Goal: Task Accomplishment & Management: Use online tool/utility

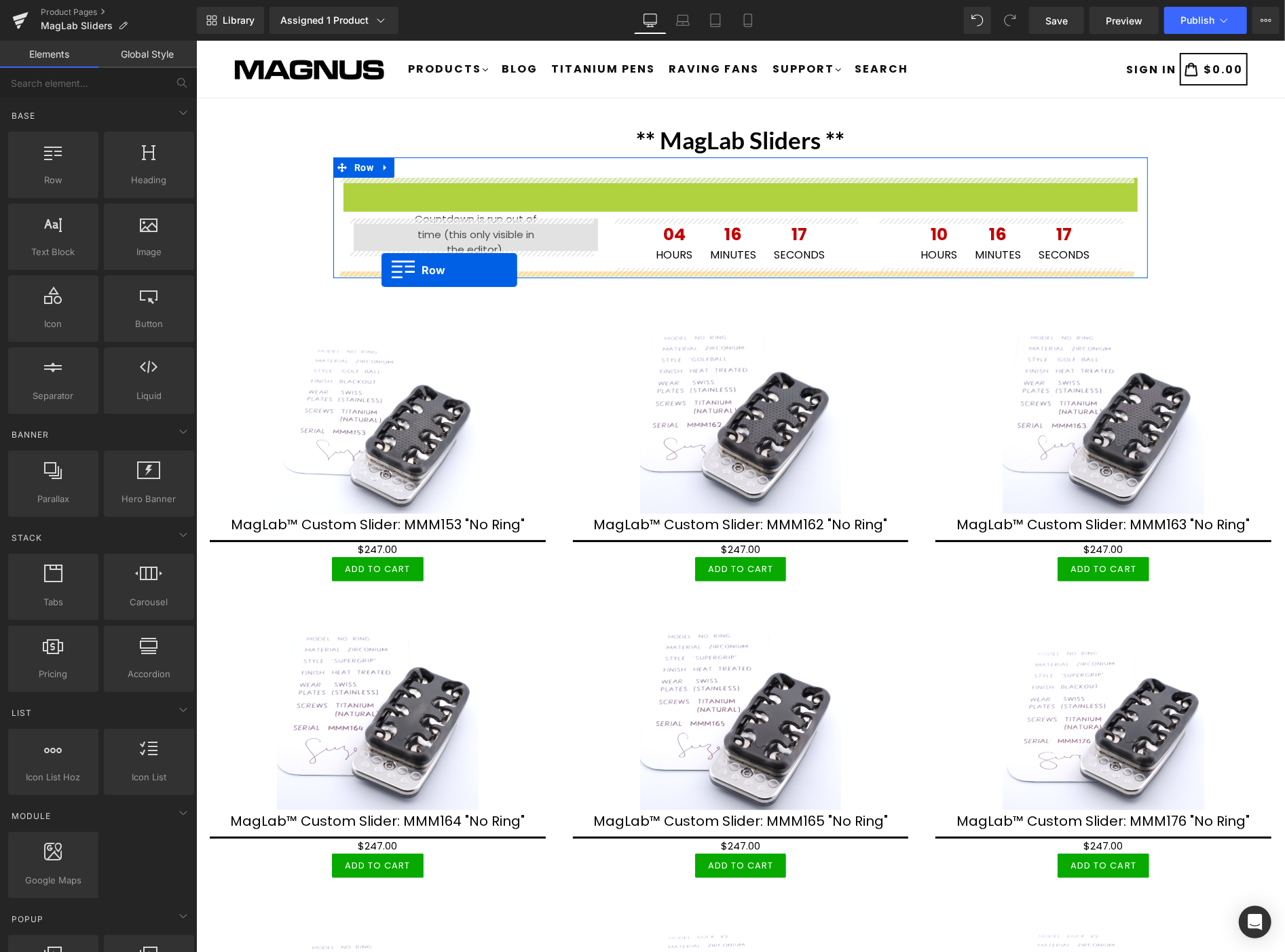
drag, startPoint x: 364, startPoint y: 185, endPoint x: 381, endPoint y: 269, distance: 85.7
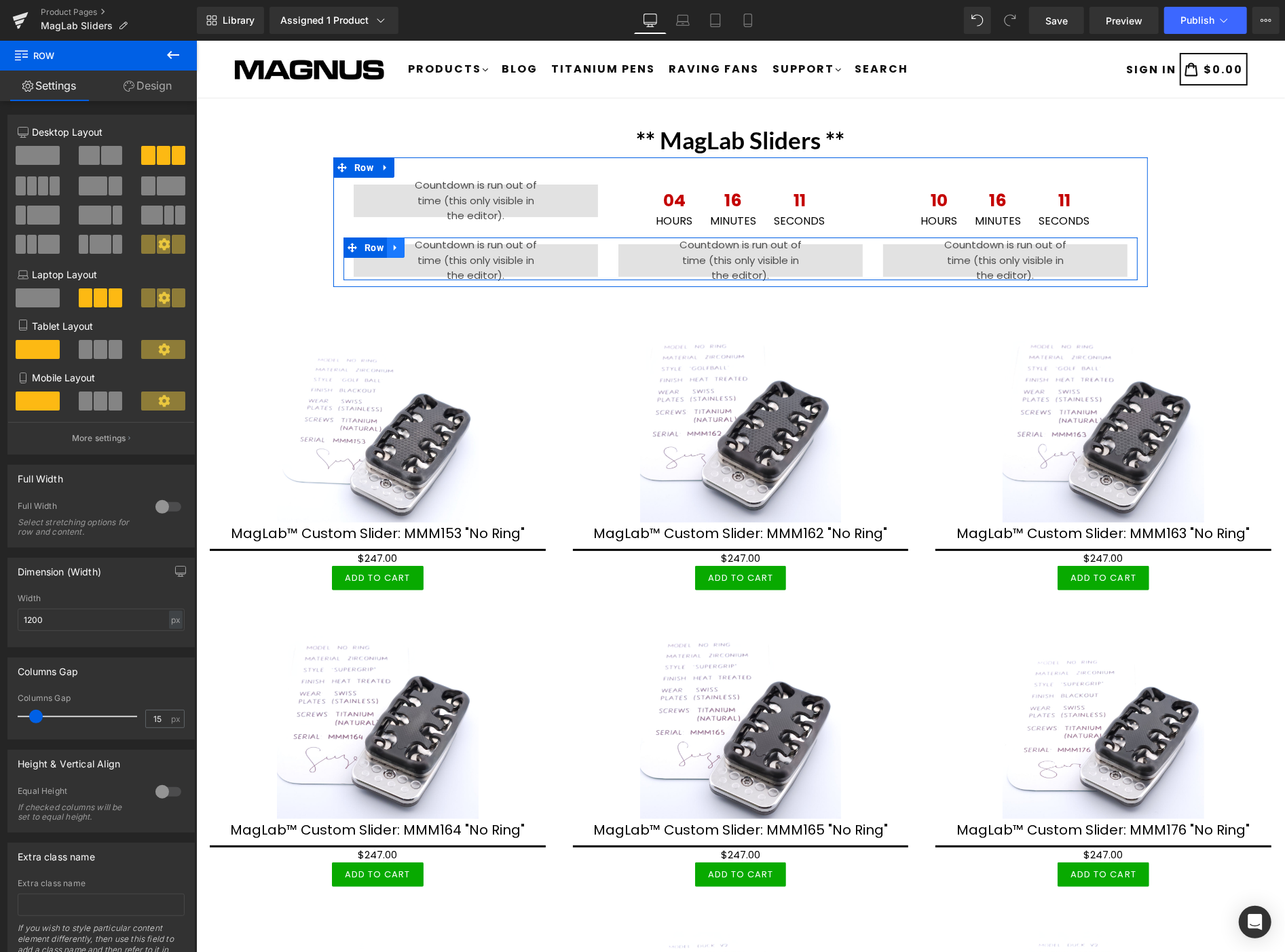
click at [390, 240] on link at bounding box center [394, 247] width 17 height 20
click at [408, 246] on icon at bounding box center [413, 247] width 9 height 9
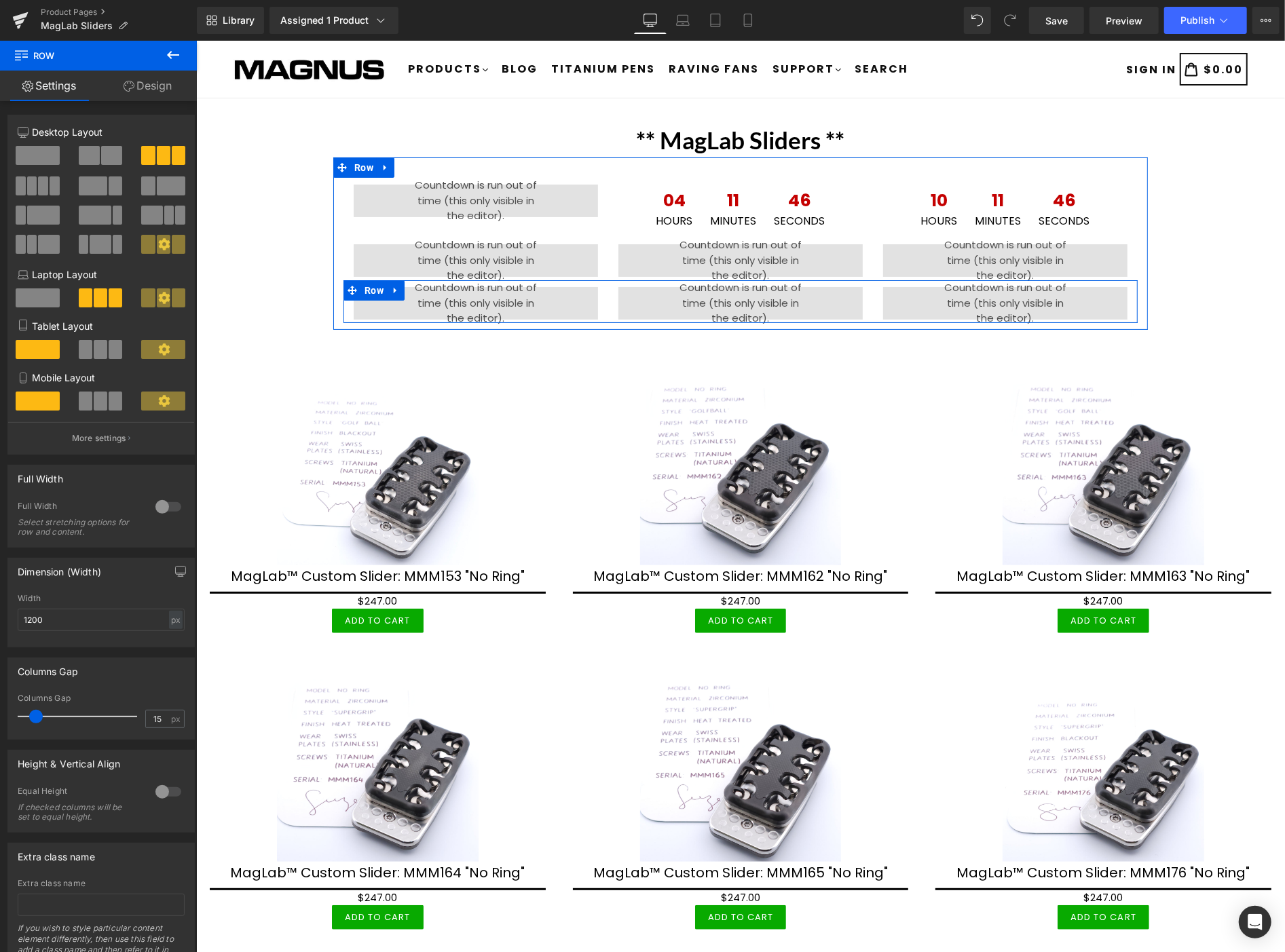
click at [346, 290] on icon at bounding box center [351, 290] width 9 height 9
click at [346, 293] on icon at bounding box center [351, 290] width 9 height 9
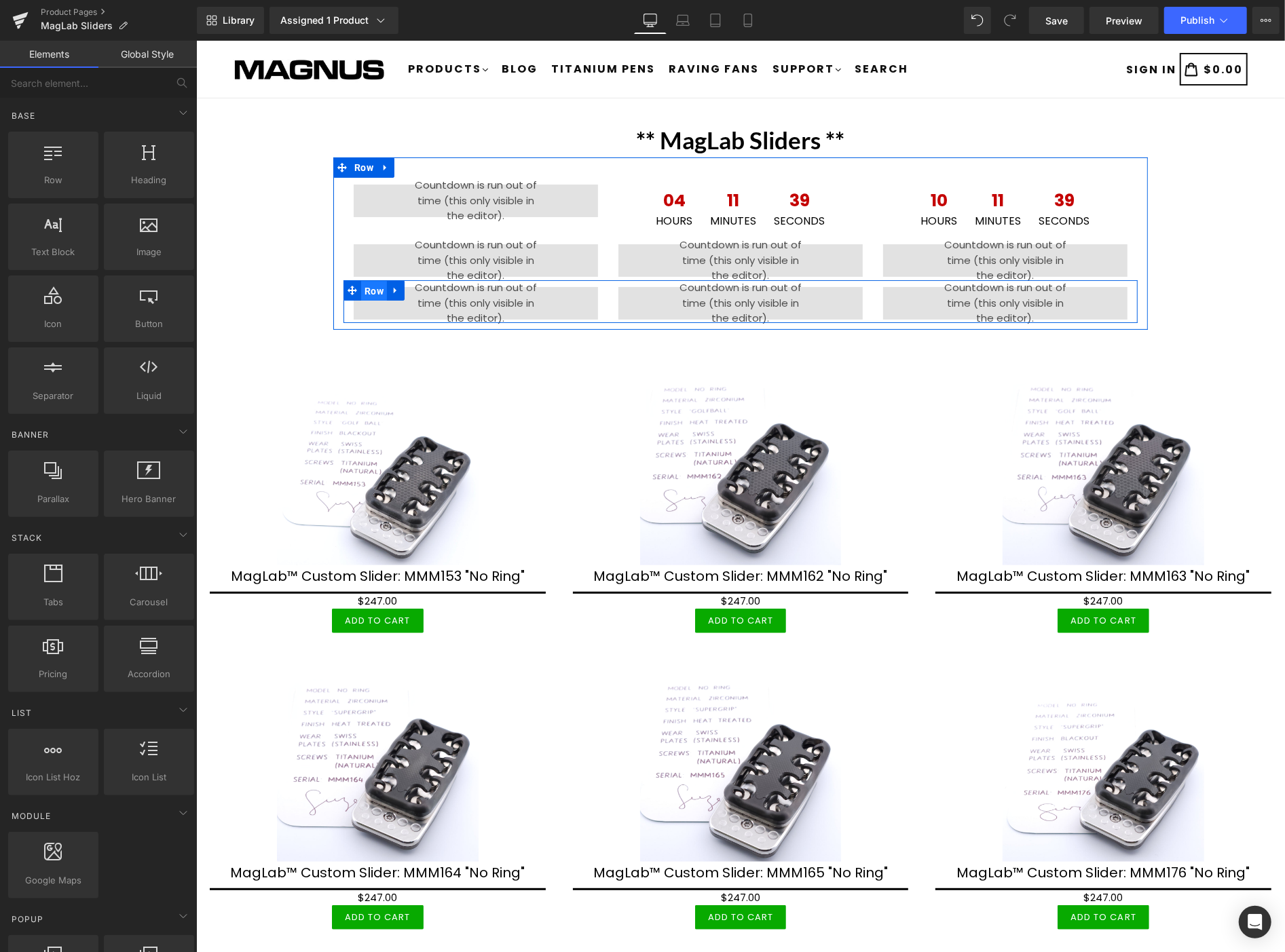
click at [369, 287] on span "Row" at bounding box center [373, 291] width 26 height 20
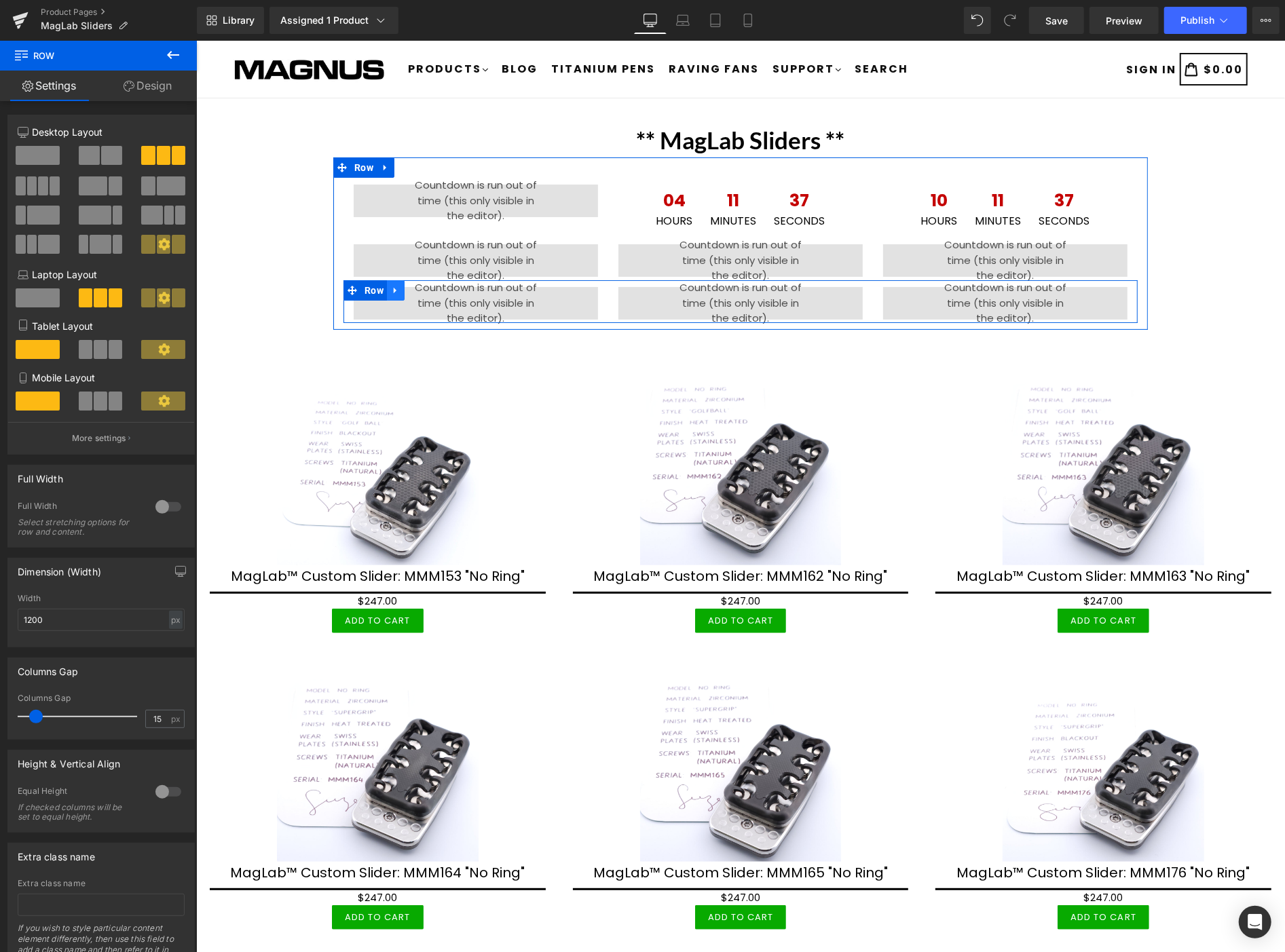
click at [393, 290] on icon at bounding box center [394, 291] width 2 height 6
click at [408, 287] on icon at bounding box center [413, 290] width 9 height 9
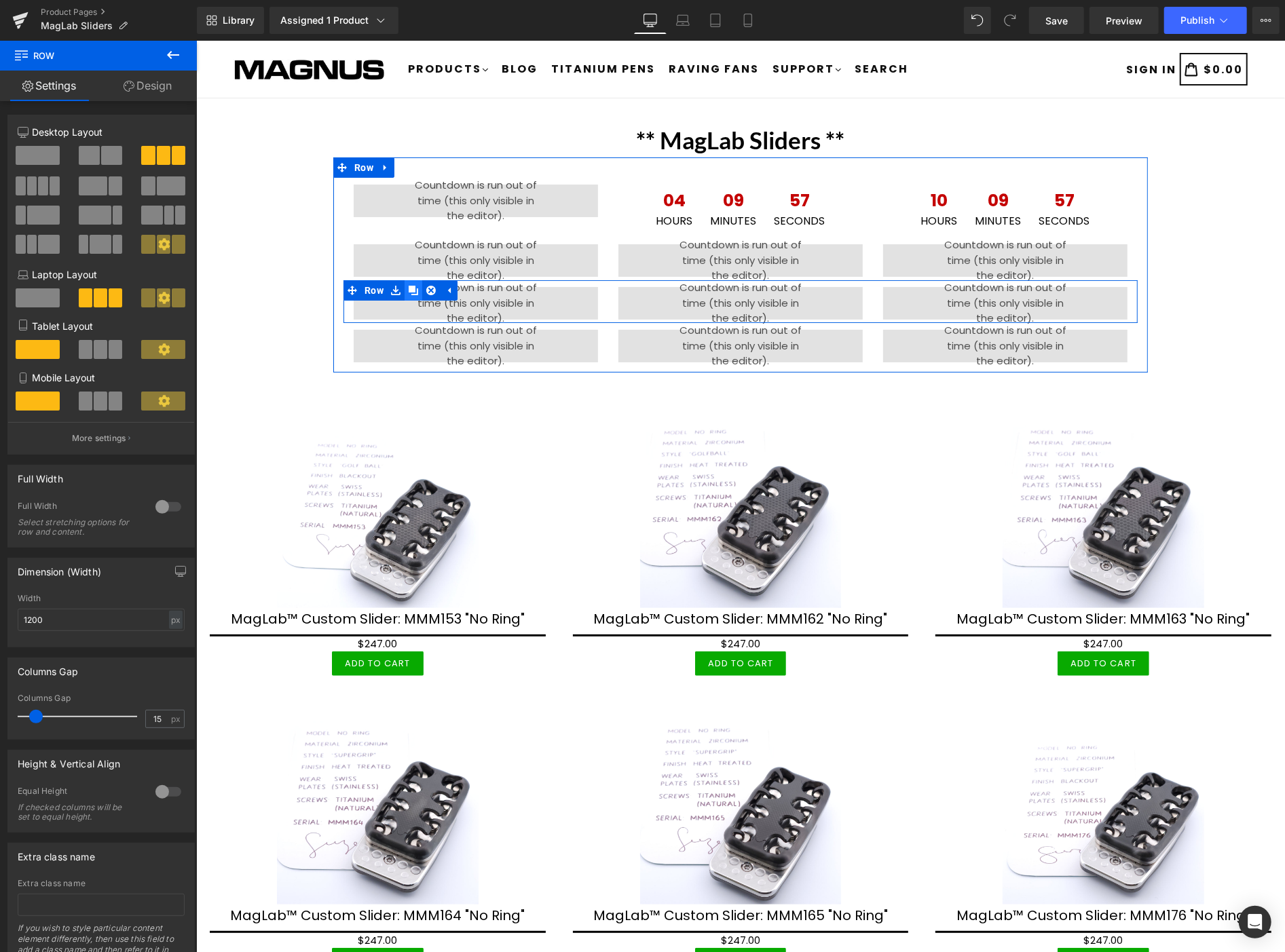
click at [408, 287] on icon at bounding box center [413, 290] width 9 height 9
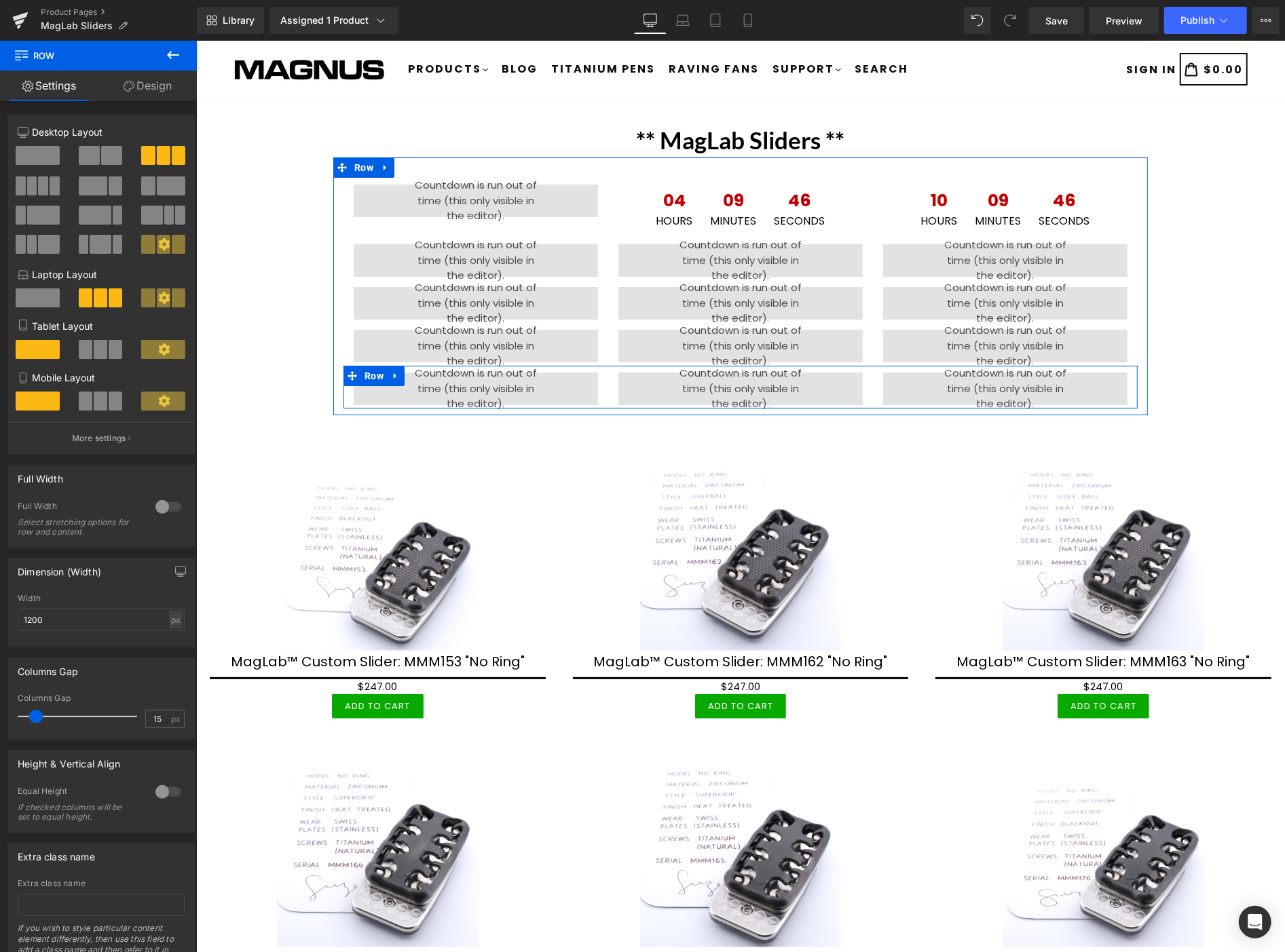
click at [389, 368] on link at bounding box center [394, 376] width 17 height 20
click at [404, 369] on link at bounding box center [413, 376] width 17 height 20
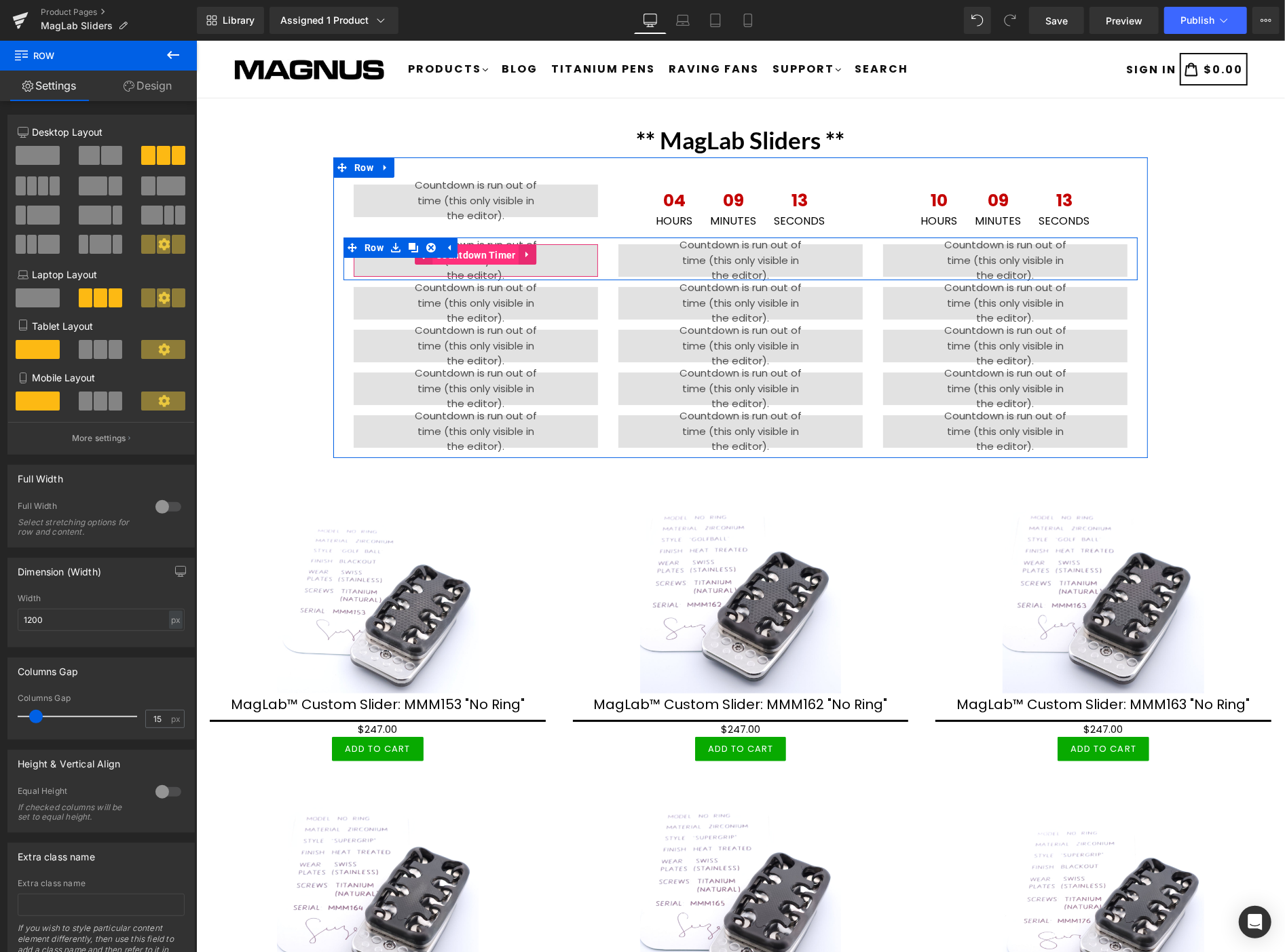
click at [453, 253] on span "Countdown Timer" at bounding box center [475, 254] width 87 height 20
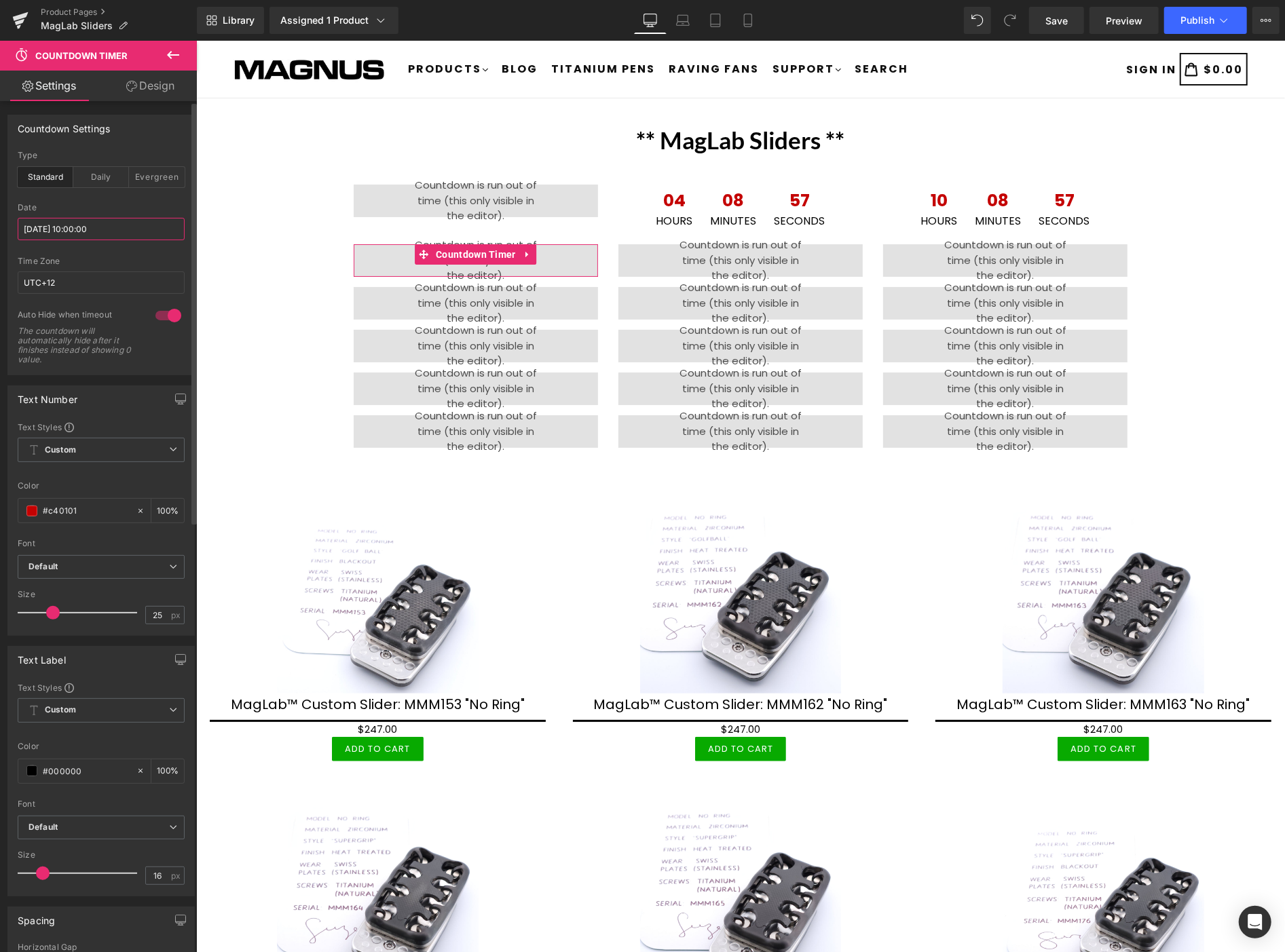
click at [90, 227] on input "[DATE] 10:00:00" at bounding box center [101, 229] width 167 height 22
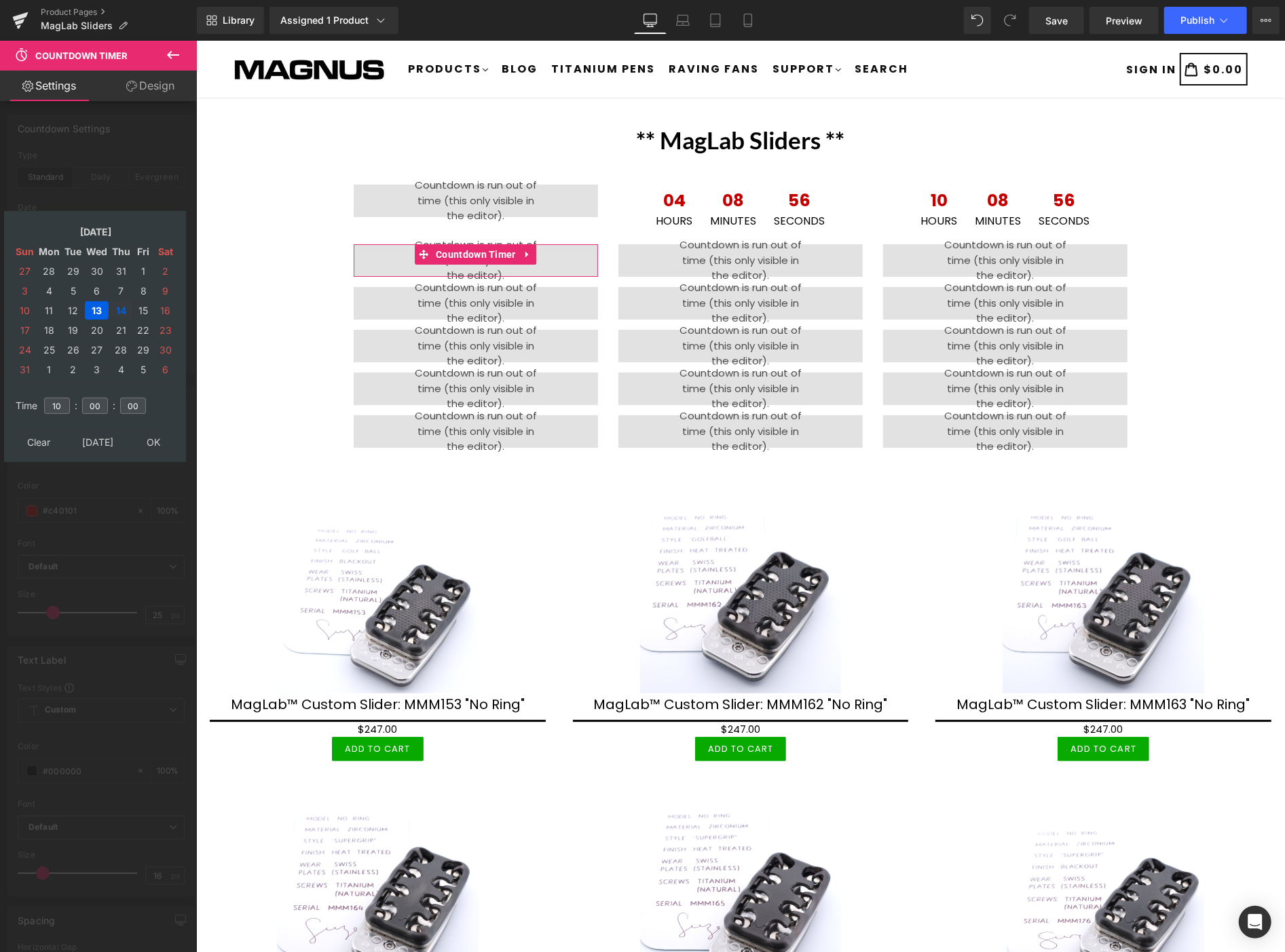
click at [118, 302] on td "14" at bounding box center [121, 310] width 22 height 18
click at [65, 398] on input "10" at bounding box center [57, 406] width 26 height 17
type input "1"
type input "22"
type input "[DATE] 22:00:00"
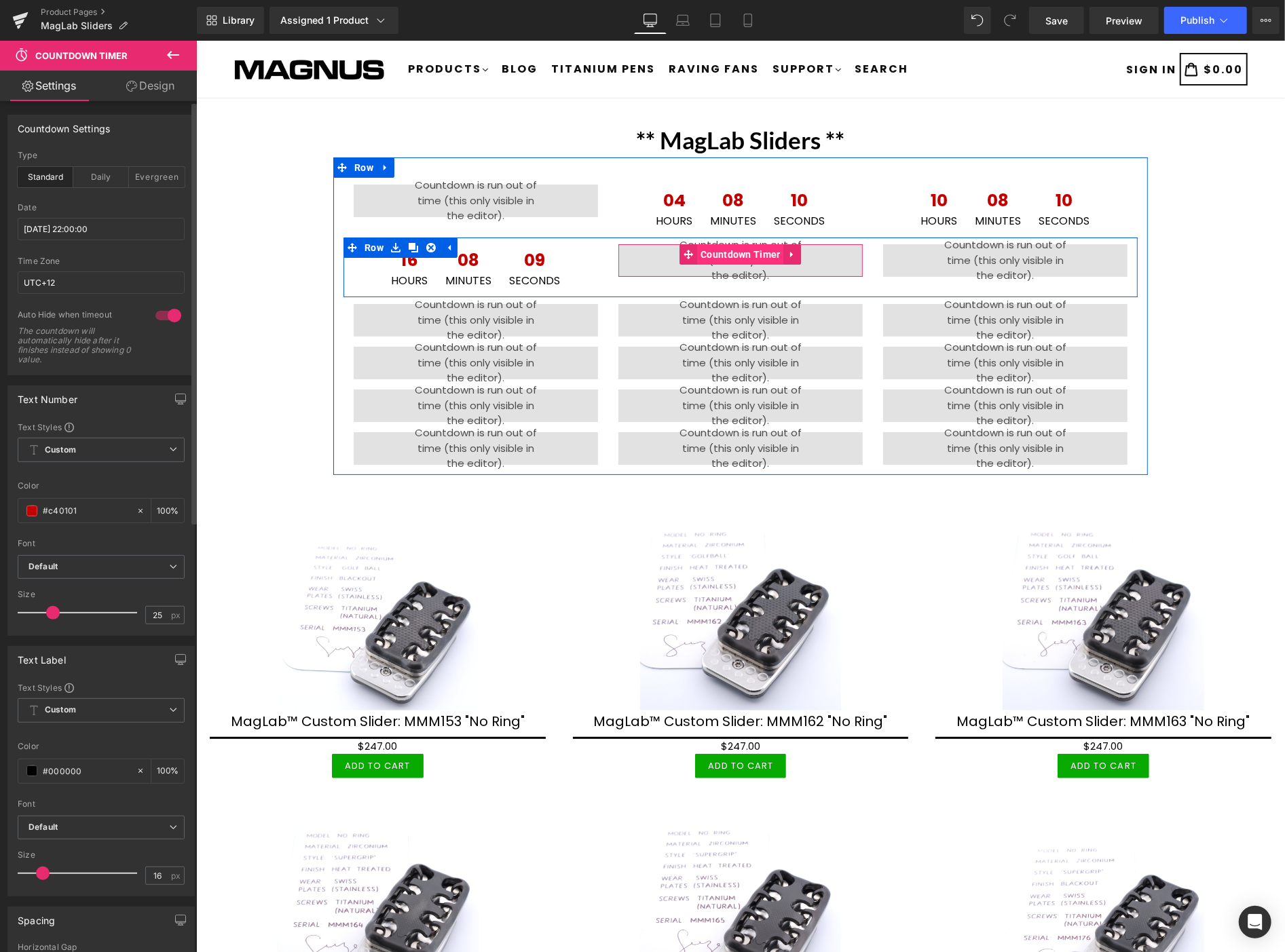
click at [728, 254] on span "Countdown Timer" at bounding box center [739, 254] width 87 height 20
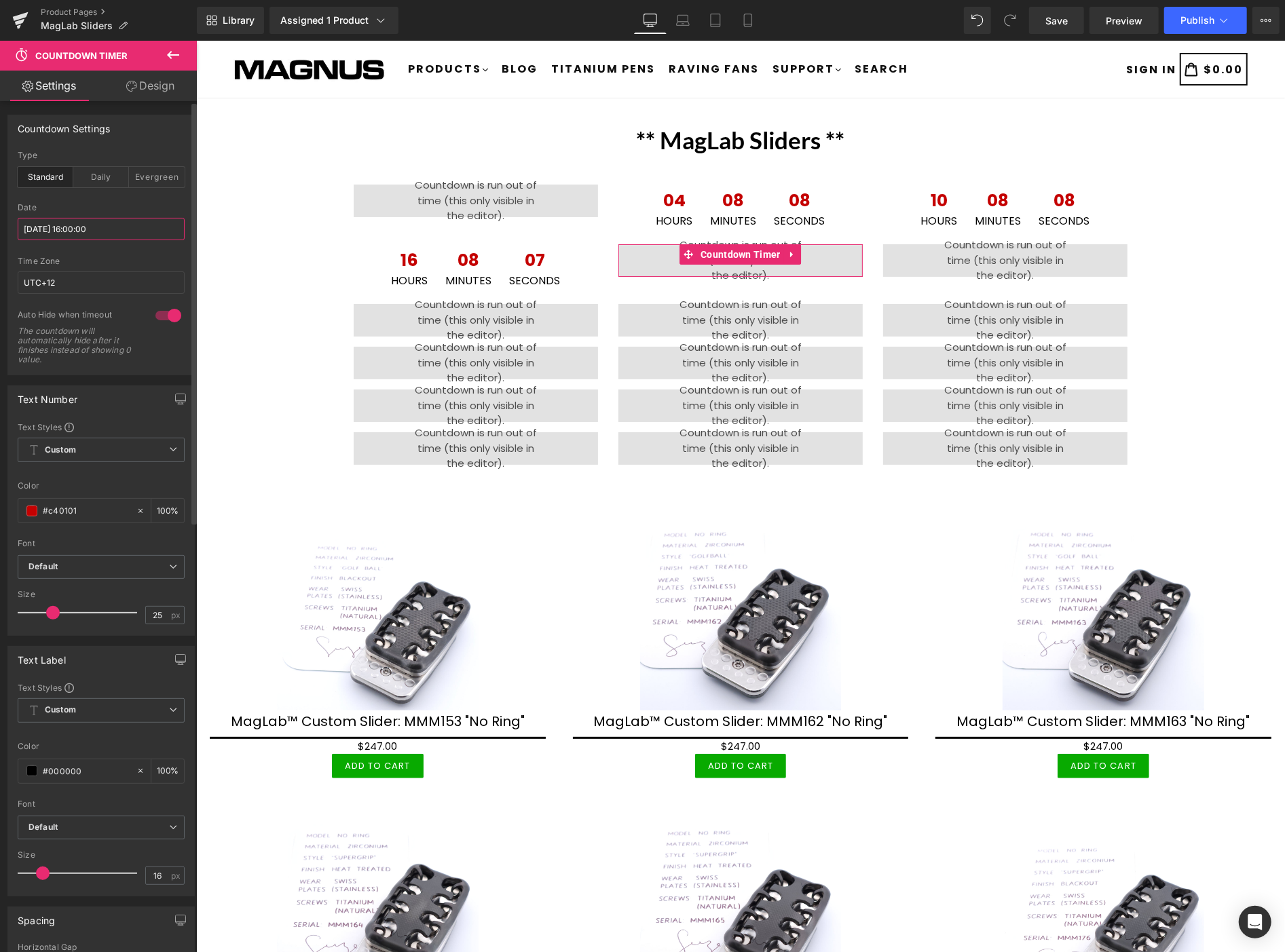
click at [125, 228] on input "[DATE] 16:00:00" at bounding box center [101, 229] width 167 height 22
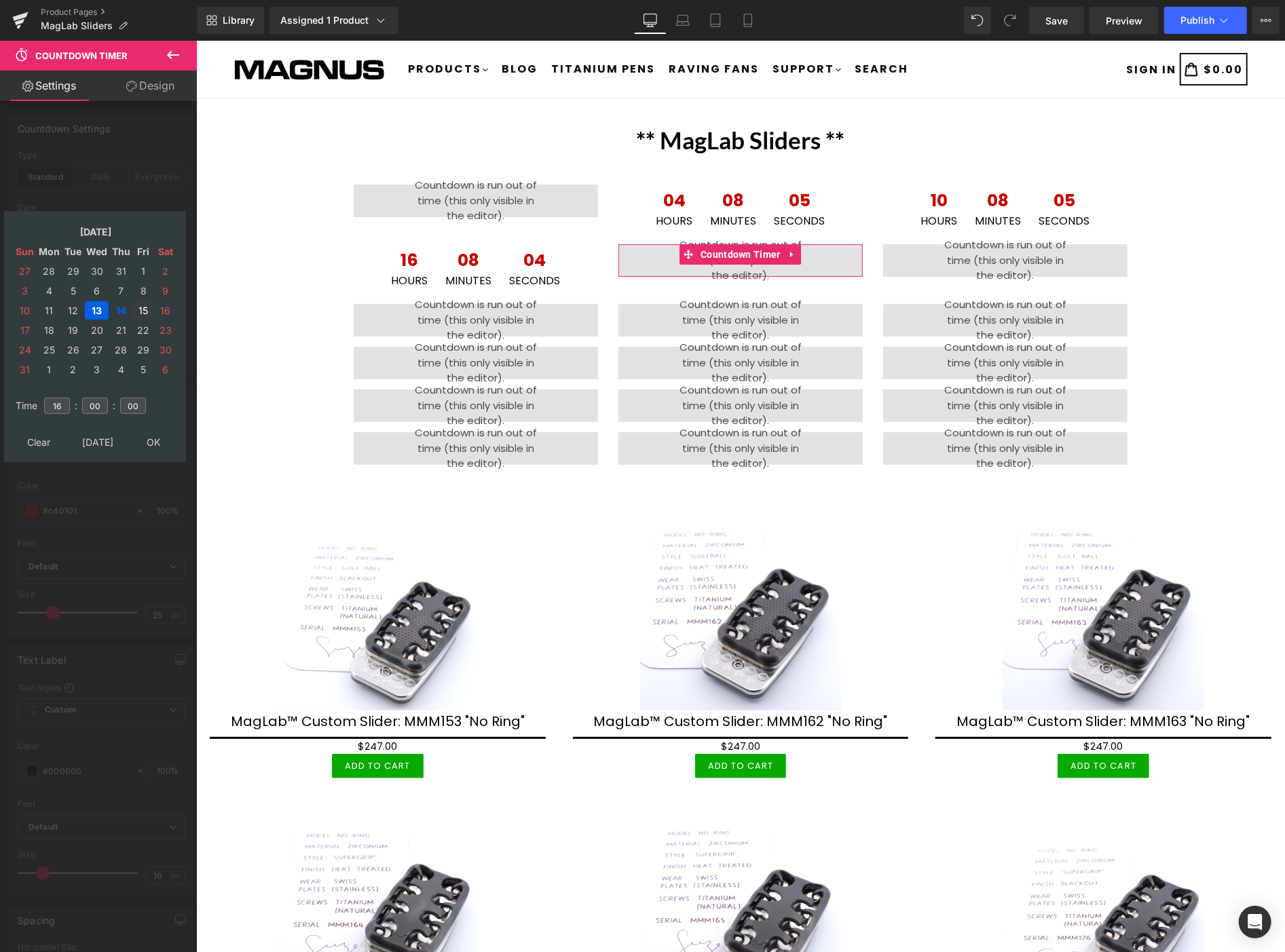
click at [143, 306] on td "15" at bounding box center [143, 310] width 20 height 18
click at [63, 406] on input "16" at bounding box center [57, 406] width 26 height 17
type input "1"
type input "04"
type input "[DATE] 04:00:00"
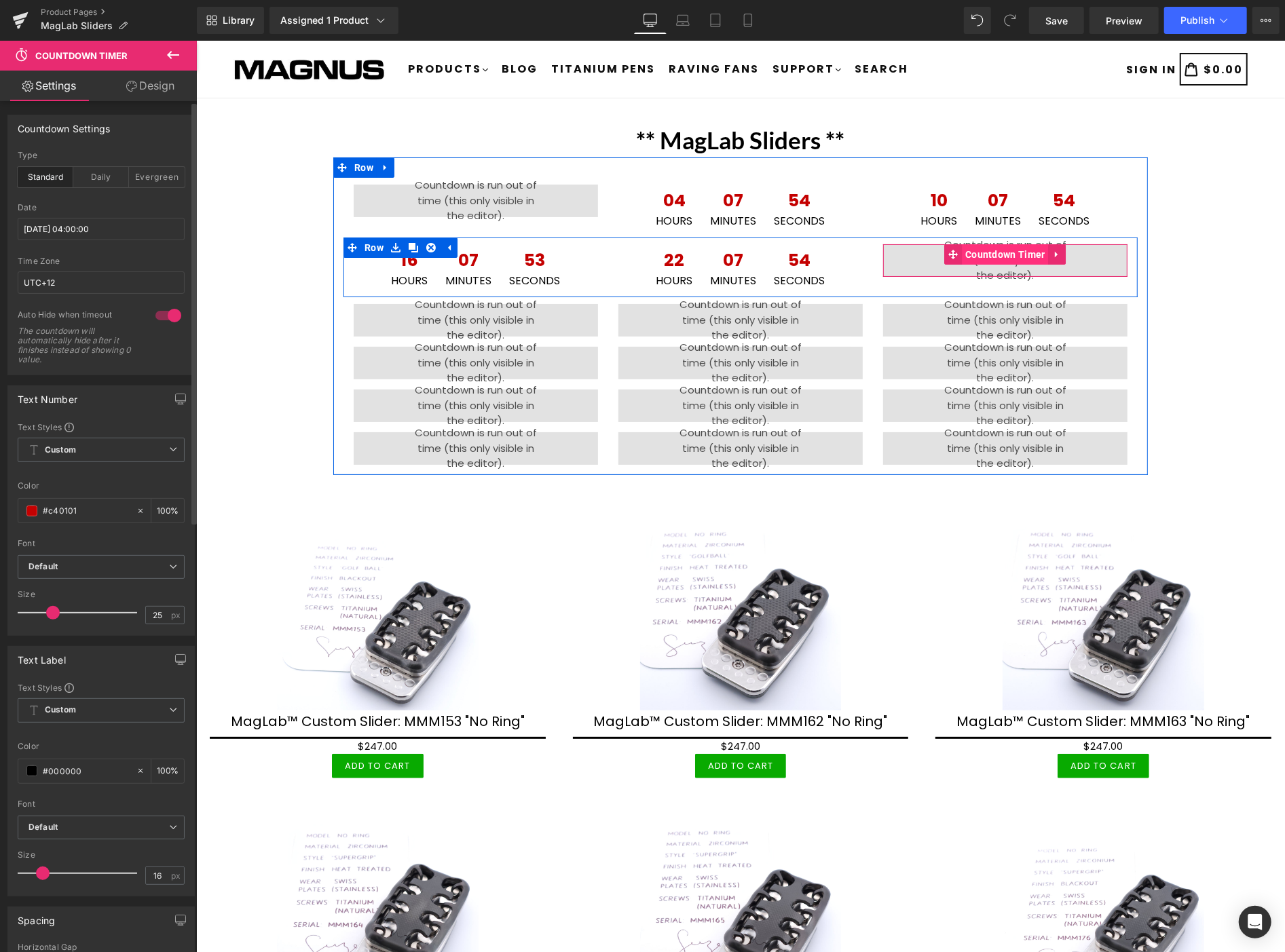
click at [990, 248] on span "Countdown Timer" at bounding box center [1005, 254] width 87 height 20
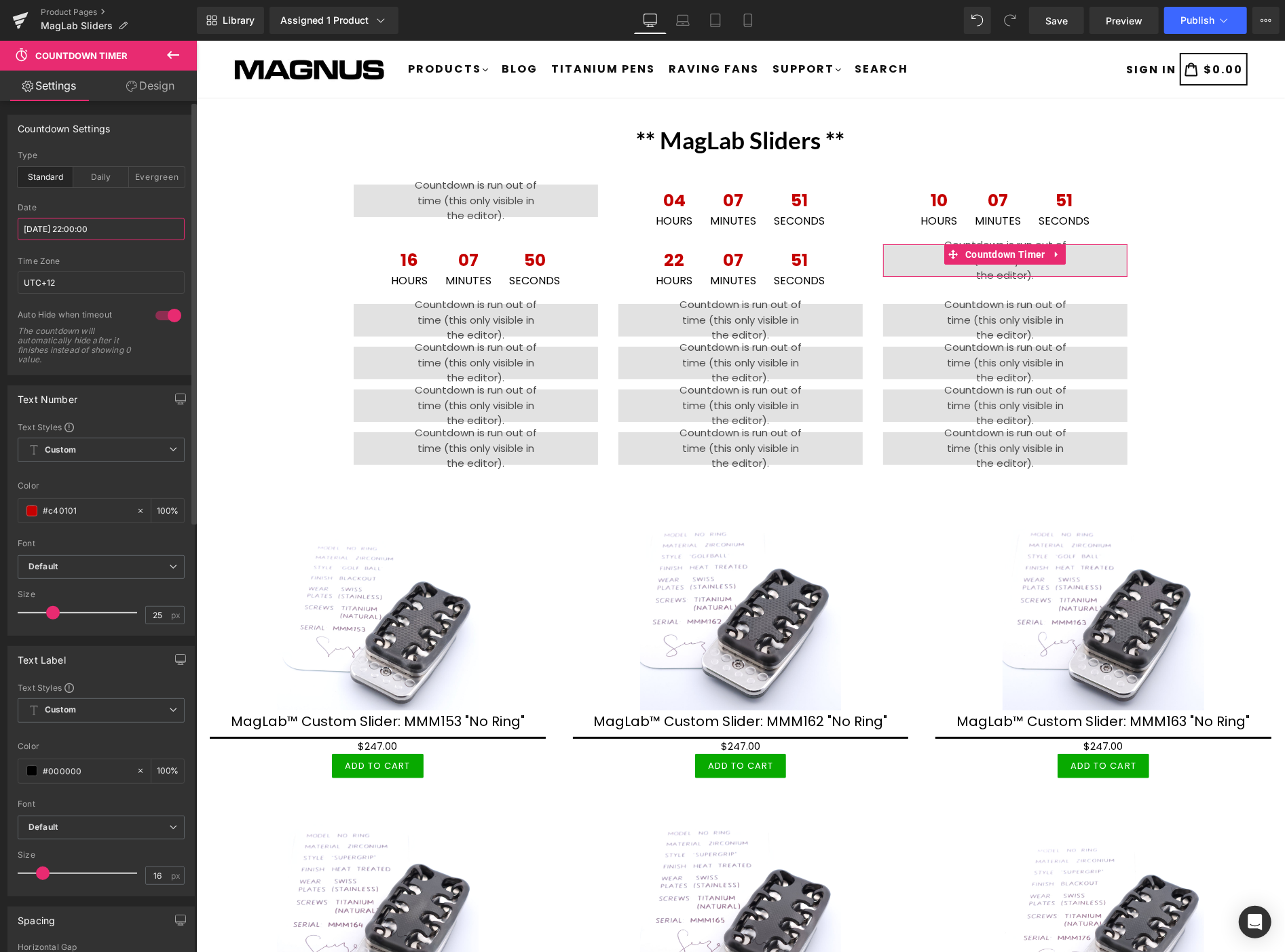
click at [129, 234] on input "[DATE] 22:00:00" at bounding box center [101, 229] width 167 height 22
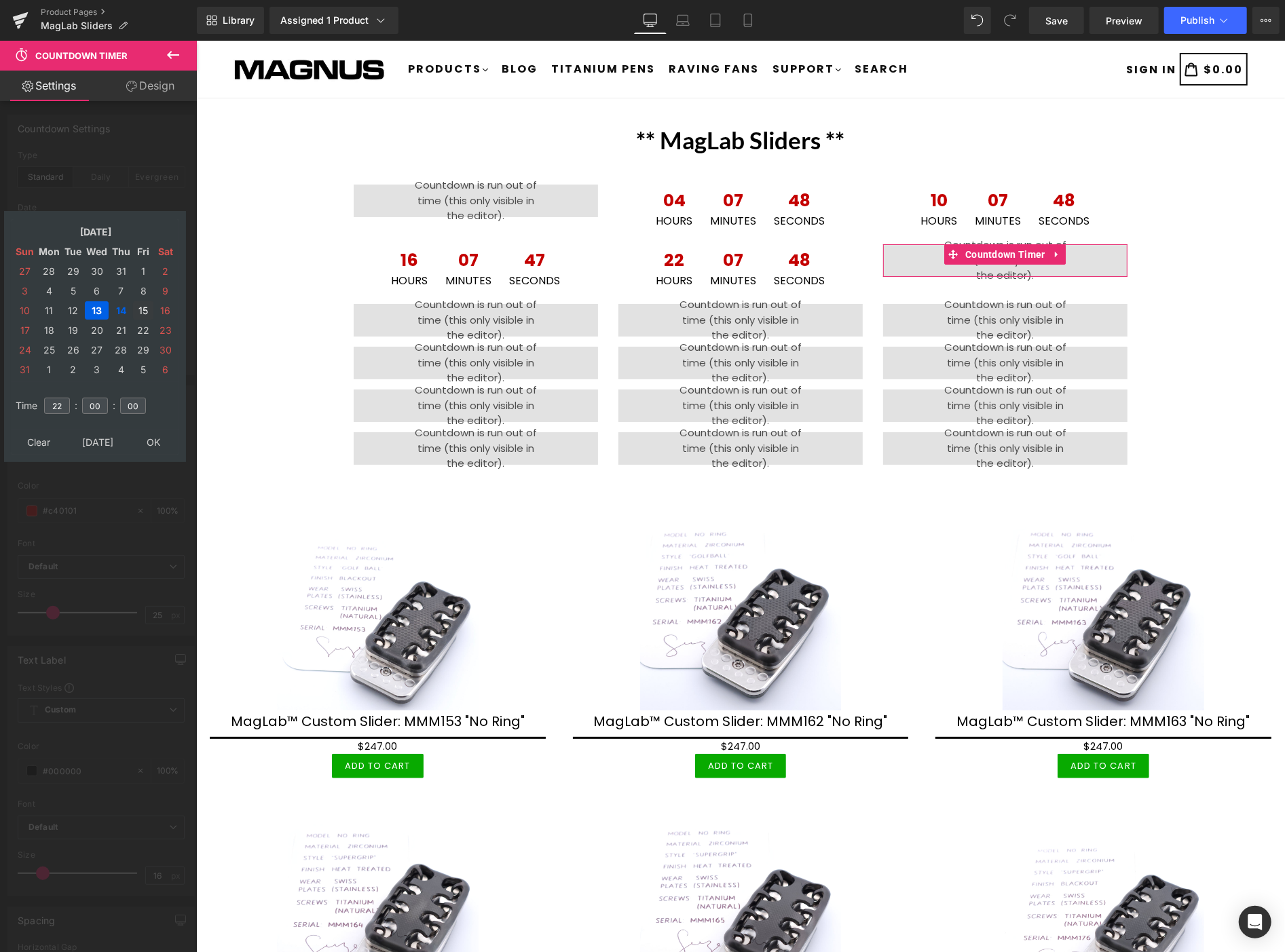
click at [139, 304] on td "15" at bounding box center [143, 310] width 20 height 18
click at [61, 398] on input "22" at bounding box center [57, 406] width 26 height 17
type input "2"
type input "10"
type input "[DATE] 10:00:00"
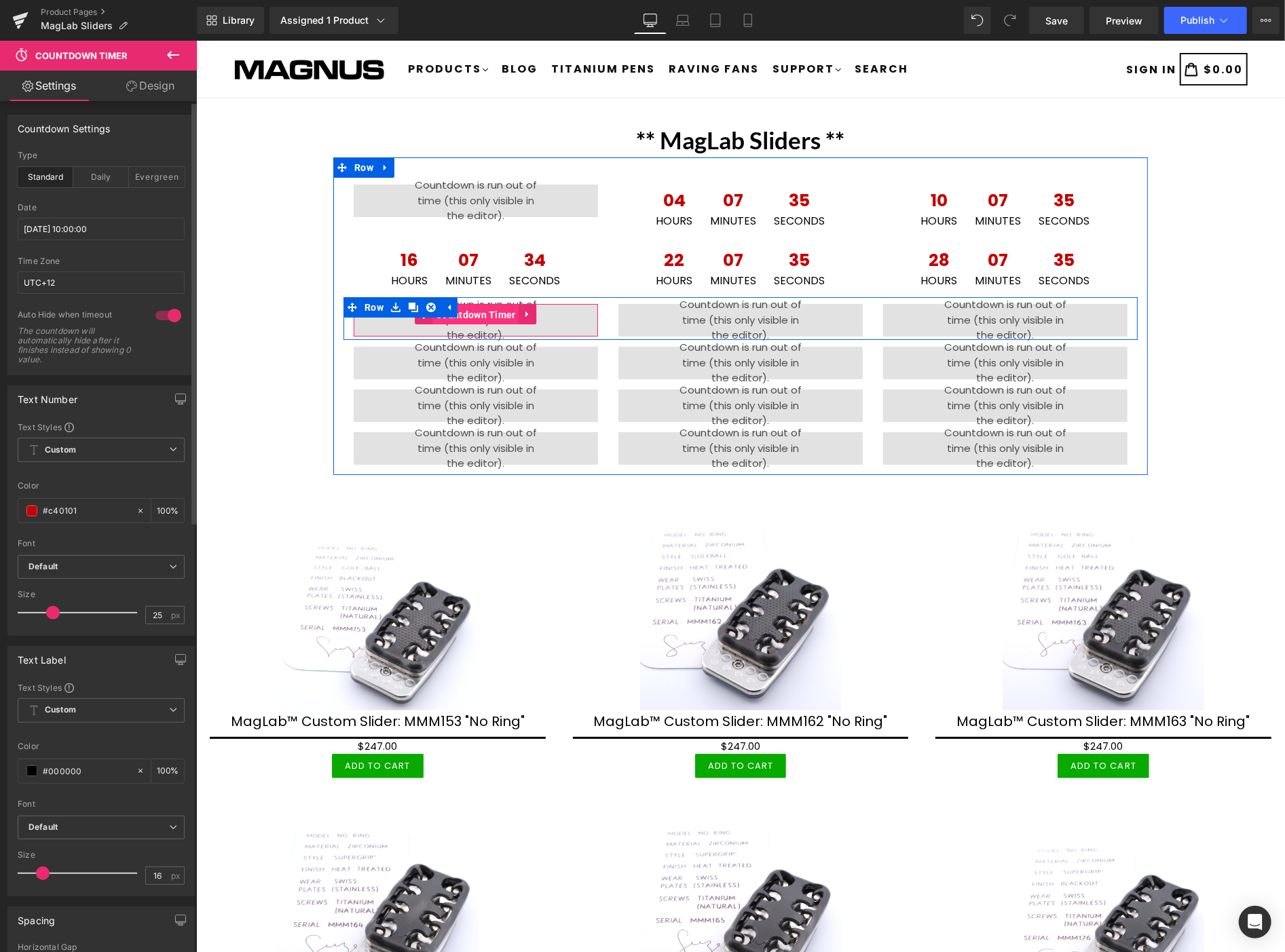
click at [469, 314] on span "Countdown Timer" at bounding box center [475, 314] width 87 height 20
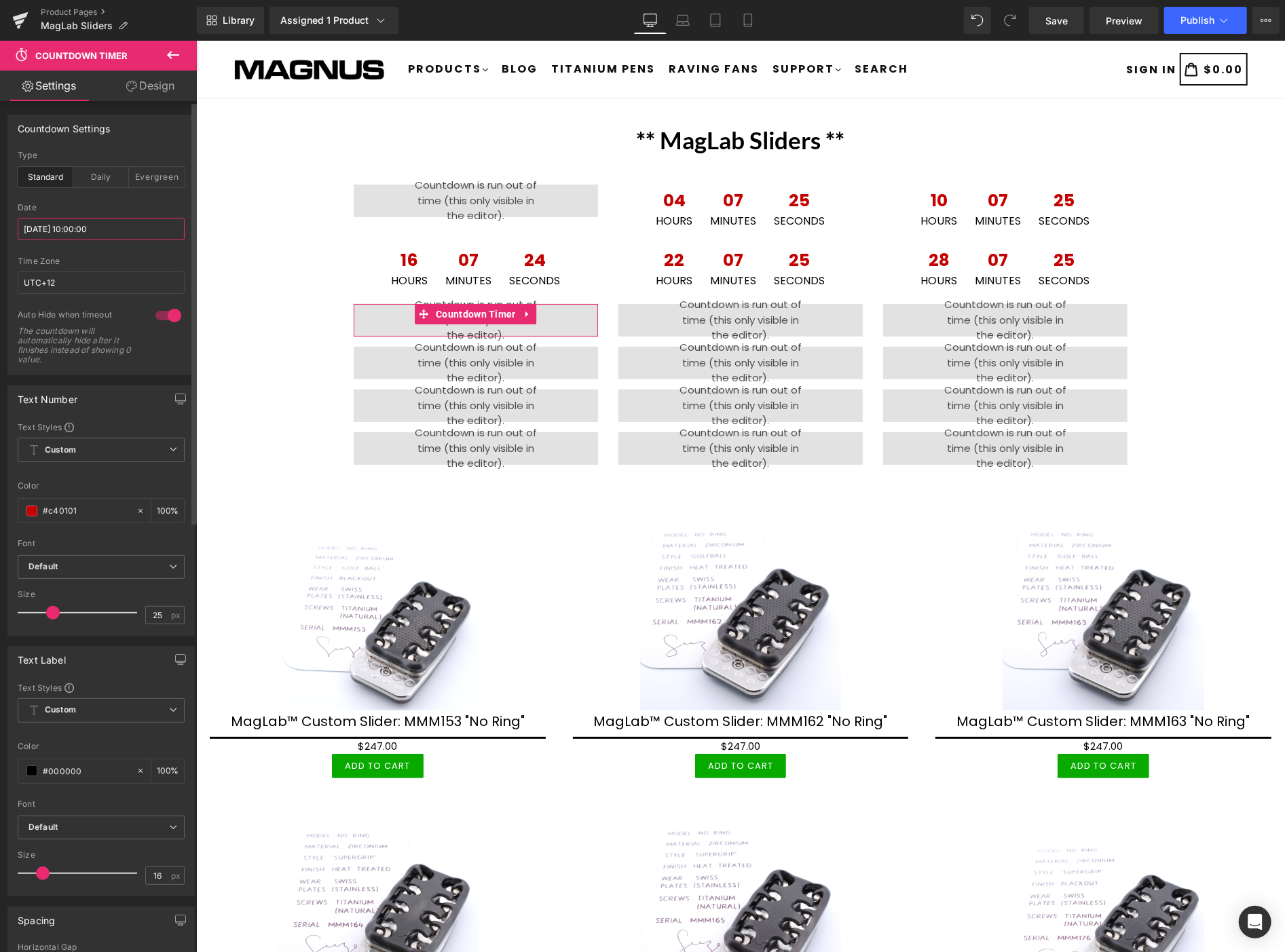
click at [113, 228] on input "[DATE] 10:00:00" at bounding box center [101, 229] width 167 height 22
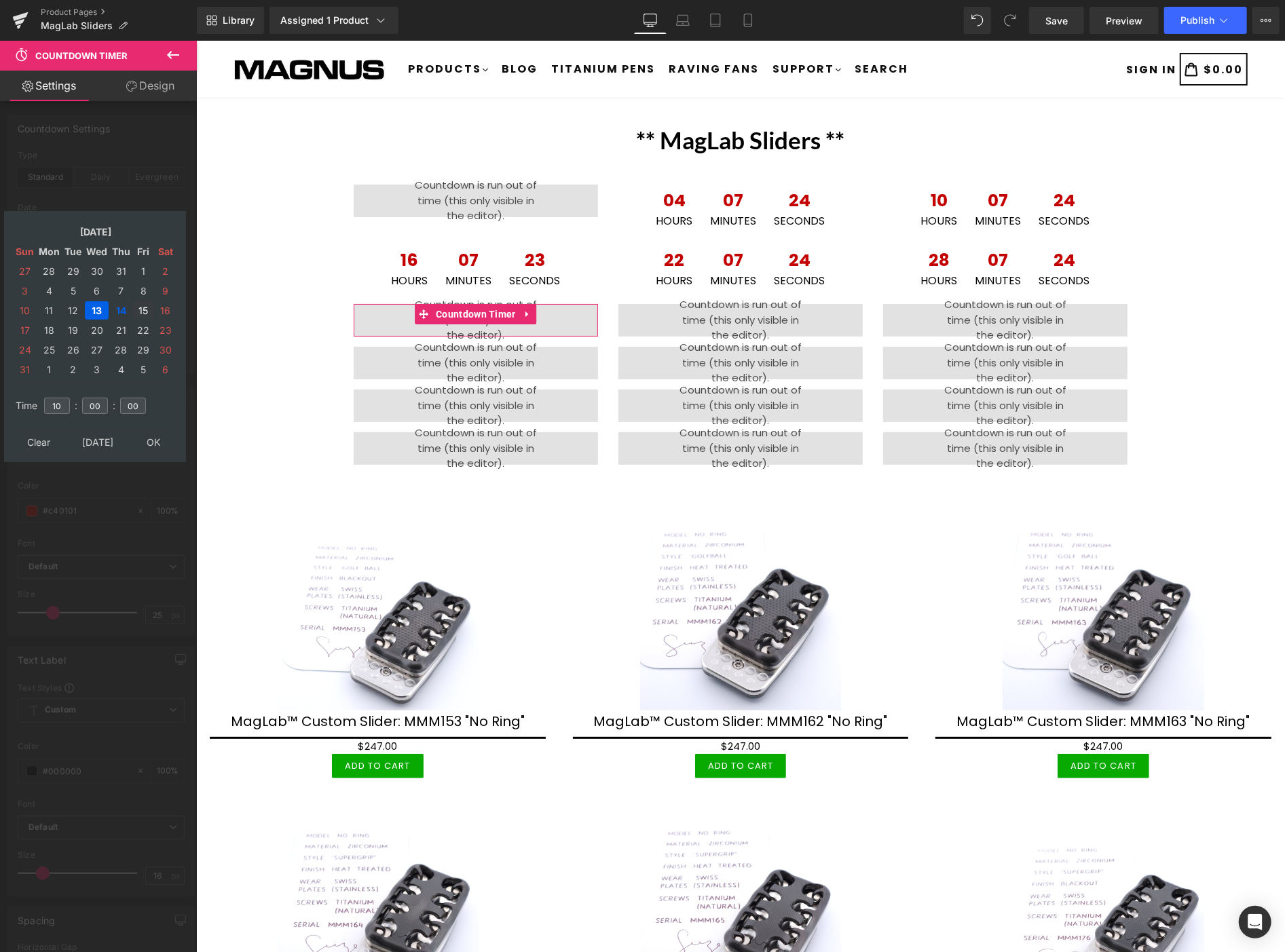
click at [140, 306] on td "15" at bounding box center [143, 310] width 20 height 18
click at [61, 398] on input "10" at bounding box center [57, 406] width 26 height 17
type input "1"
type input "16"
type input "[DATE] 16:00:00"
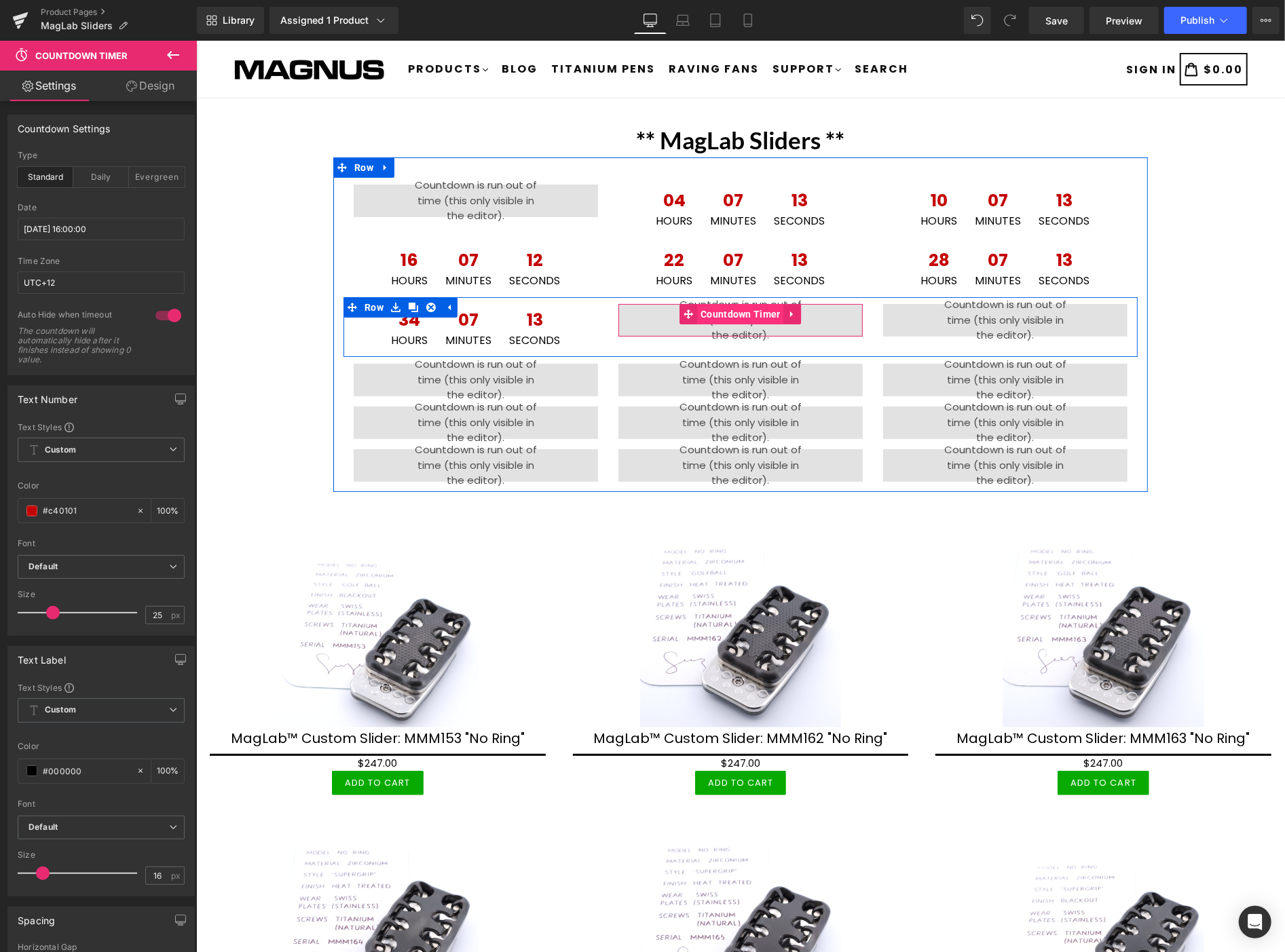
click at [719, 315] on span "Countdown Timer" at bounding box center [739, 313] width 87 height 20
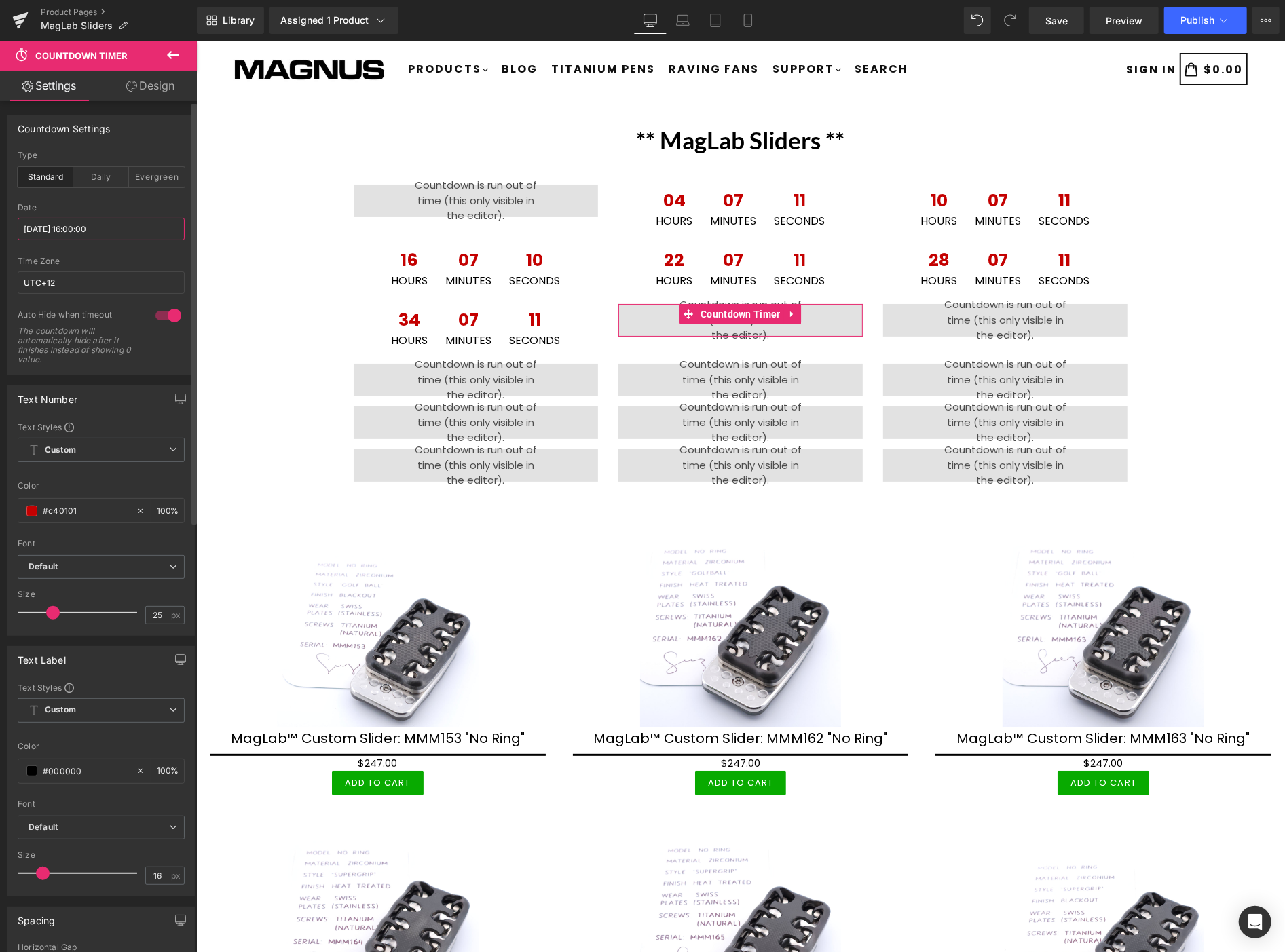
click at [137, 228] on input "[DATE] 16:00:00" at bounding box center [101, 229] width 167 height 22
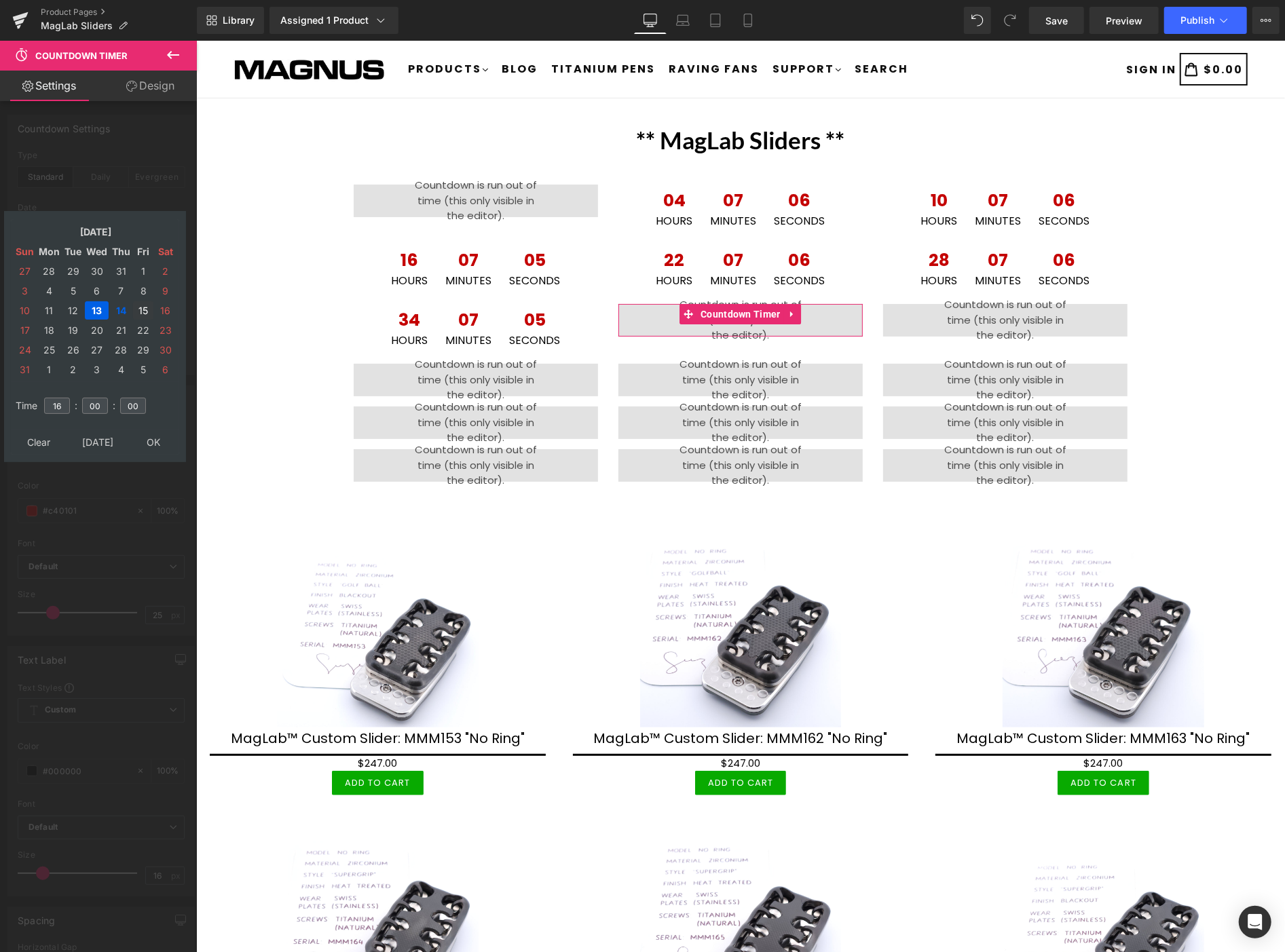
click at [141, 302] on td "15" at bounding box center [143, 310] width 20 height 18
click at [66, 398] on input "16" at bounding box center [57, 406] width 26 height 17
type input "1"
type input "22"
type input "[DATE] 22:00:00"
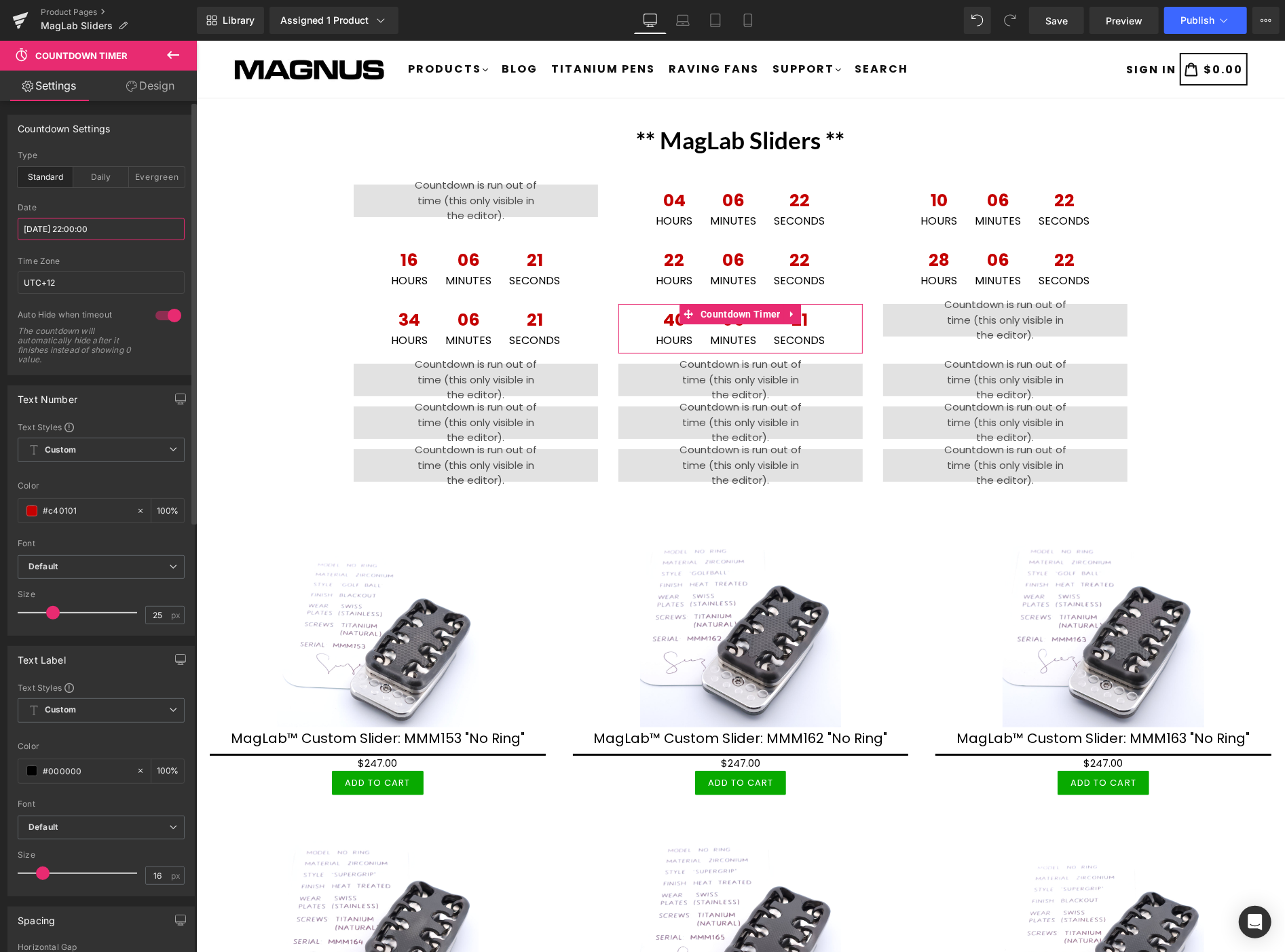
click at [140, 228] on input "[DATE] 22:00:00" at bounding box center [101, 229] width 167 height 22
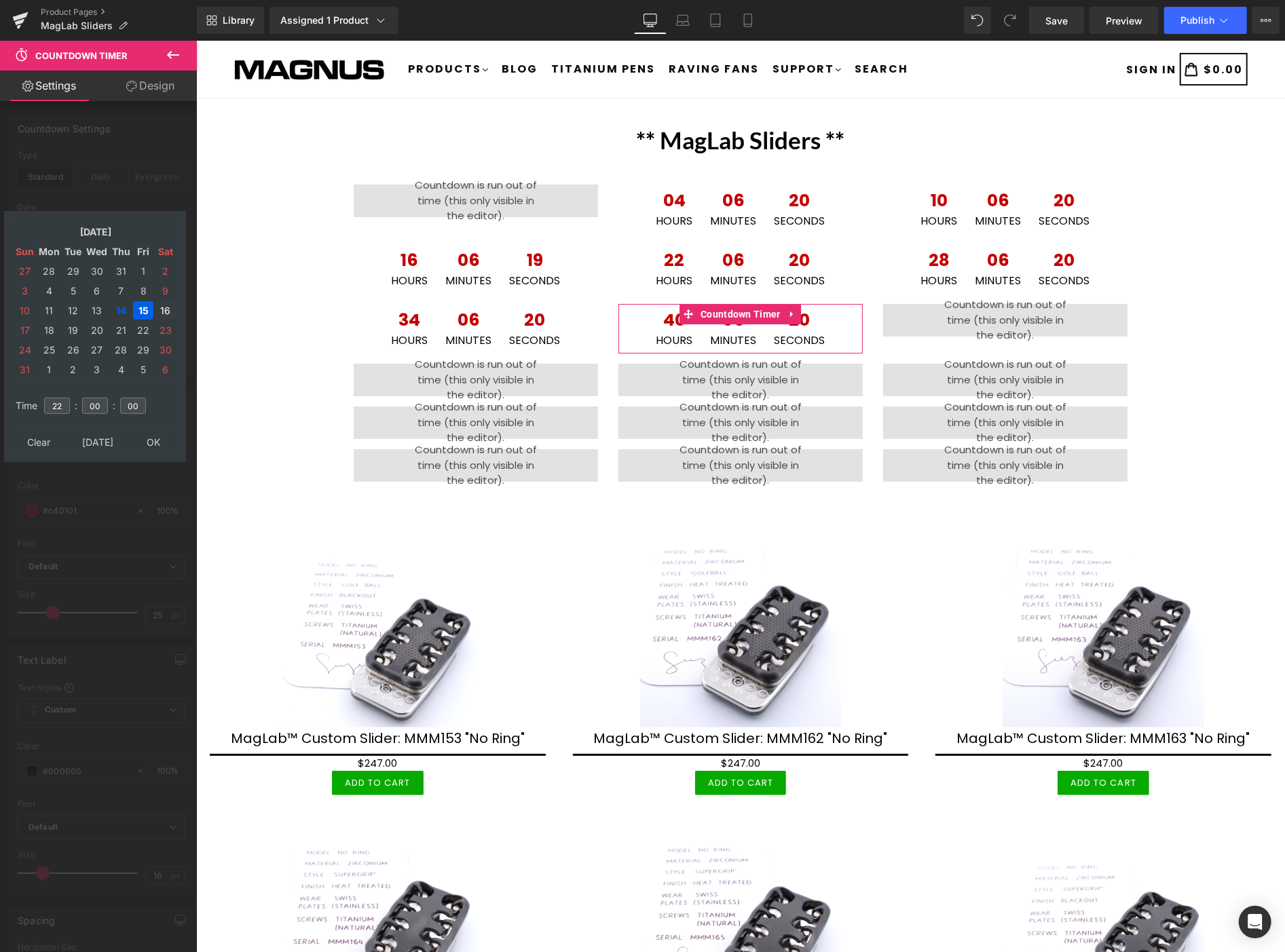
click at [168, 307] on td "16" at bounding box center [165, 310] width 21 height 18
click at [64, 398] on input "22" at bounding box center [57, 406] width 26 height 17
type input "2"
type input "04"
type input "[DATE] 04:00:00"
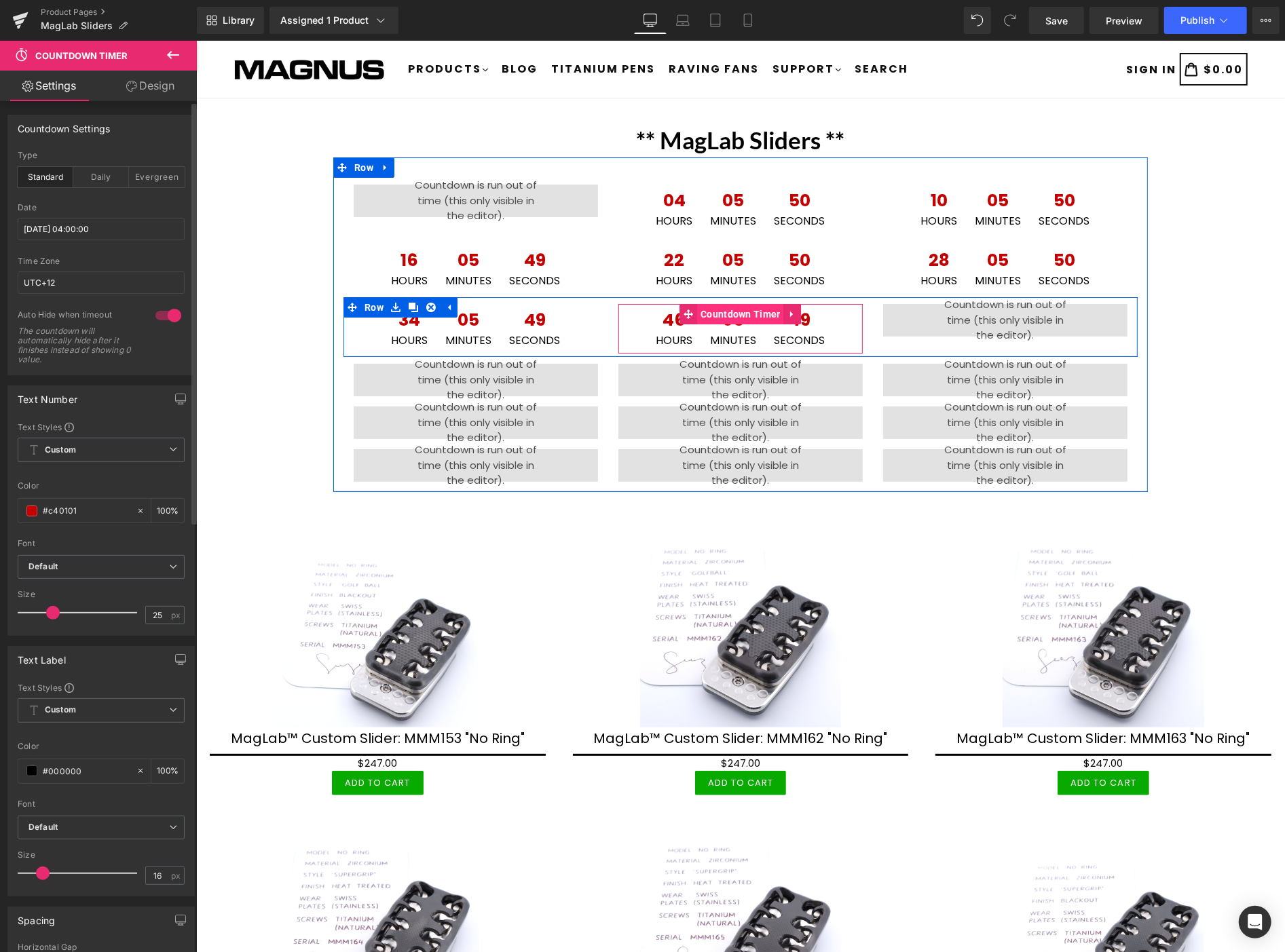
click at [725, 313] on span "Countdown Timer" at bounding box center [739, 313] width 87 height 20
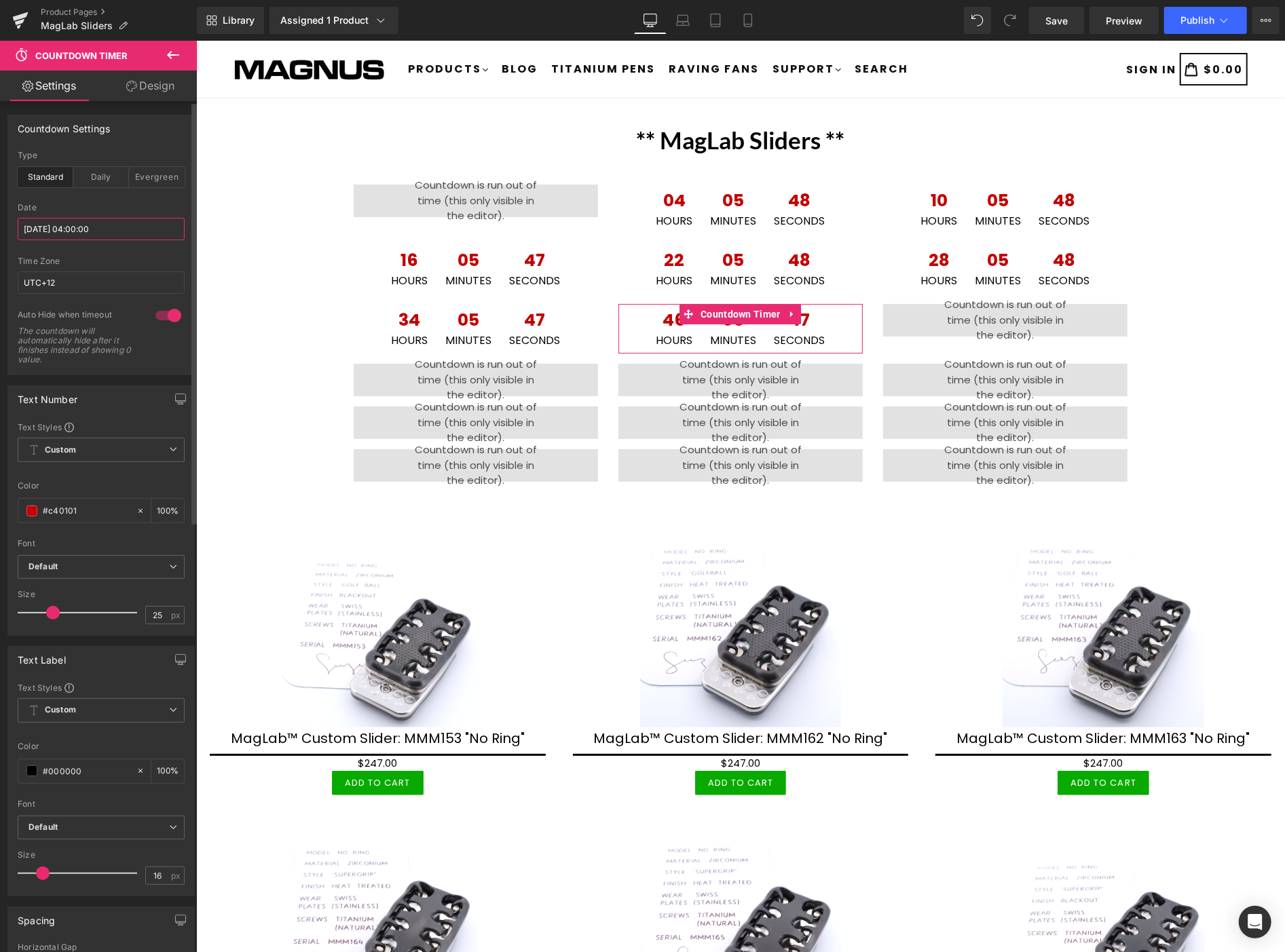
click at [150, 233] on input "[DATE] 04:00:00" at bounding box center [101, 229] width 167 height 22
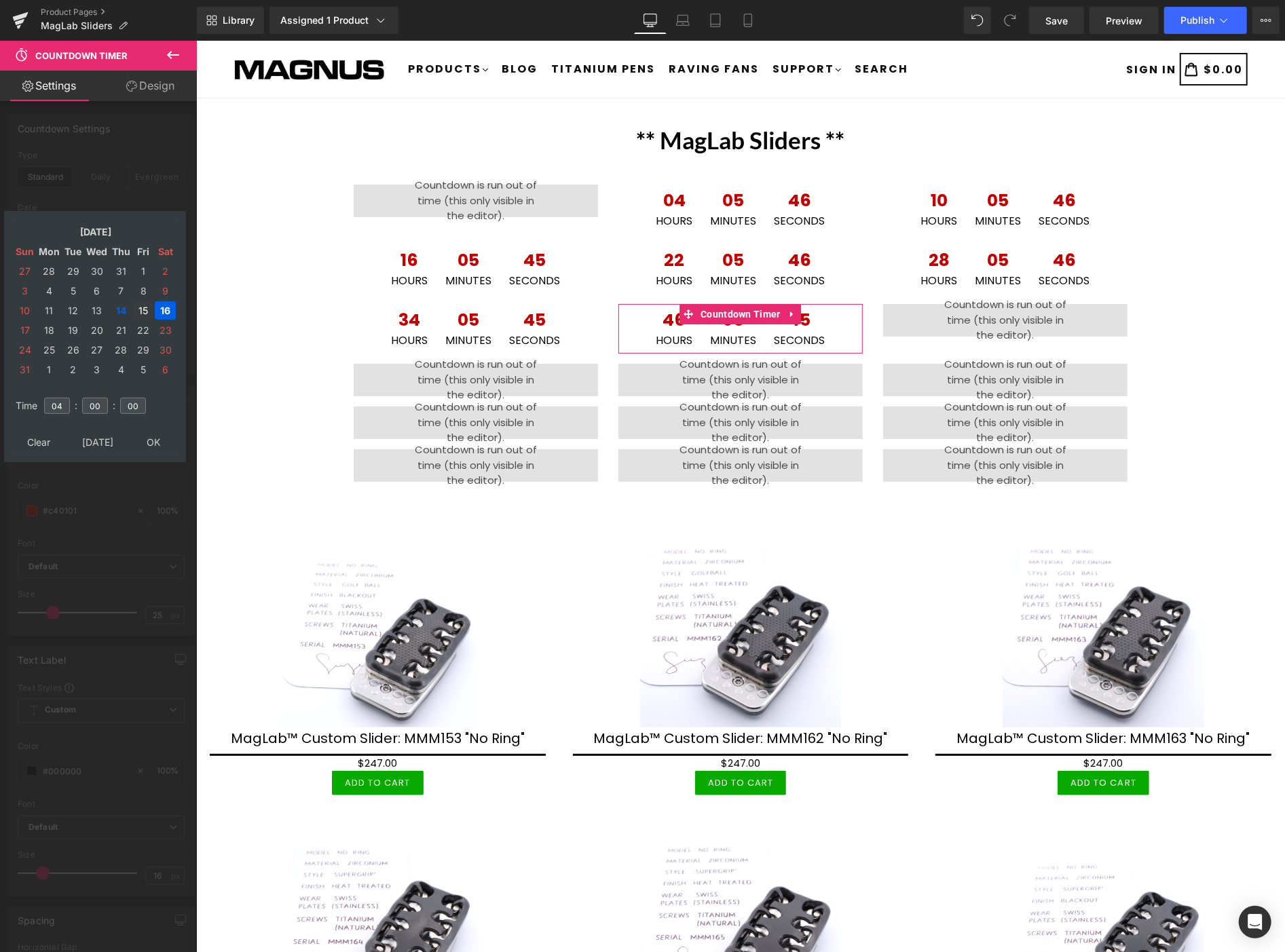
click at [146, 304] on td "15" at bounding box center [143, 310] width 20 height 18
click at [65, 398] on input "04" at bounding box center [57, 406] width 26 height 17
type input "0"
type input "22"
type input "[DATE] 22:00:00"
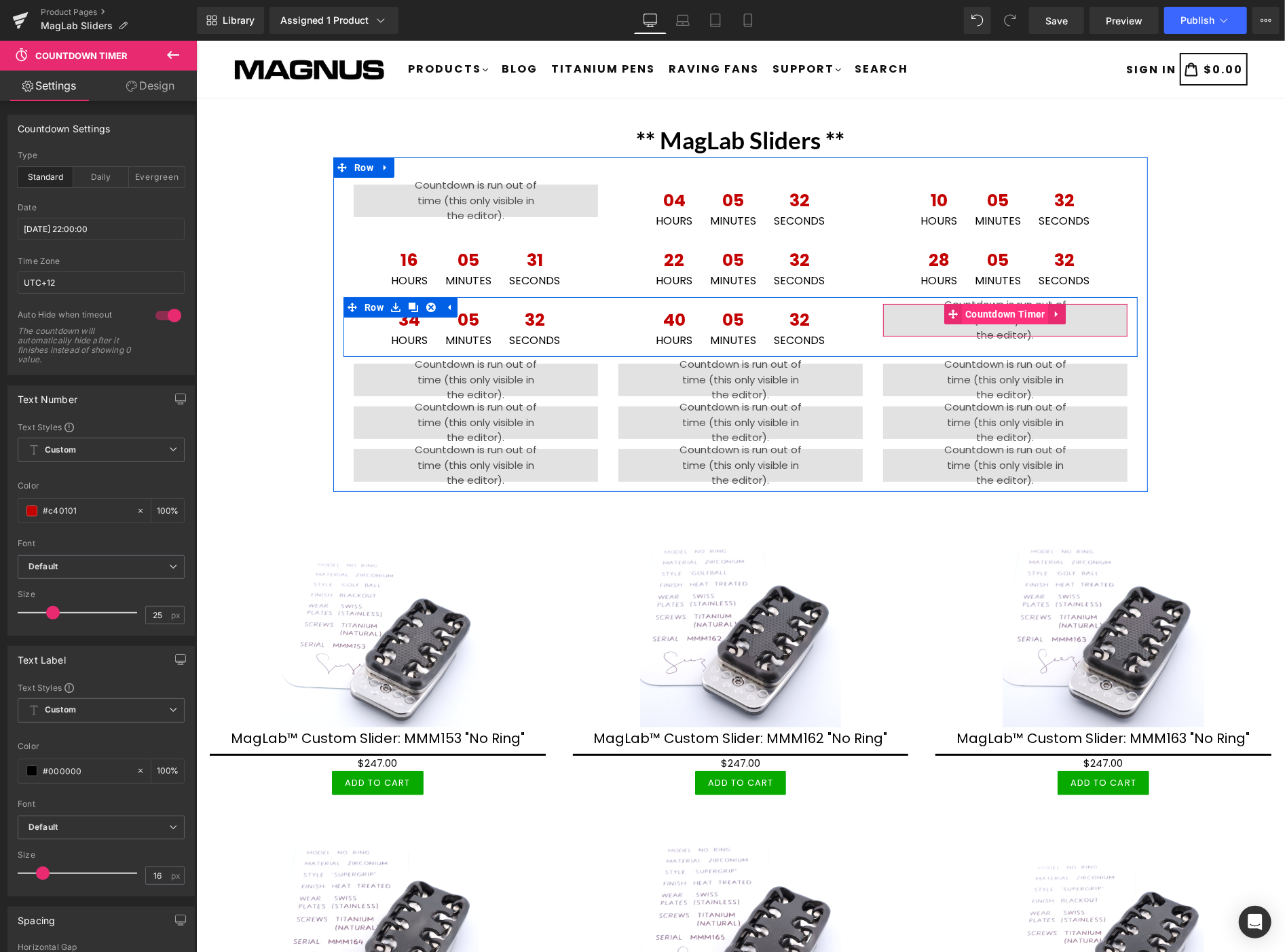
click at [990, 310] on span "Countdown Timer" at bounding box center [1005, 313] width 87 height 20
click at [996, 310] on span "Countdown Timer" at bounding box center [1005, 313] width 87 height 20
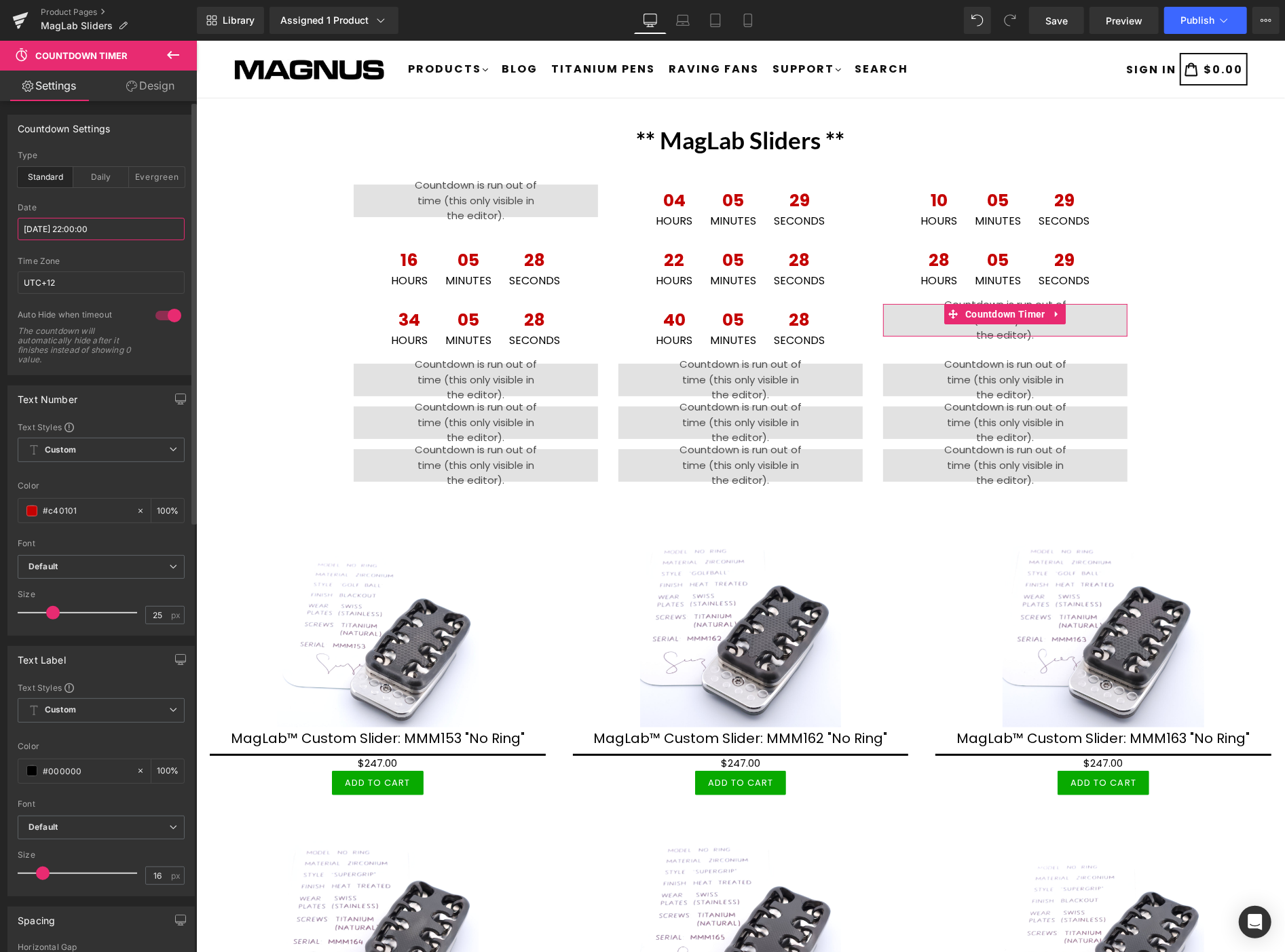
click at [118, 228] on input "[DATE] 22:00:00" at bounding box center [101, 229] width 167 height 22
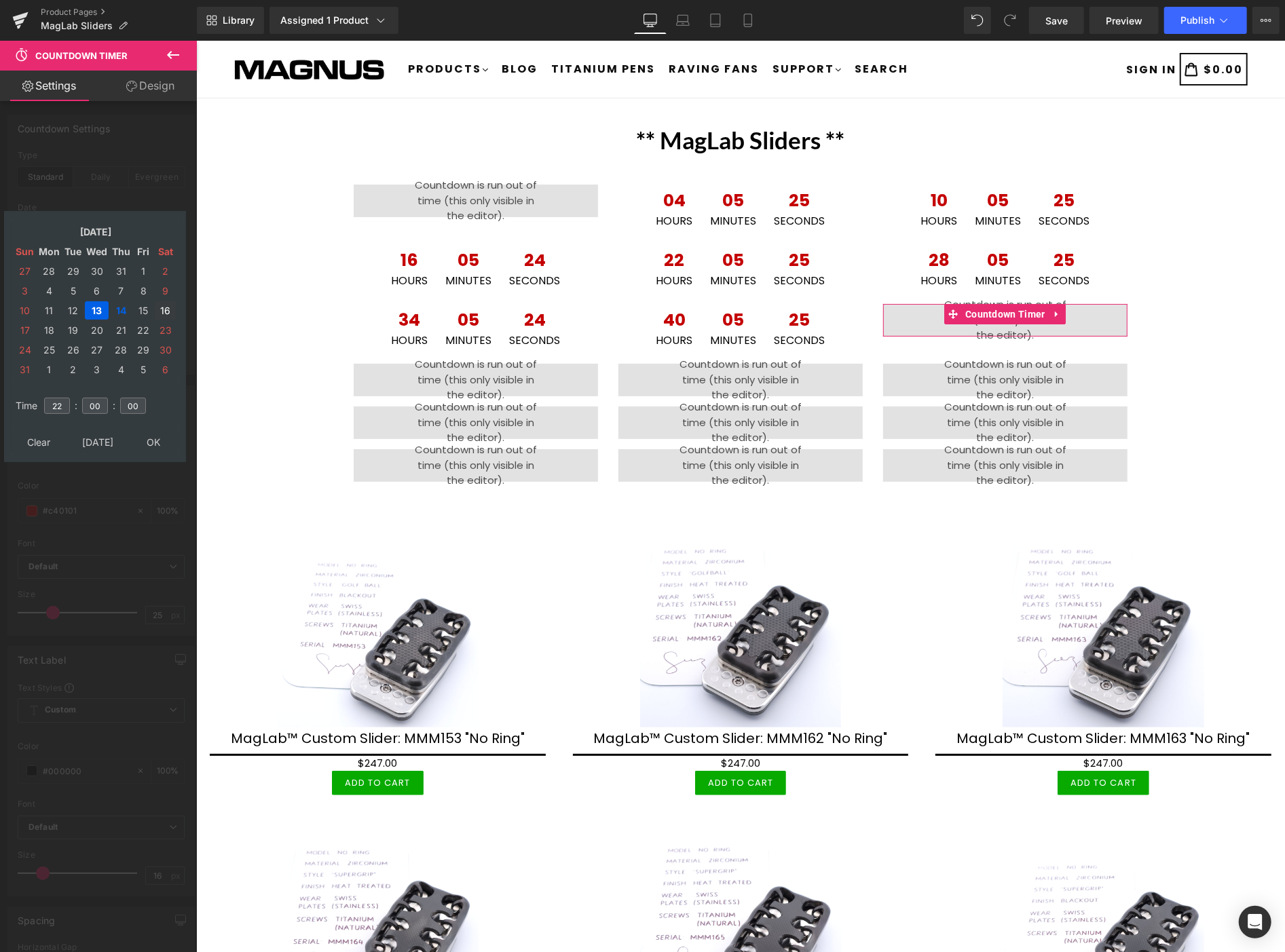
click at [165, 307] on td "16" at bounding box center [165, 310] width 21 height 18
click at [62, 398] on input "22" at bounding box center [57, 406] width 26 height 17
type input "2"
type input "4"
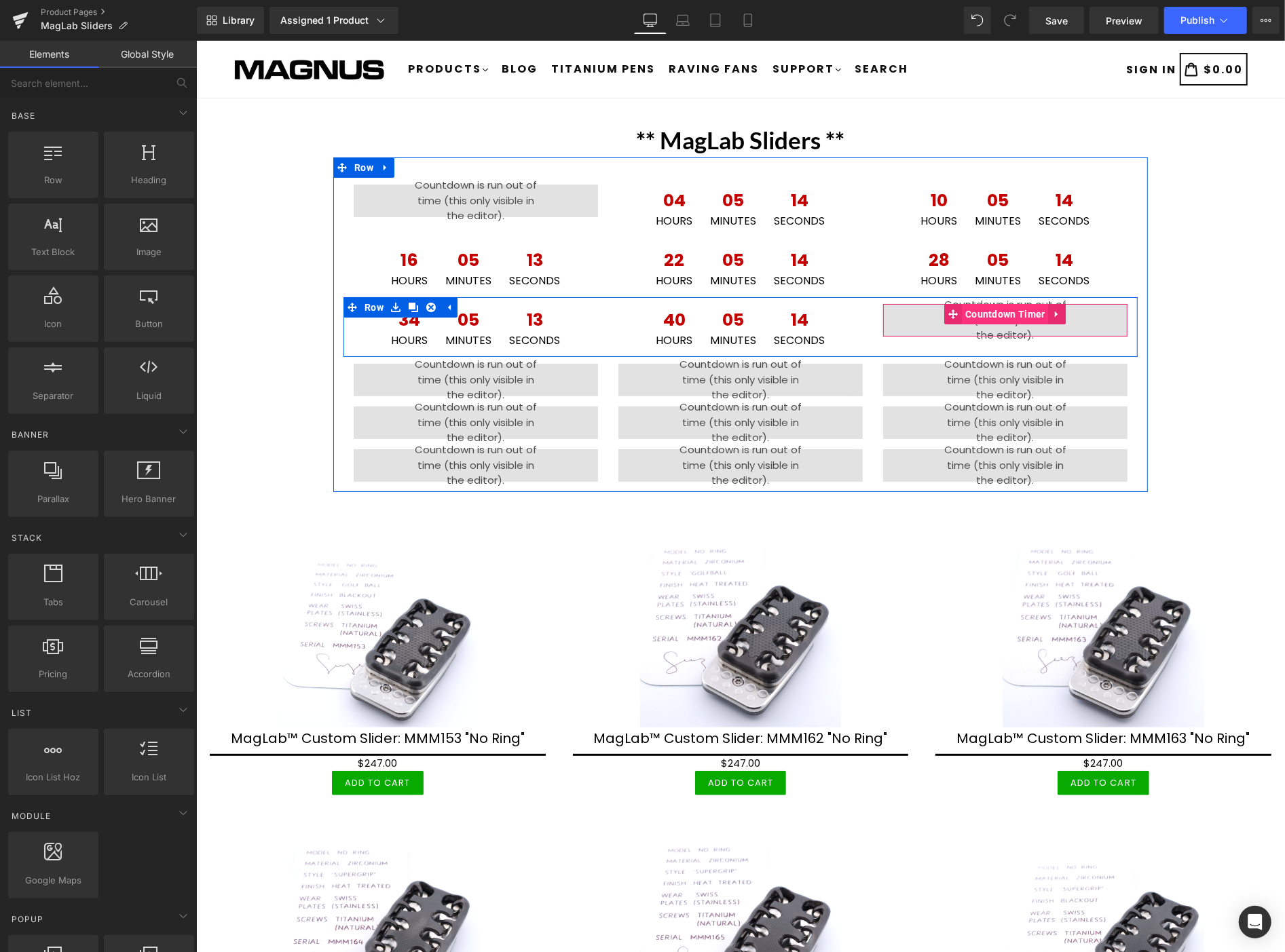
click at [1004, 310] on span "Countdown Timer" at bounding box center [1005, 313] width 87 height 20
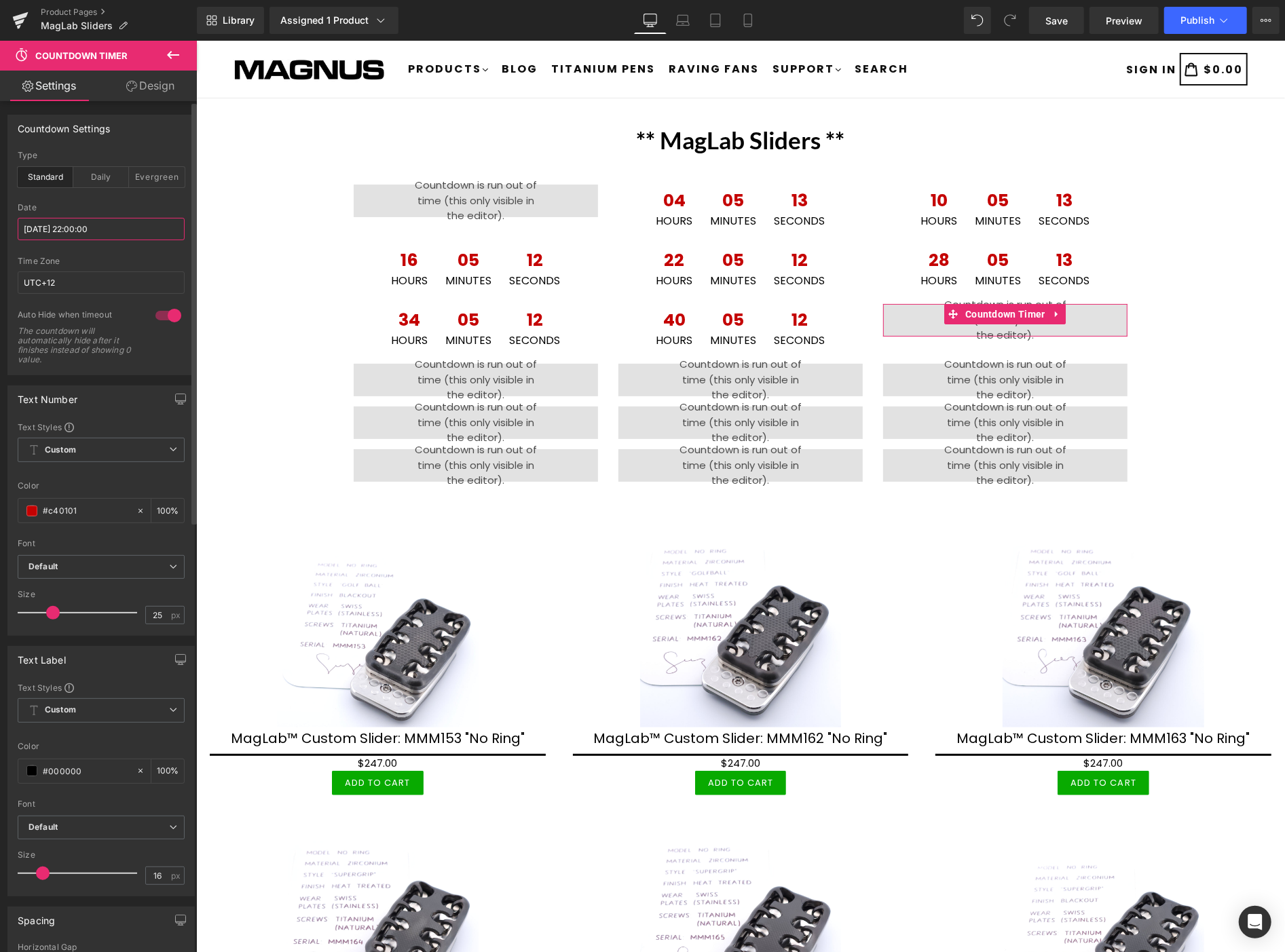
click at [119, 224] on input "[DATE] 22:00:00" at bounding box center [101, 229] width 167 height 22
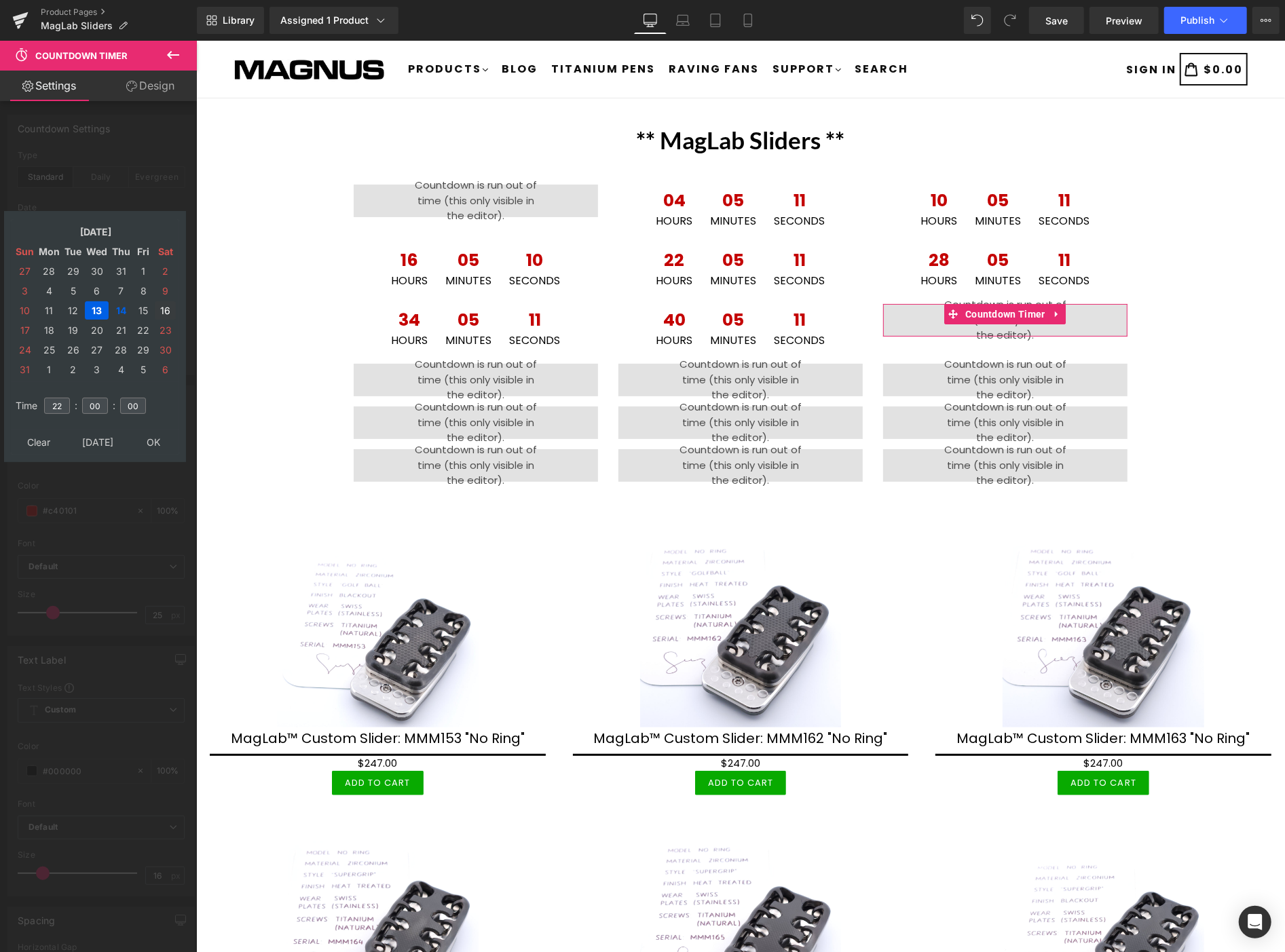
click at [164, 302] on td "16" at bounding box center [165, 310] width 21 height 18
click at [60, 398] on input "22" at bounding box center [57, 406] width 26 height 17
type input "2"
type input "04"
type input "[DATE] 04:00:00"
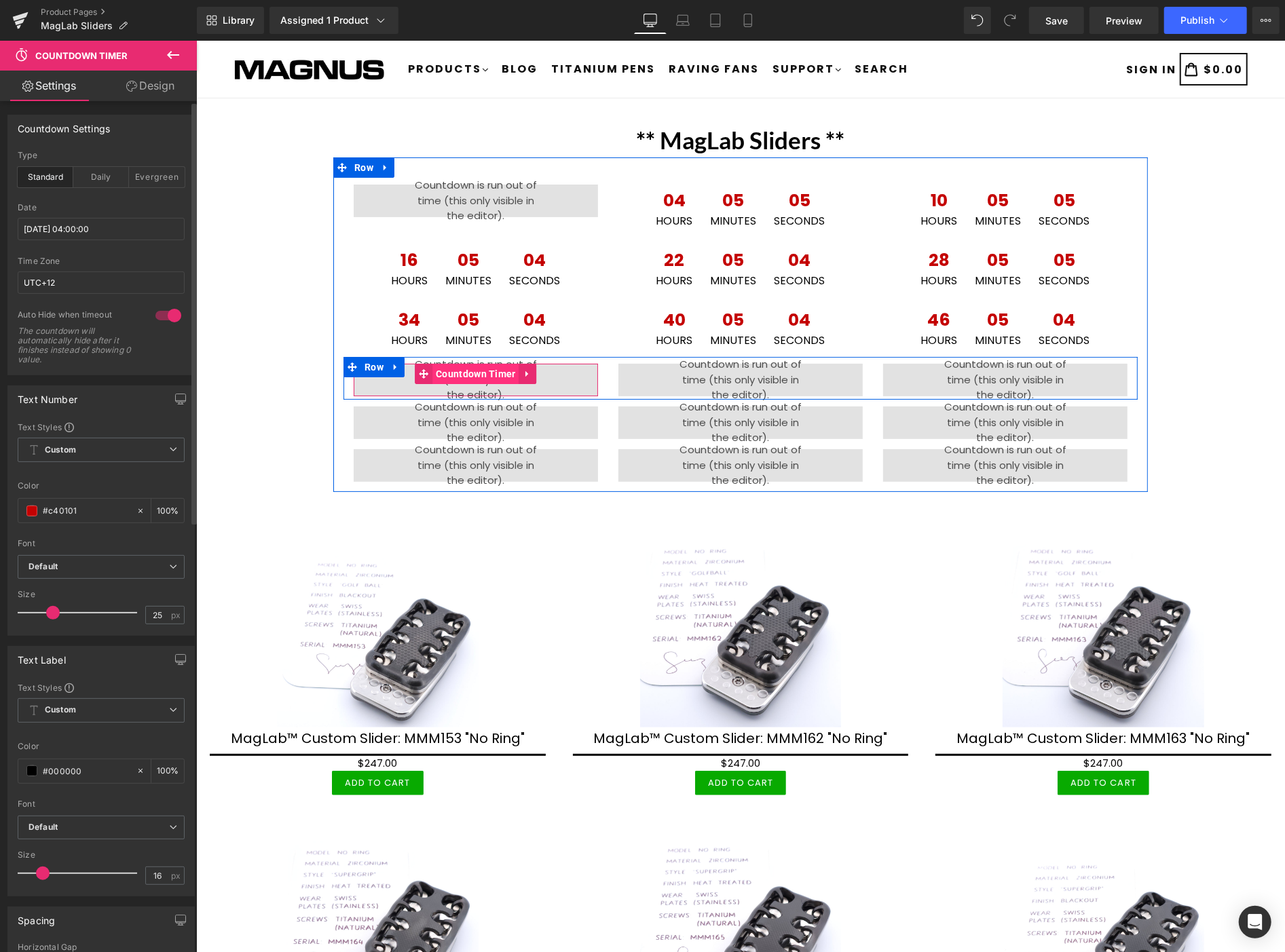
click at [465, 372] on span "Countdown Timer" at bounding box center [475, 373] width 87 height 20
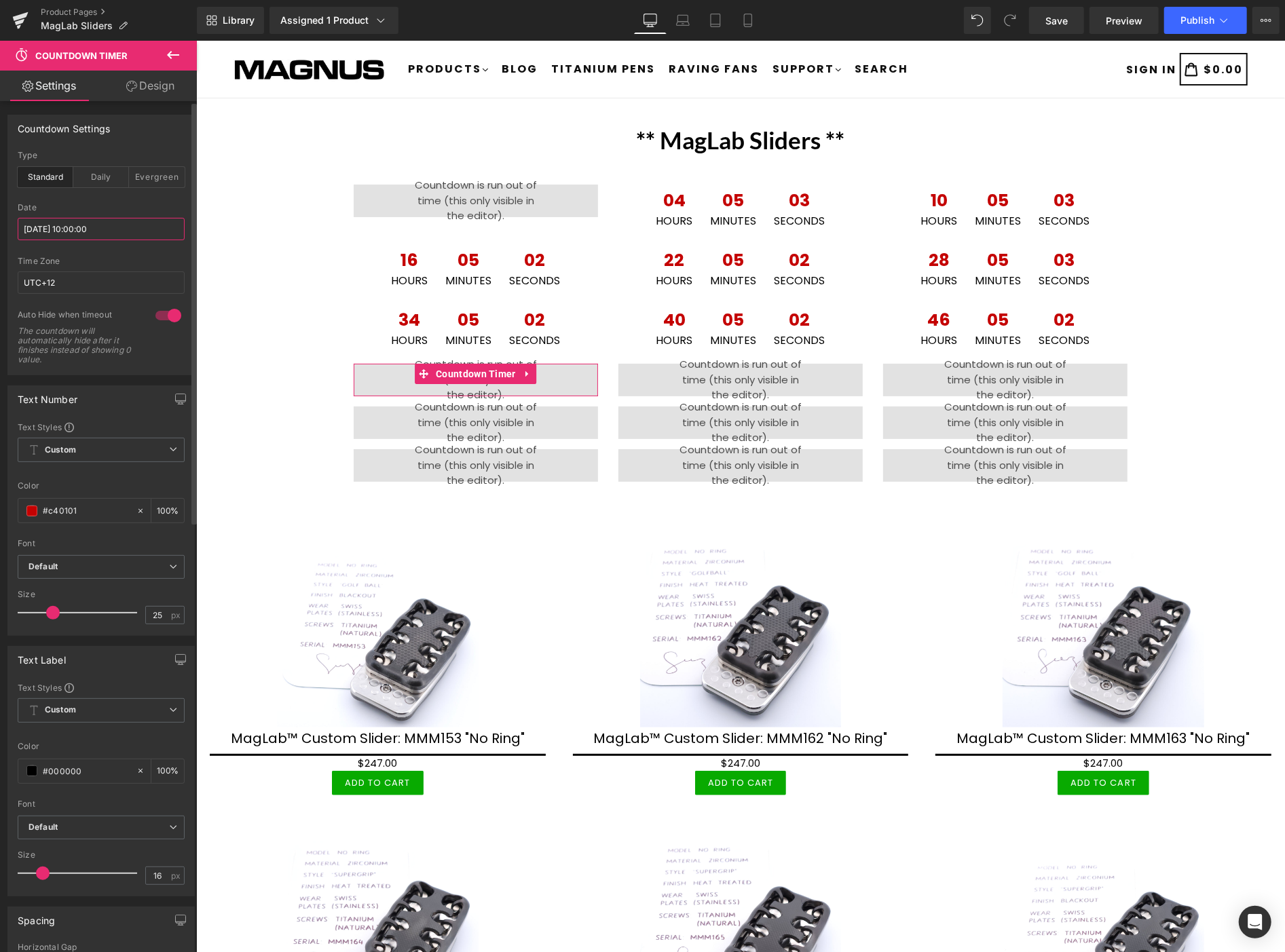
click at [119, 229] on input "[DATE] 10:00:00" at bounding box center [101, 229] width 167 height 22
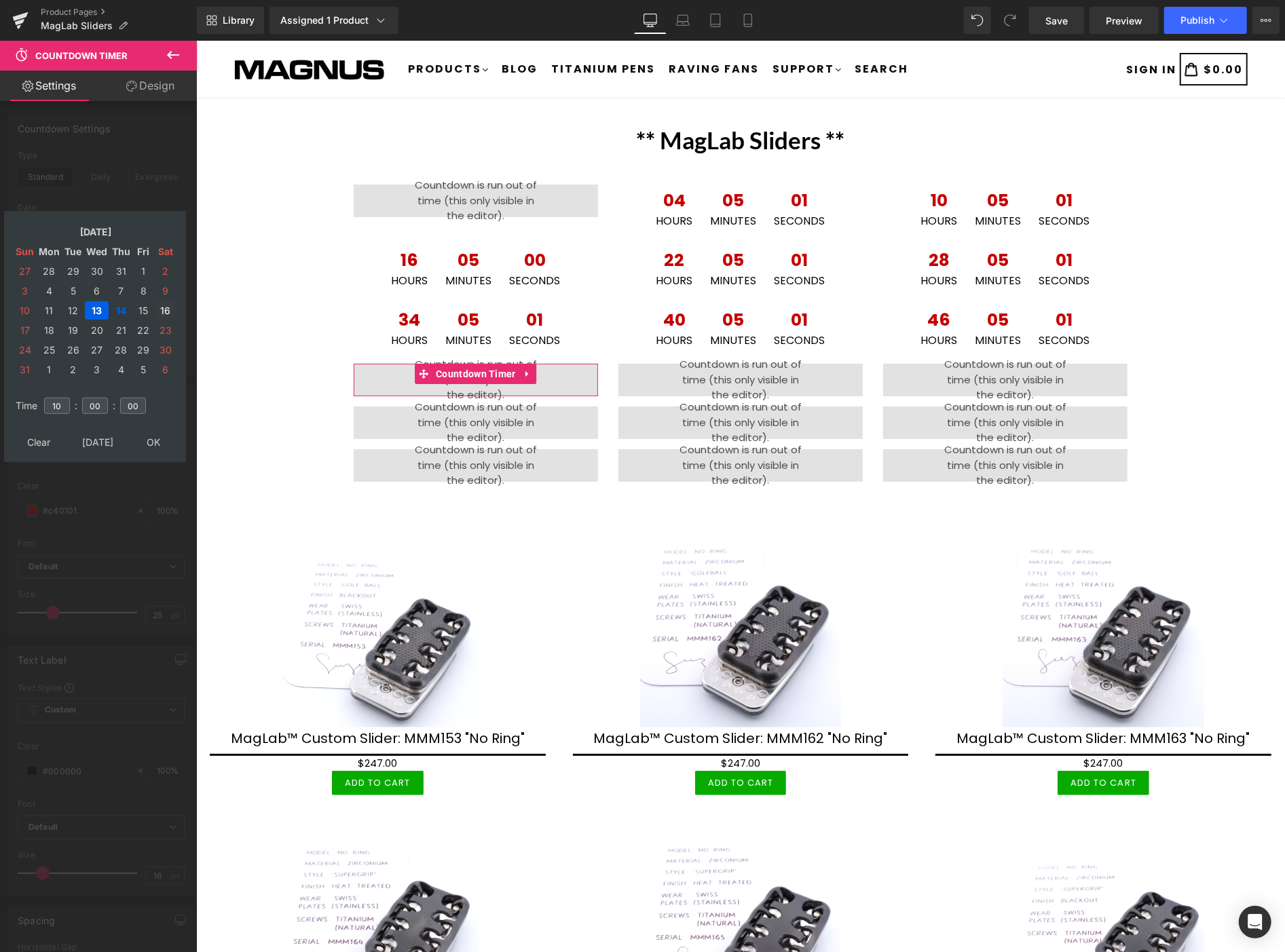
click at [165, 303] on td "16" at bounding box center [165, 310] width 21 height 18
click at [65, 398] on input "10" at bounding box center [57, 406] width 26 height 17
type input "[DATE] 10:00:00"
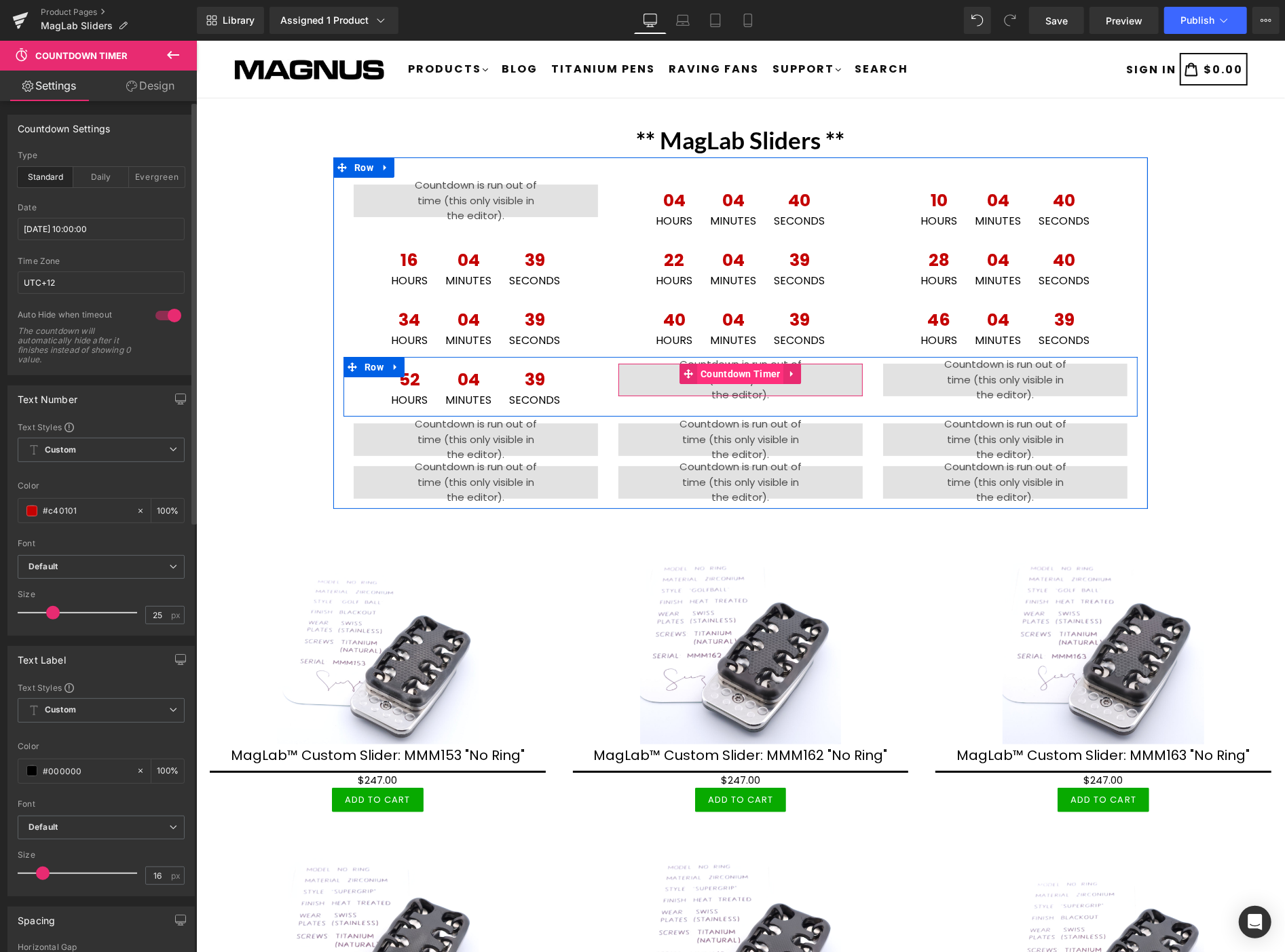
click at [721, 372] on span "Countdown Timer" at bounding box center [739, 373] width 87 height 20
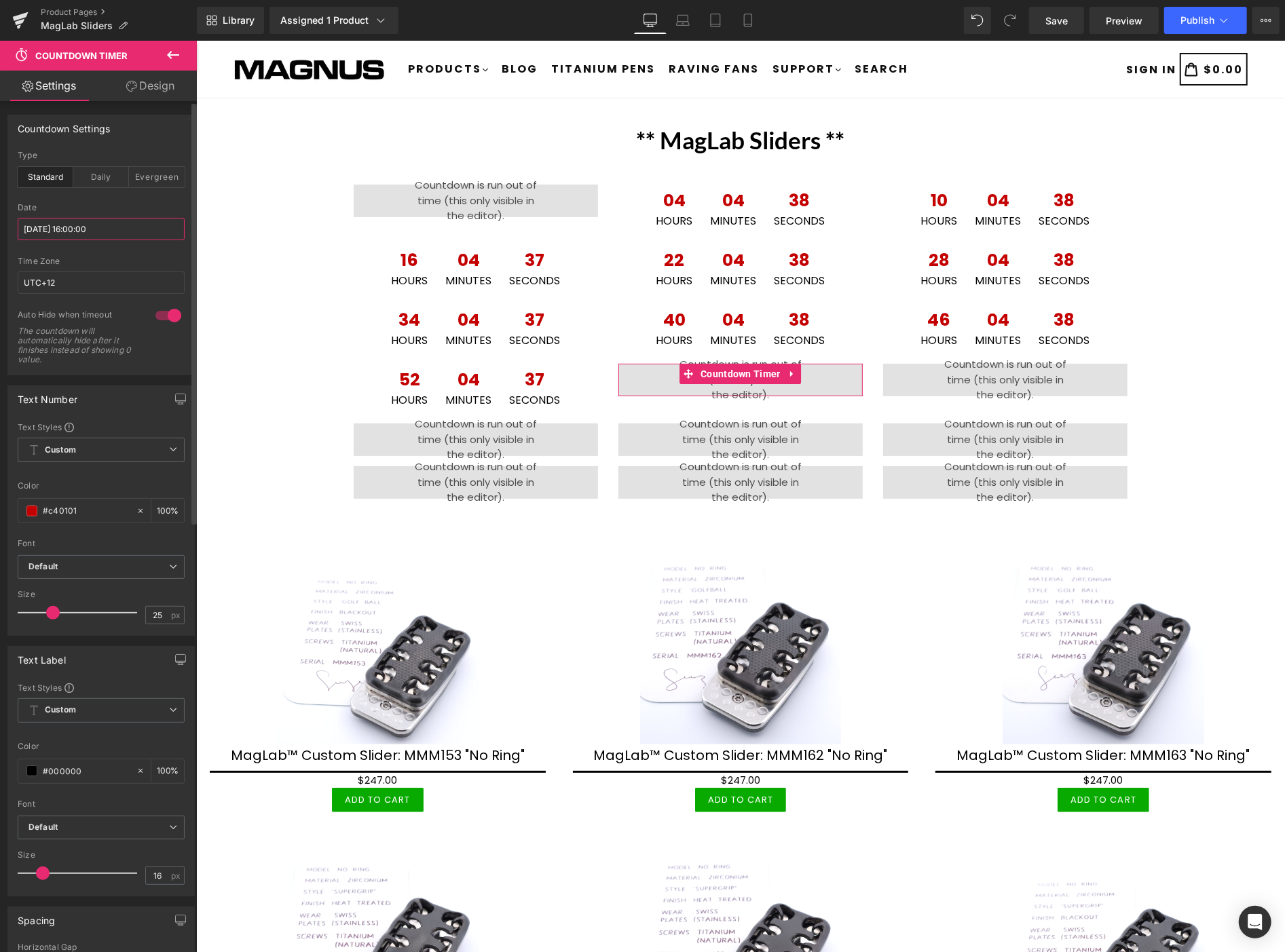
click at [137, 223] on input "[DATE] 16:00:00" at bounding box center [101, 229] width 167 height 22
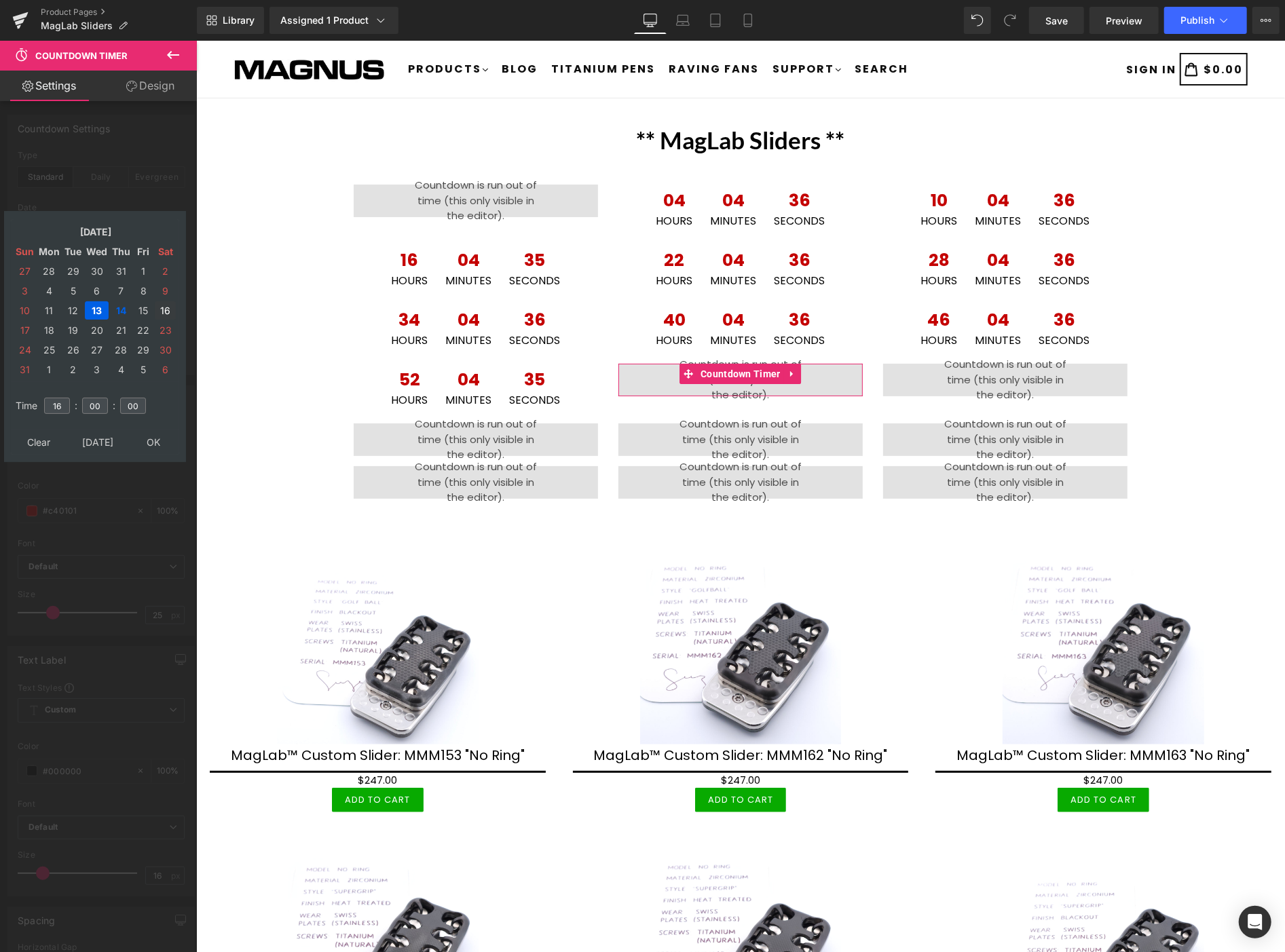
click at [167, 302] on td "16" at bounding box center [165, 310] width 21 height 18
type input "[DATE] 16:00:00"
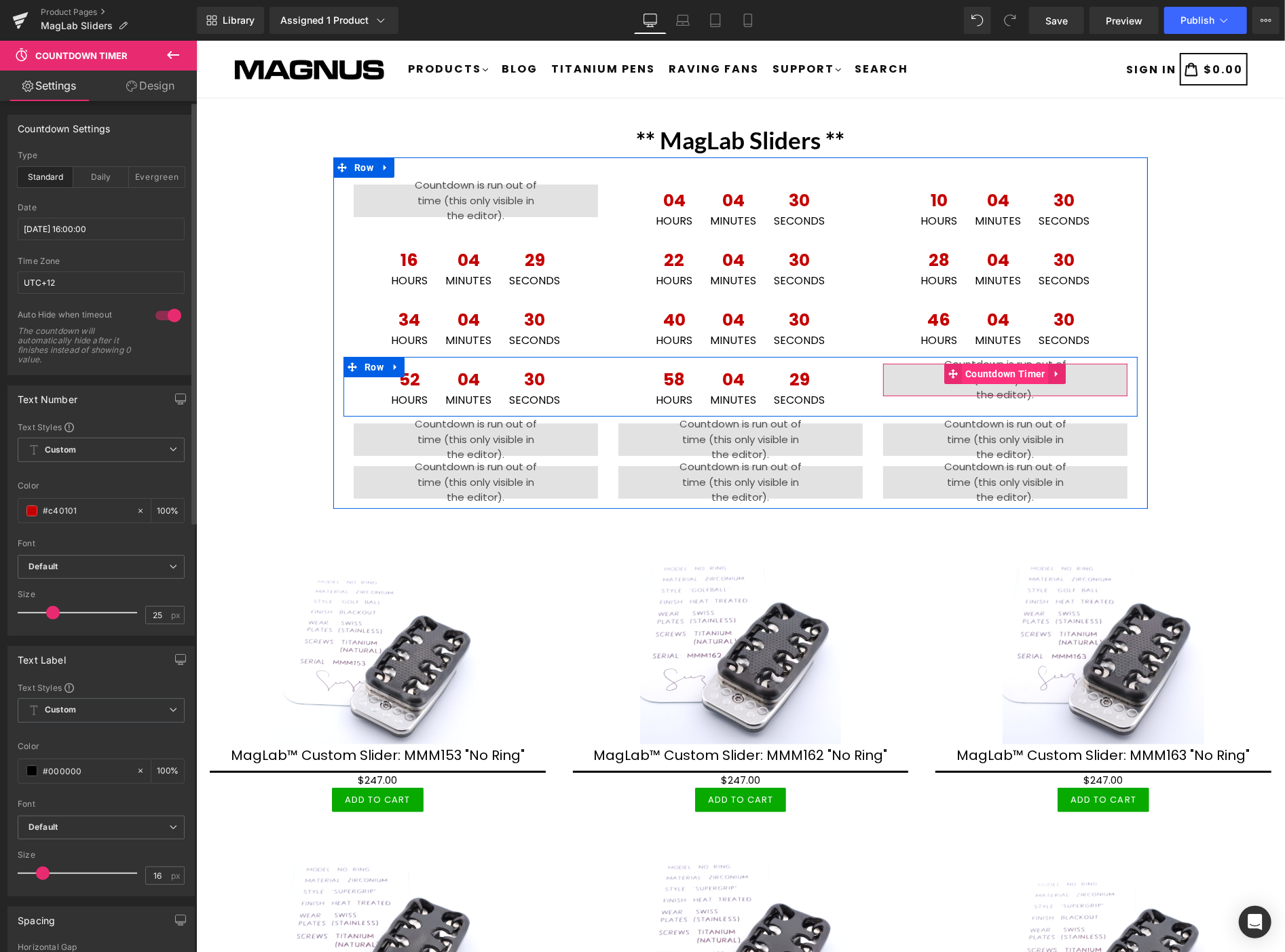
click at [1001, 375] on span "Countdown Timer" at bounding box center [1005, 373] width 87 height 20
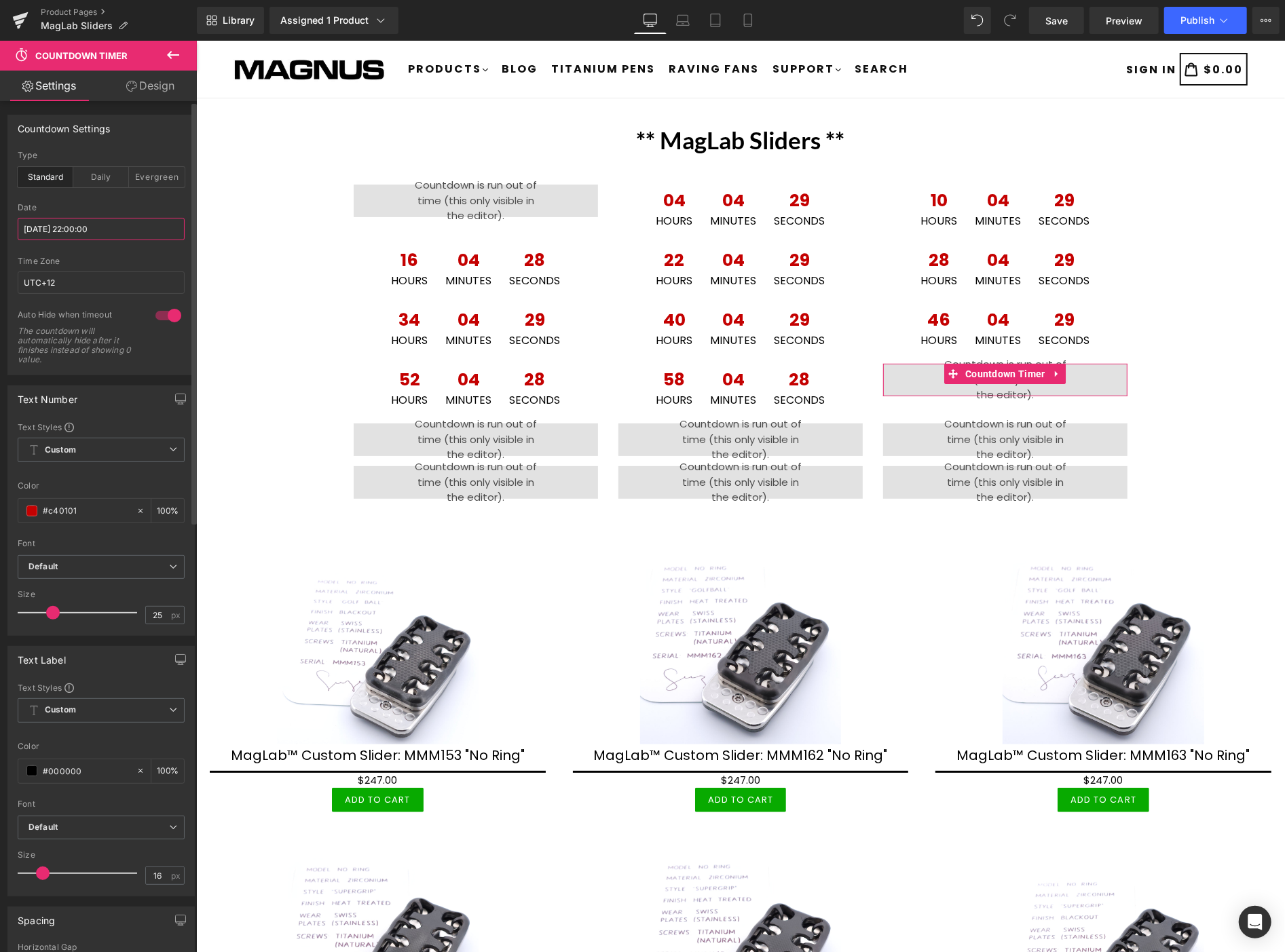
click at [163, 236] on input "[DATE] 22:00:00" at bounding box center [101, 229] width 167 height 22
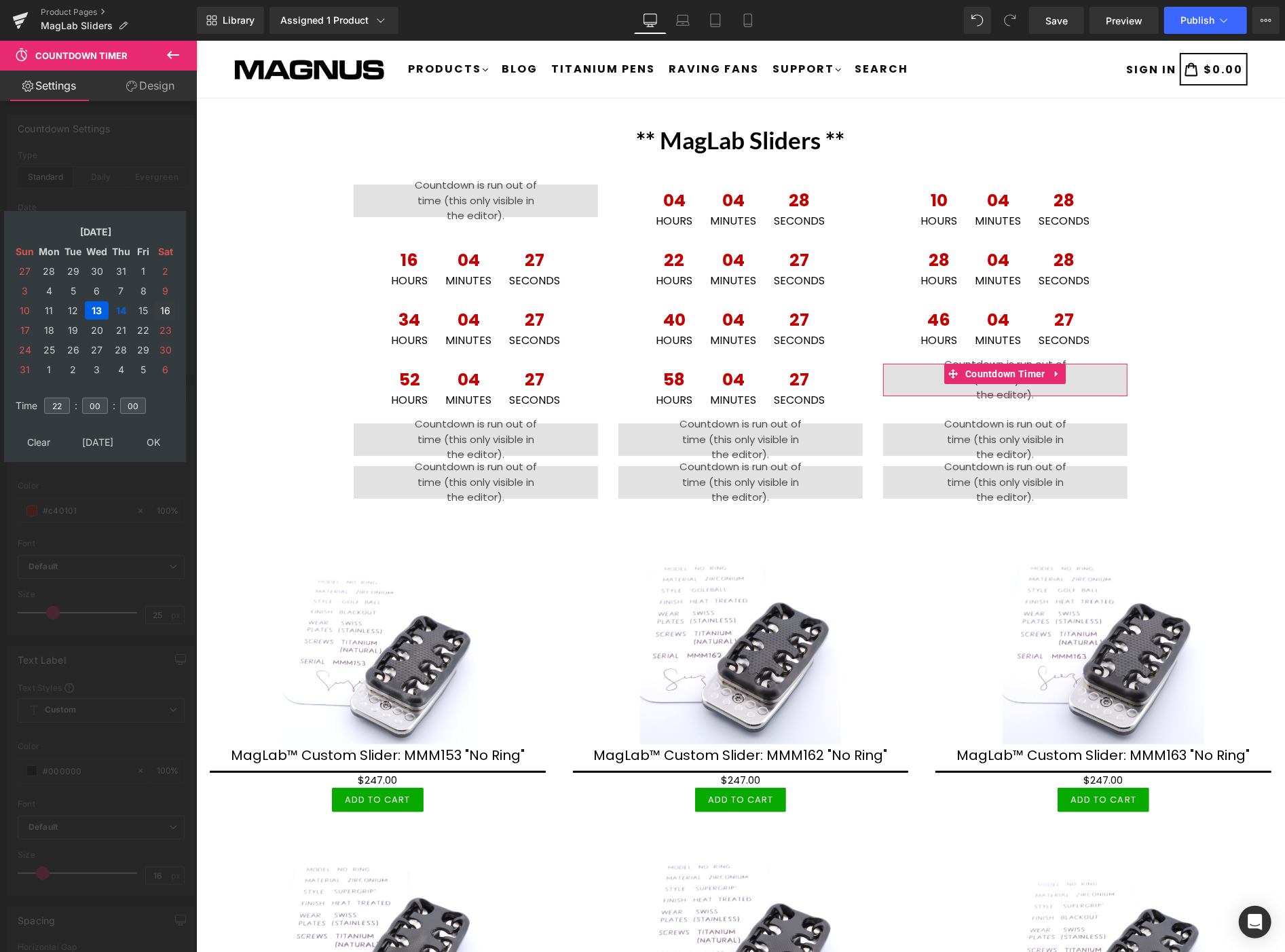
click at [170, 302] on td "16" at bounding box center [165, 310] width 21 height 18
type input "[DATE] 22:00:00"
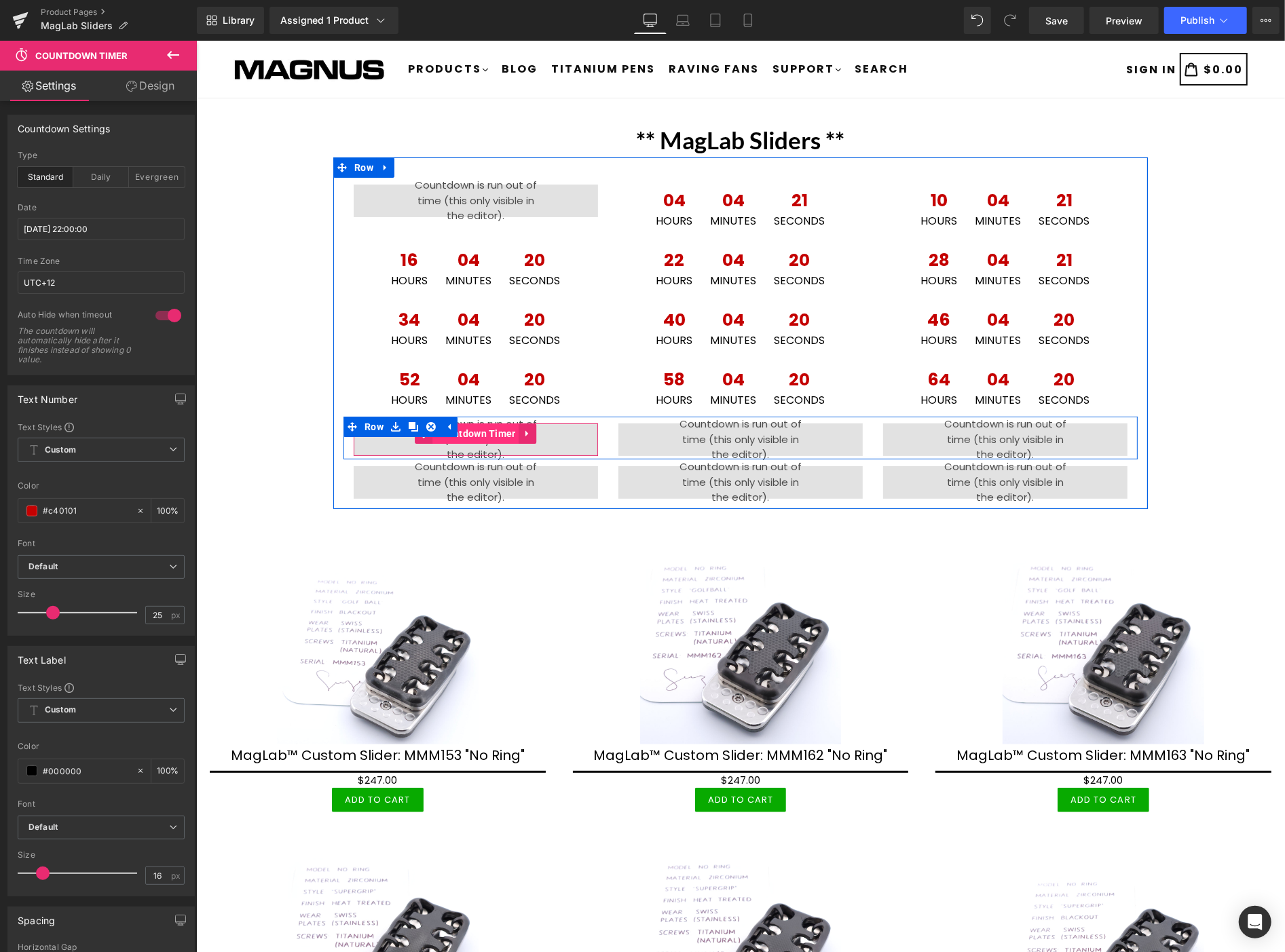
click at [479, 427] on span "Countdown Timer" at bounding box center [475, 433] width 87 height 20
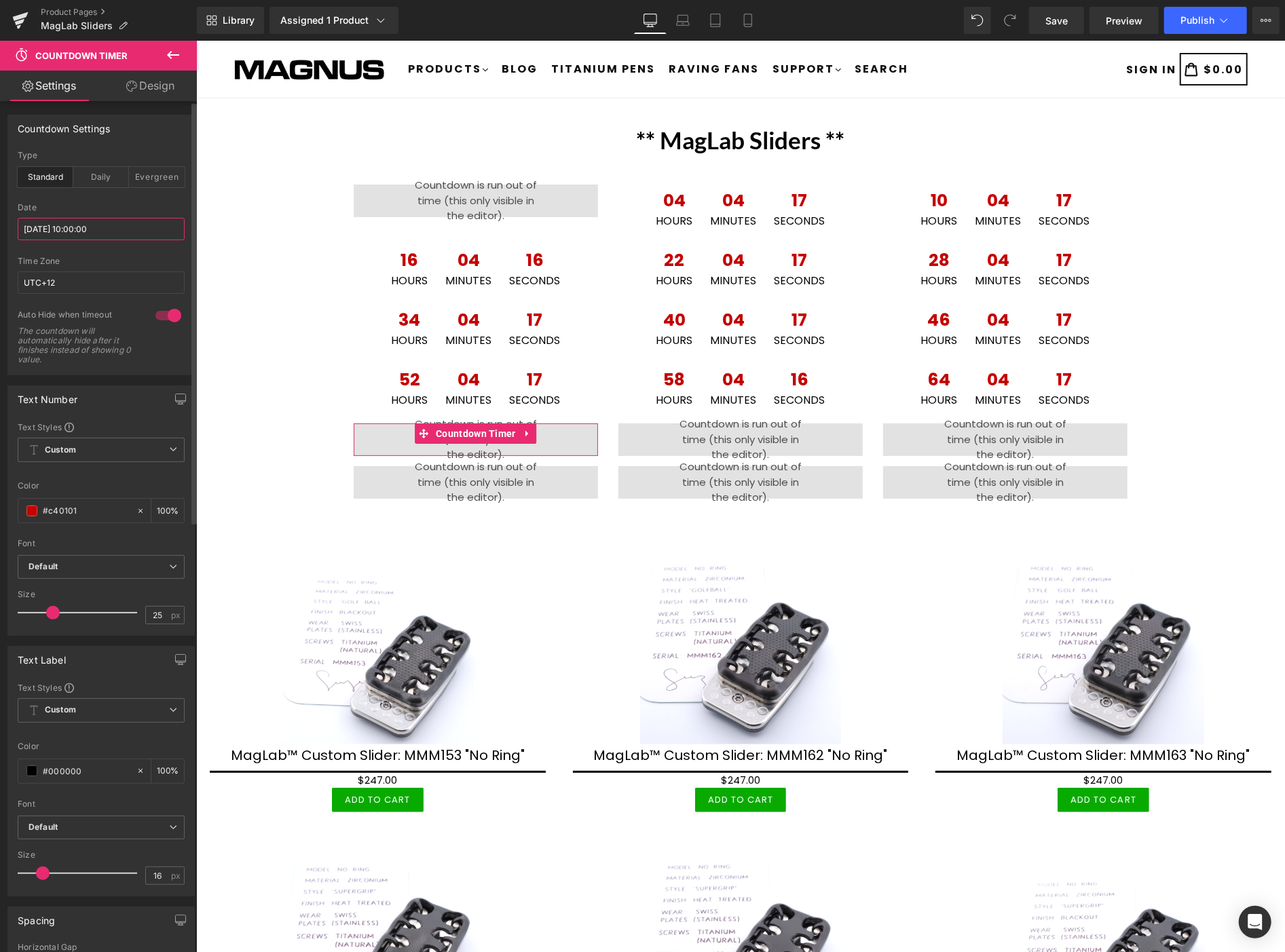
click at [152, 228] on input "[DATE] 10:00:00" at bounding box center [101, 229] width 167 height 22
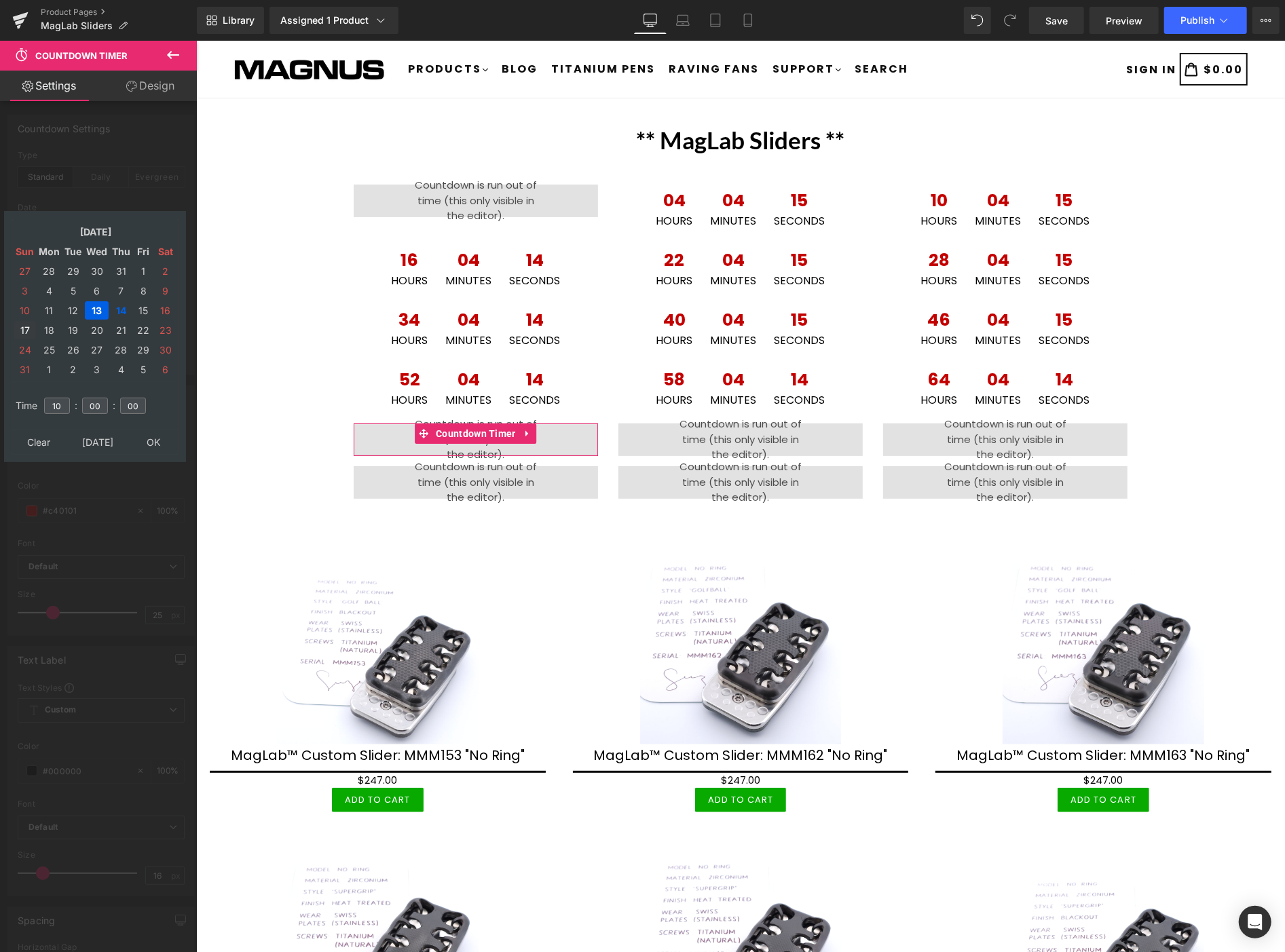
click at [26, 324] on td "17" at bounding box center [25, 330] width 22 height 18
click at [66, 398] on input "10" at bounding box center [57, 406] width 26 height 17
type input "1"
type input "04"
type input "[DATE] 04:00:00"
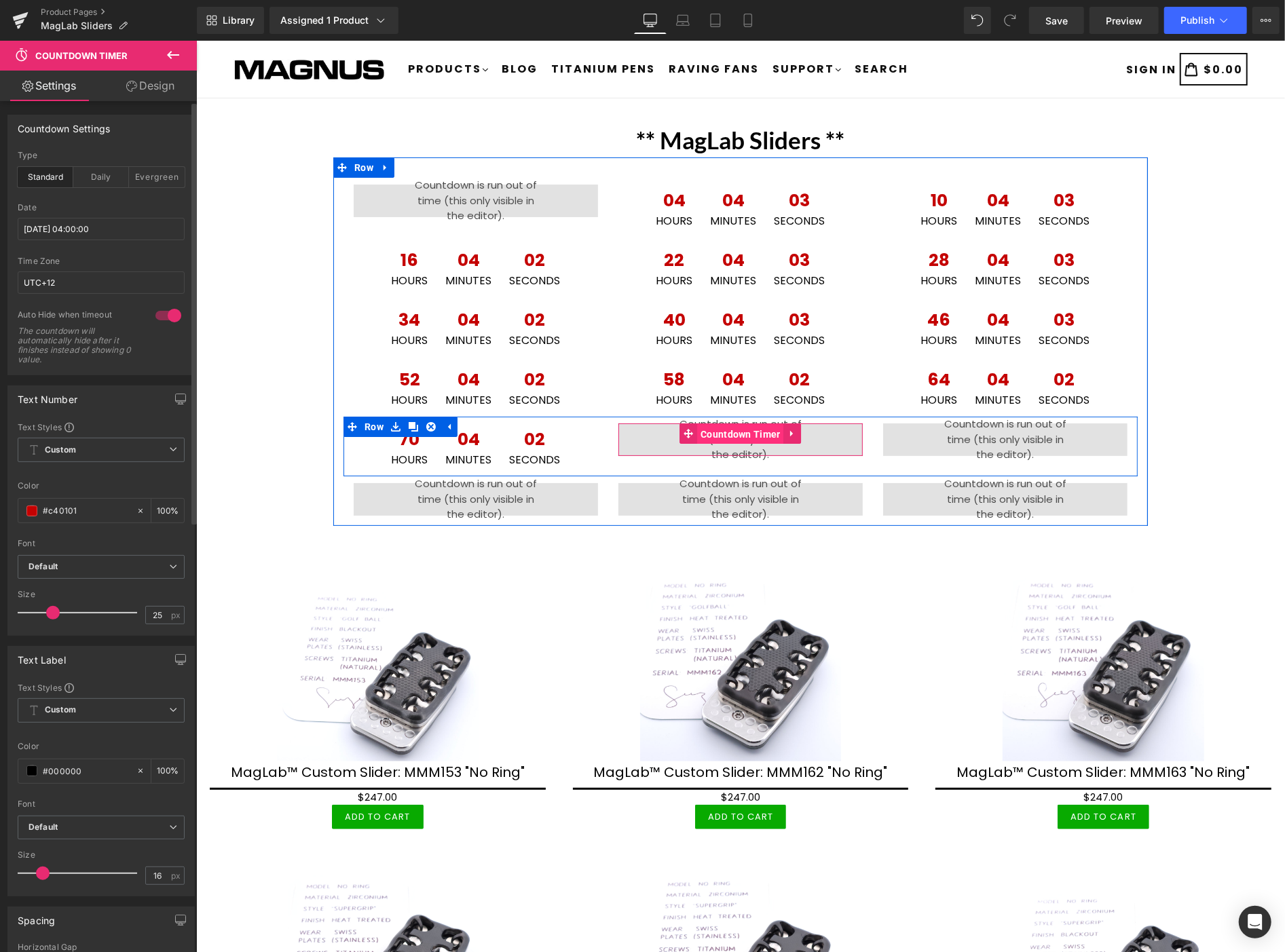
click at [735, 432] on span "Countdown Timer" at bounding box center [739, 434] width 87 height 20
click at [742, 432] on span "Countdown Timer" at bounding box center [739, 434] width 87 height 20
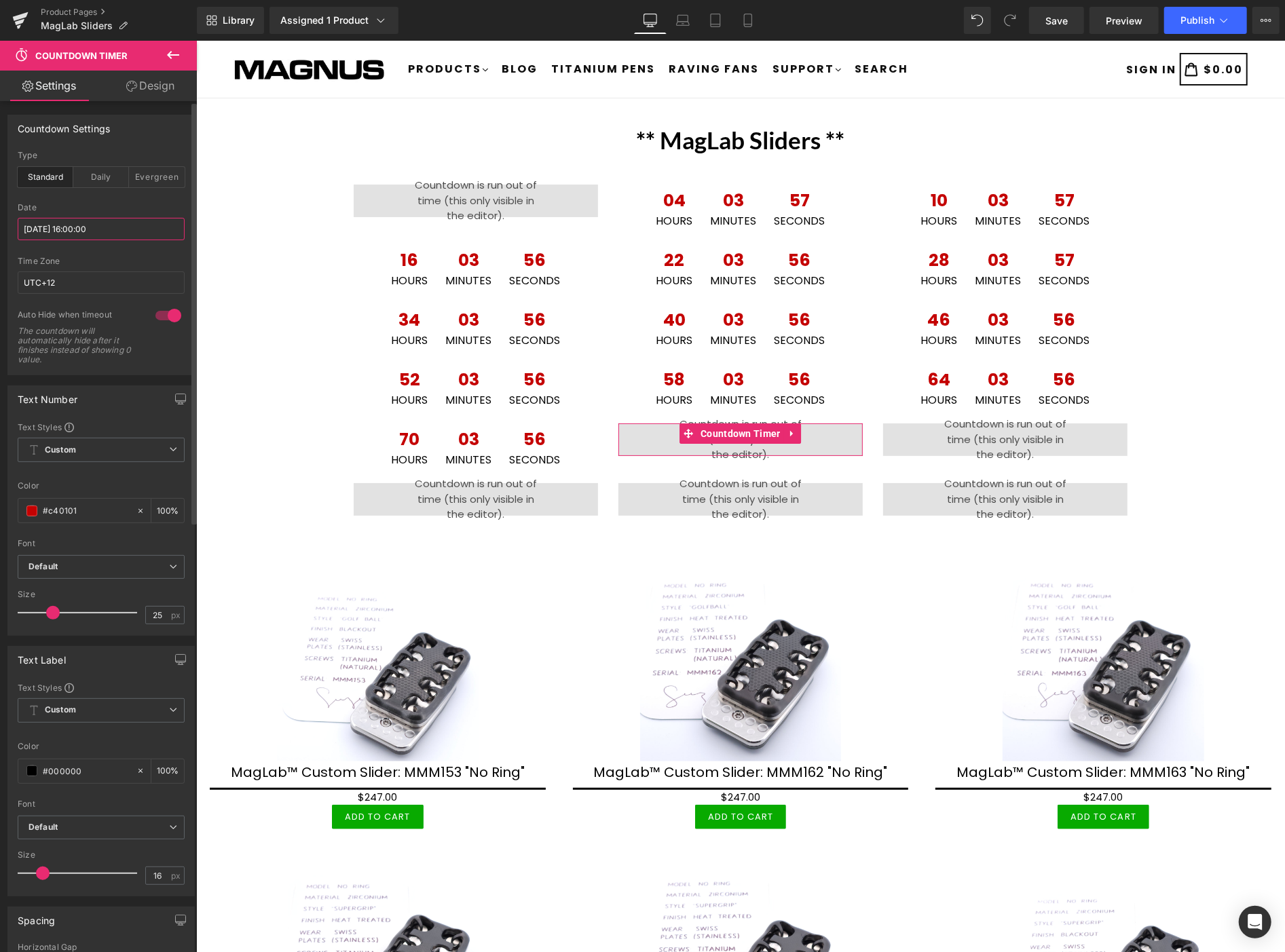
click at [134, 232] on input "[DATE] 16:00:00" at bounding box center [101, 229] width 167 height 22
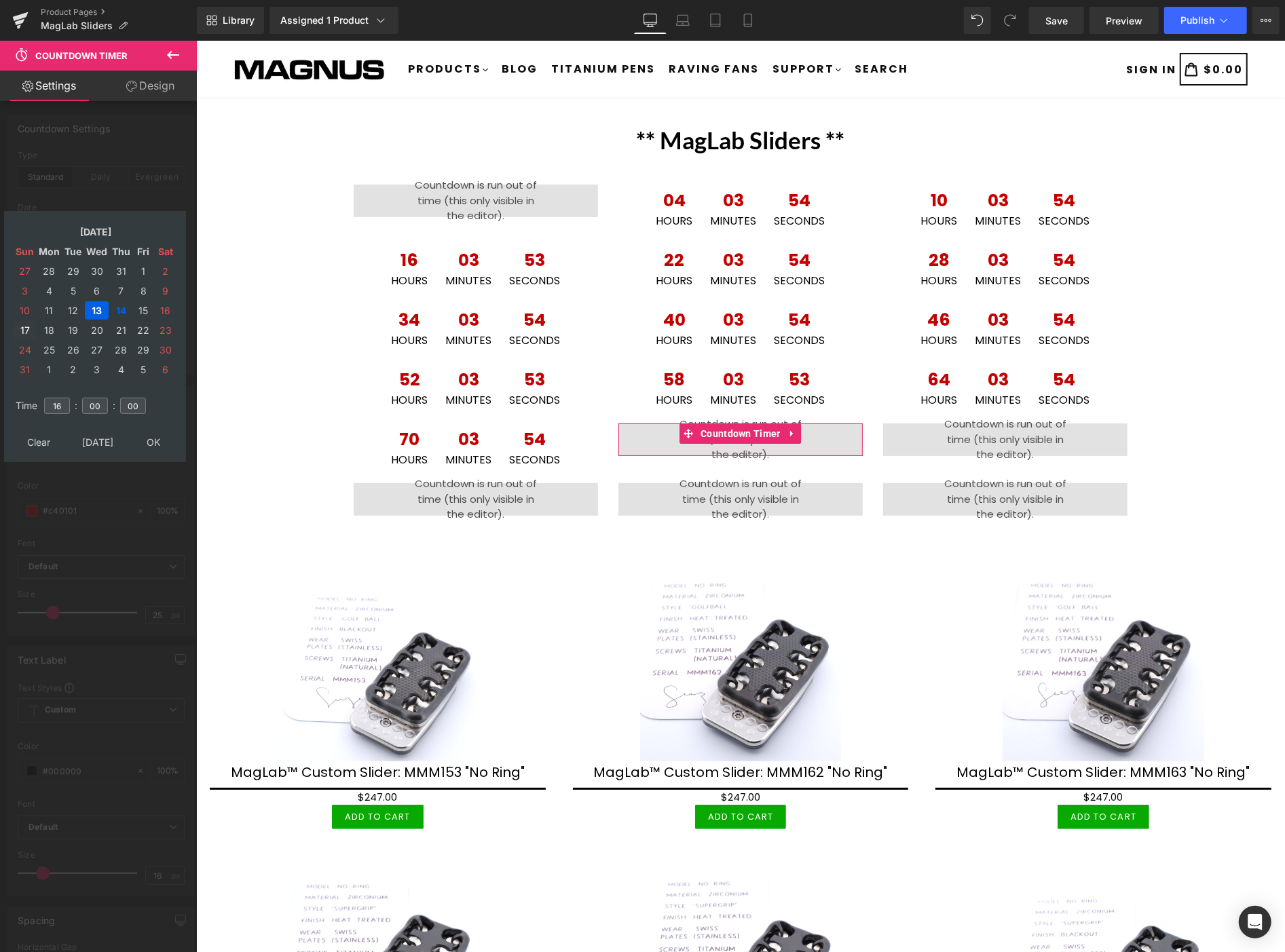
click at [23, 326] on td "17" at bounding box center [25, 330] width 22 height 18
click at [66, 402] on input "16" at bounding box center [57, 406] width 26 height 17
type input "1"
type input "10"
type input "[DATE] 10:00:00"
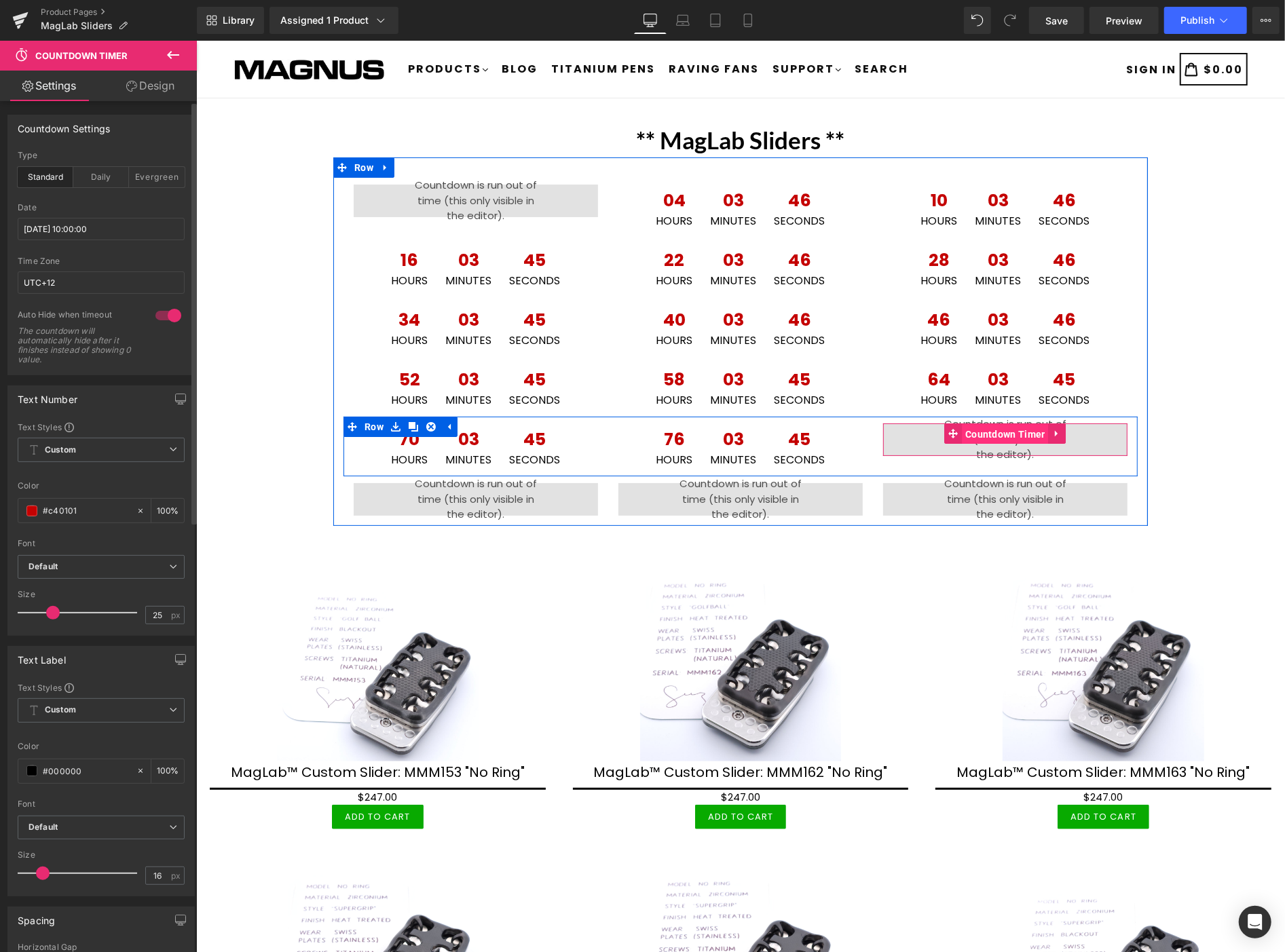
click at [998, 432] on span "Countdown Timer" at bounding box center [1005, 434] width 87 height 20
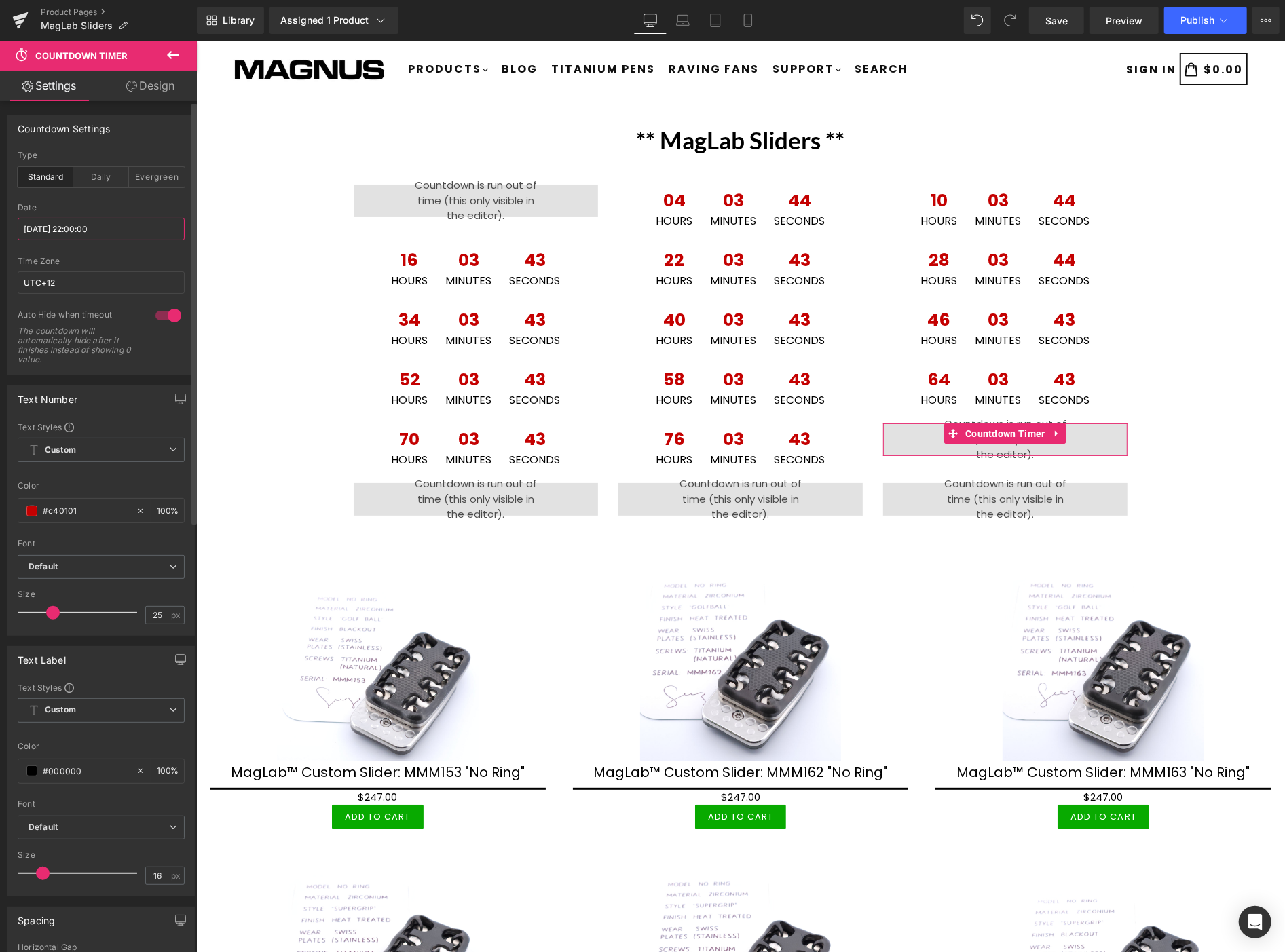
click at [136, 228] on input "[DATE] 22:00:00" at bounding box center [101, 229] width 167 height 22
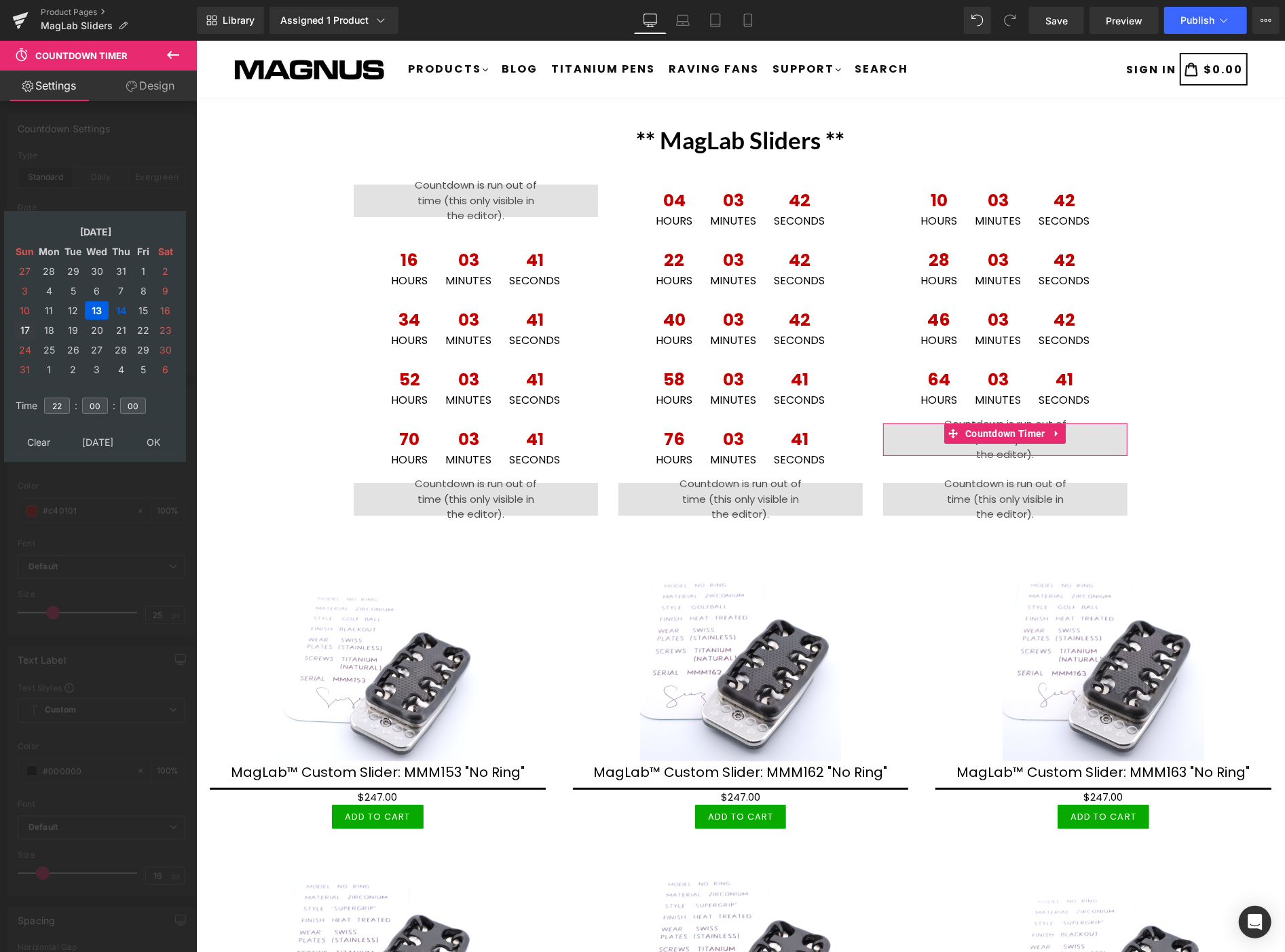
click at [28, 322] on td "17" at bounding box center [25, 330] width 22 height 18
click at [65, 402] on input "22" at bounding box center [57, 406] width 26 height 17
type input "2"
type input "16"
type input "[DATE] 16:00:00"
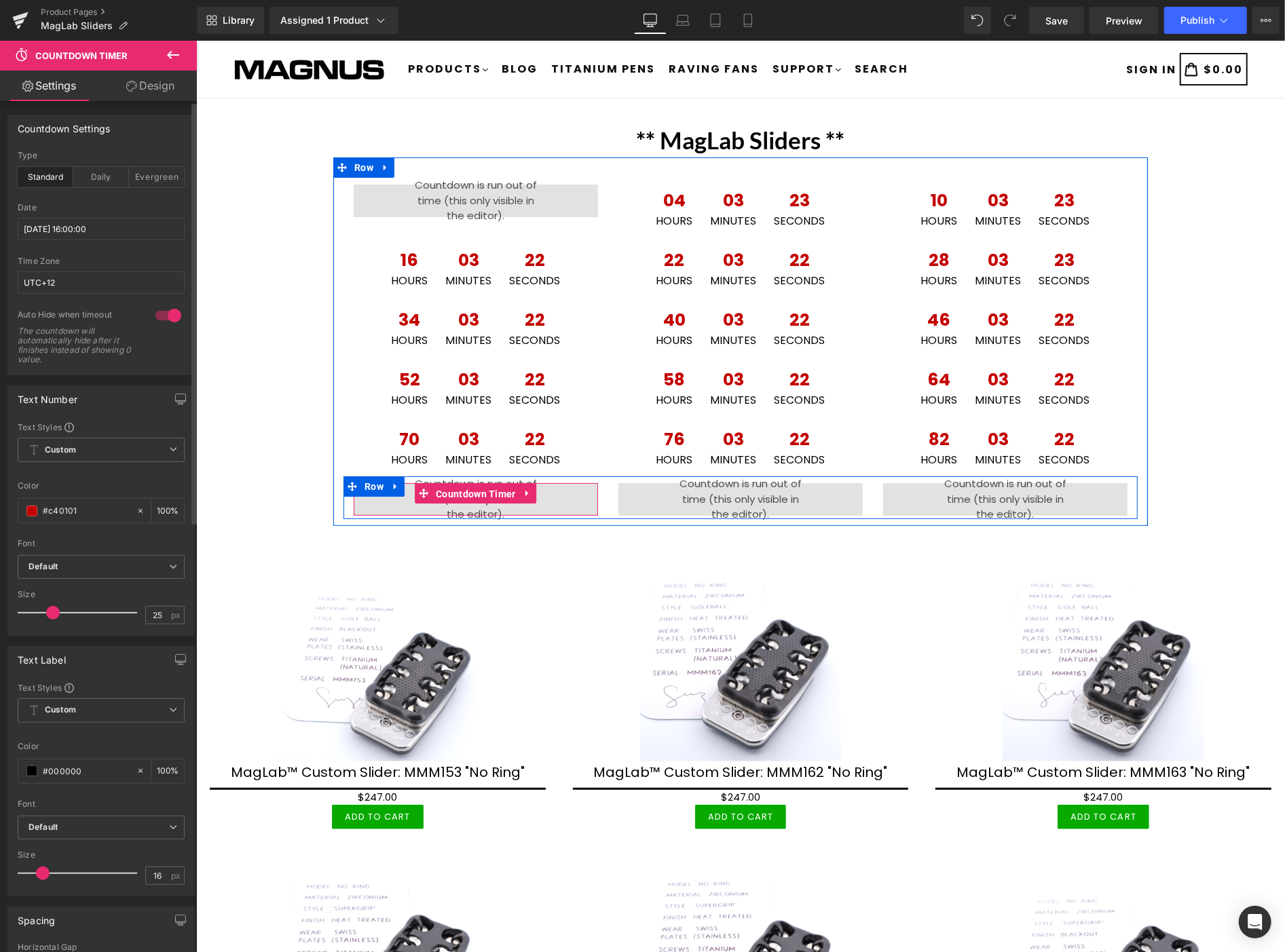
click at [461, 490] on span "Countdown Timer" at bounding box center [475, 494] width 87 height 20
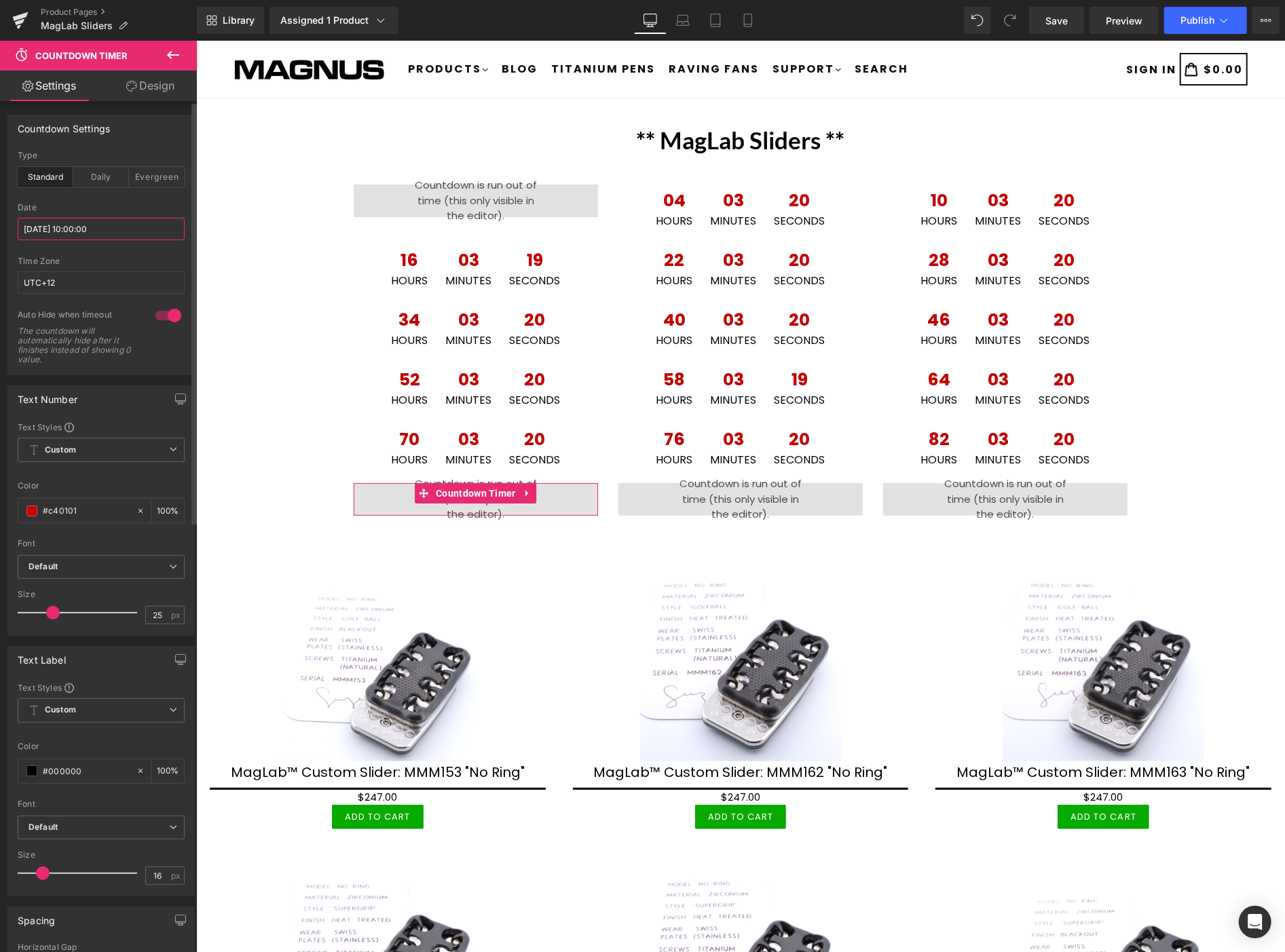
click at [146, 227] on input "[DATE] 10:00:00" at bounding box center [101, 229] width 167 height 22
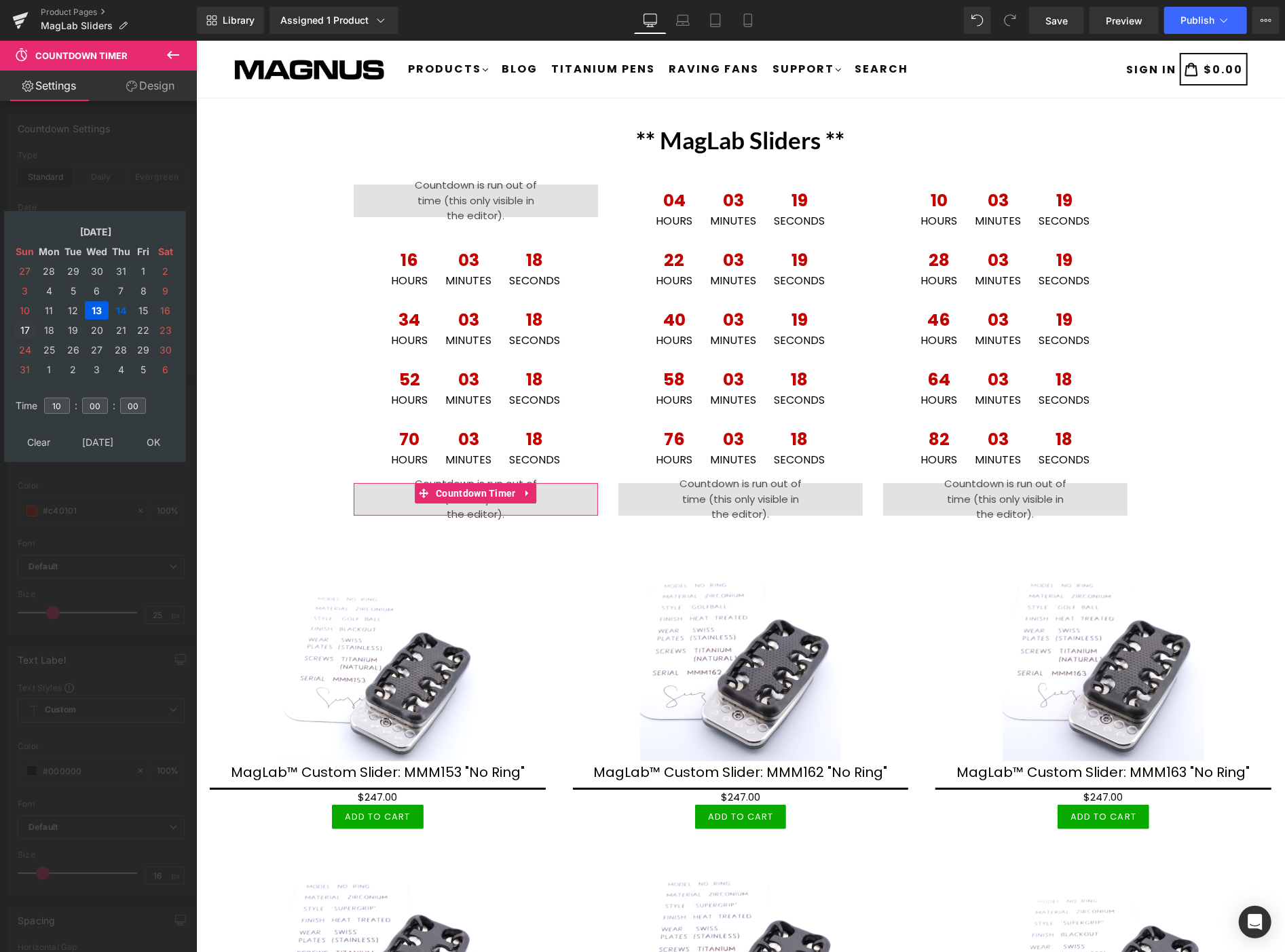
click at [28, 327] on td "17" at bounding box center [25, 330] width 22 height 18
click at [71, 404] on td "10" at bounding box center [57, 406] width 30 height 31
click at [59, 398] on input "10" at bounding box center [57, 406] width 26 height 17
type input "1"
type input "22"
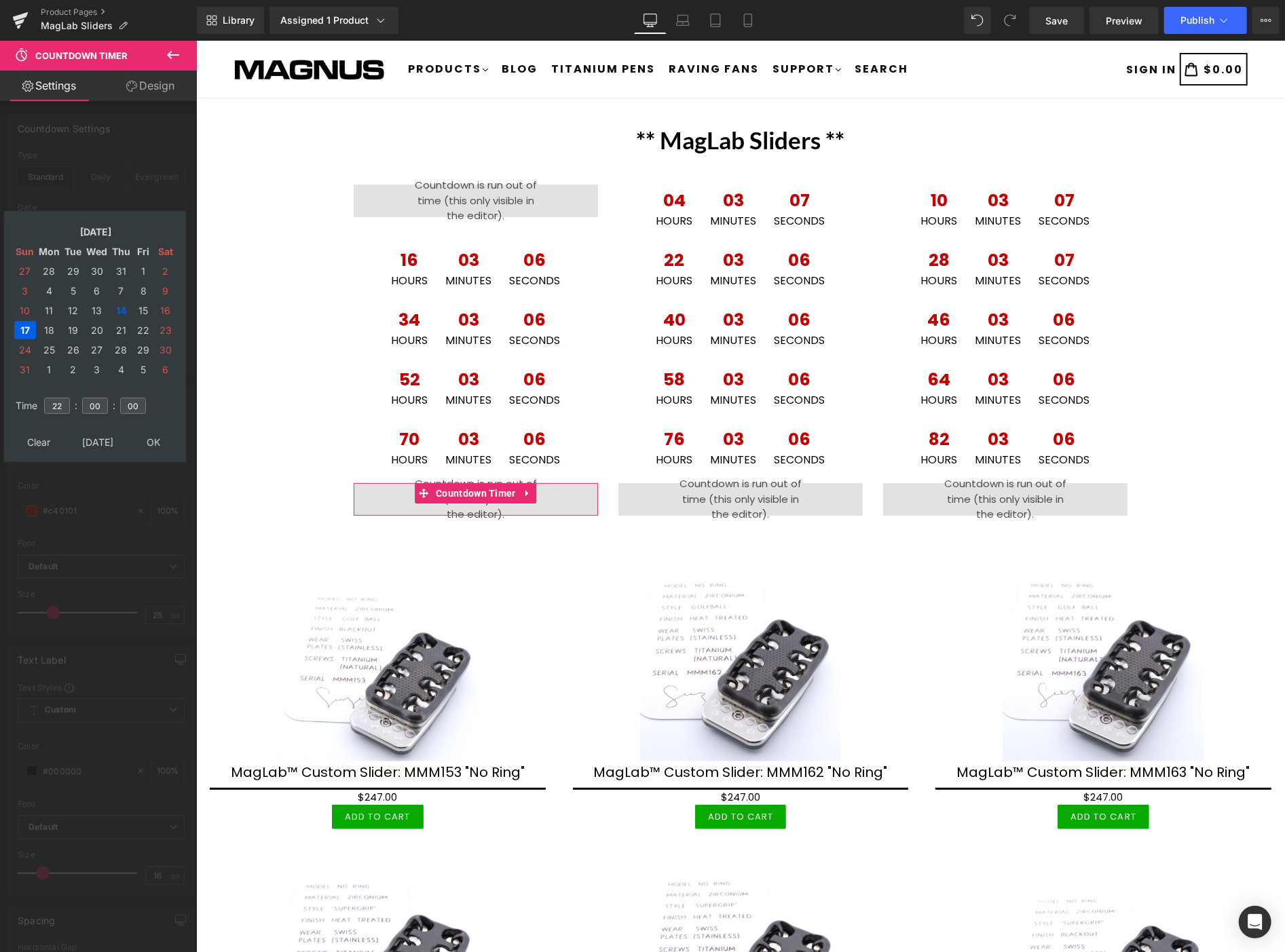
type input "[DATE] 22:00:00"
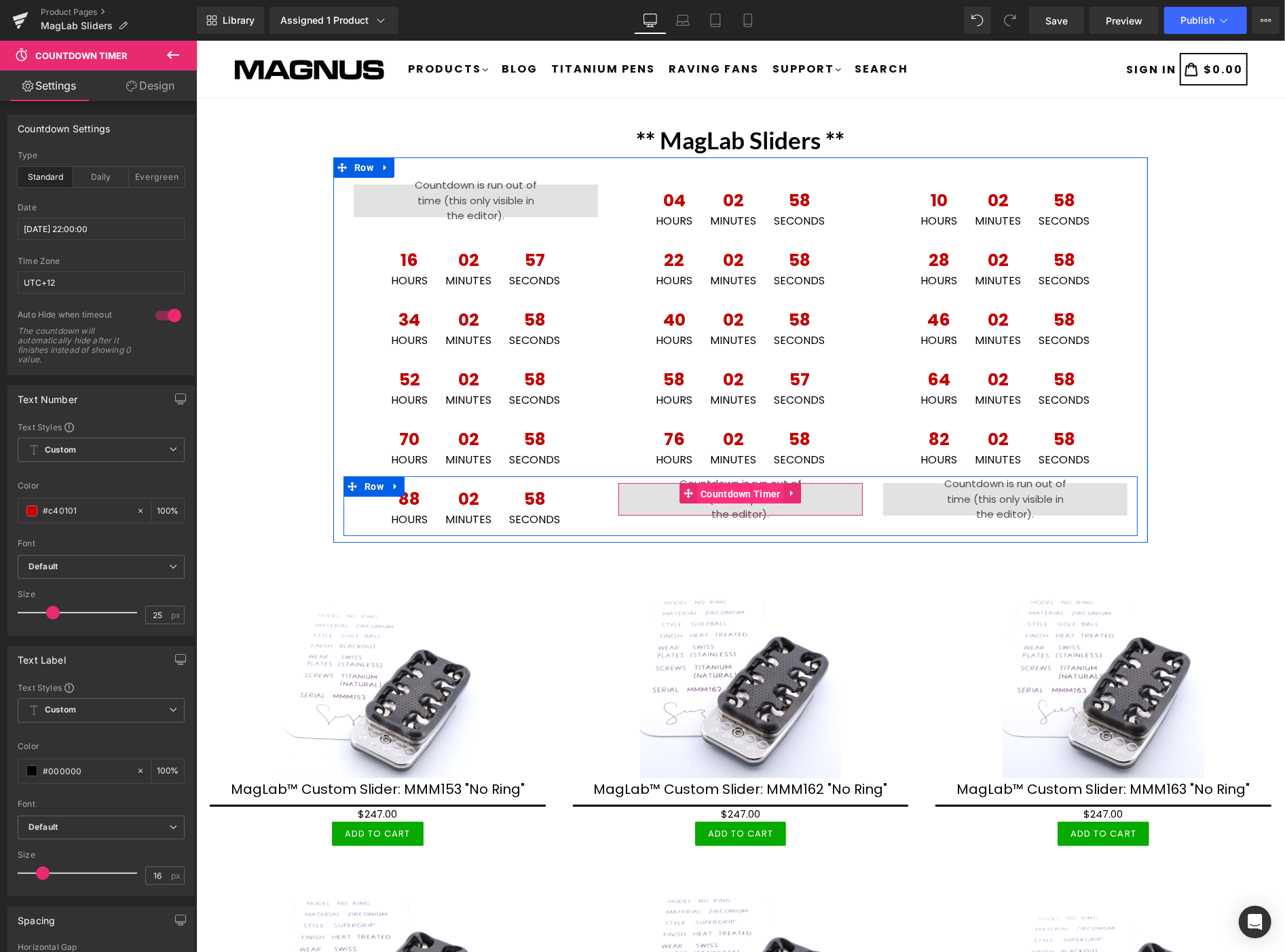
click at [724, 491] on span "Countdown Timer" at bounding box center [739, 494] width 87 height 20
click at [712, 490] on span "Countdown Timer" at bounding box center [739, 494] width 87 height 20
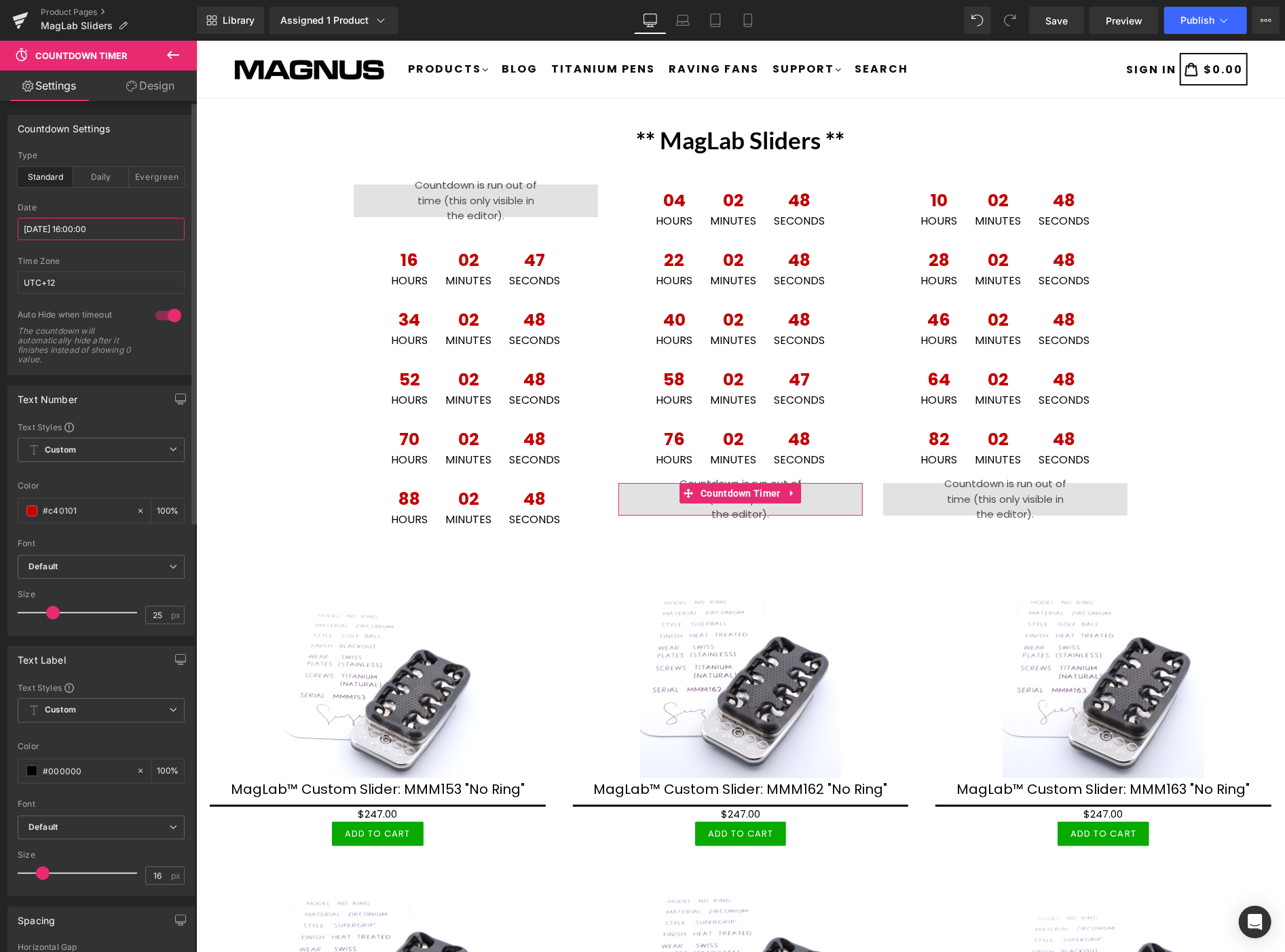
click at [120, 227] on input "[DATE] 16:00:00" at bounding box center [101, 229] width 167 height 22
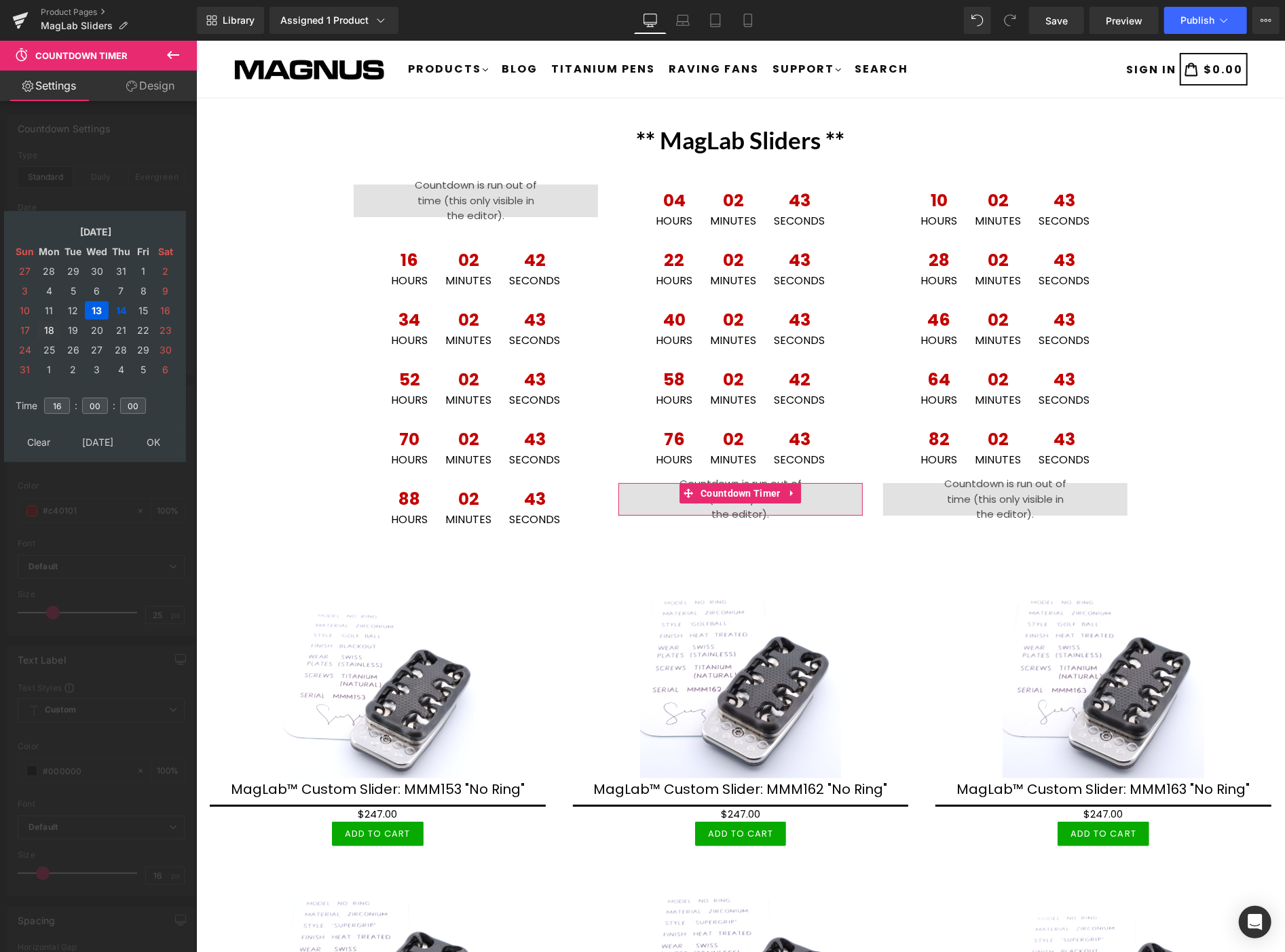
click at [50, 323] on td "18" at bounding box center [49, 330] width 24 height 18
click at [59, 399] on input "16" at bounding box center [57, 406] width 26 height 17
type input "1"
type input "04"
type input "[DATE] 04:00:00"
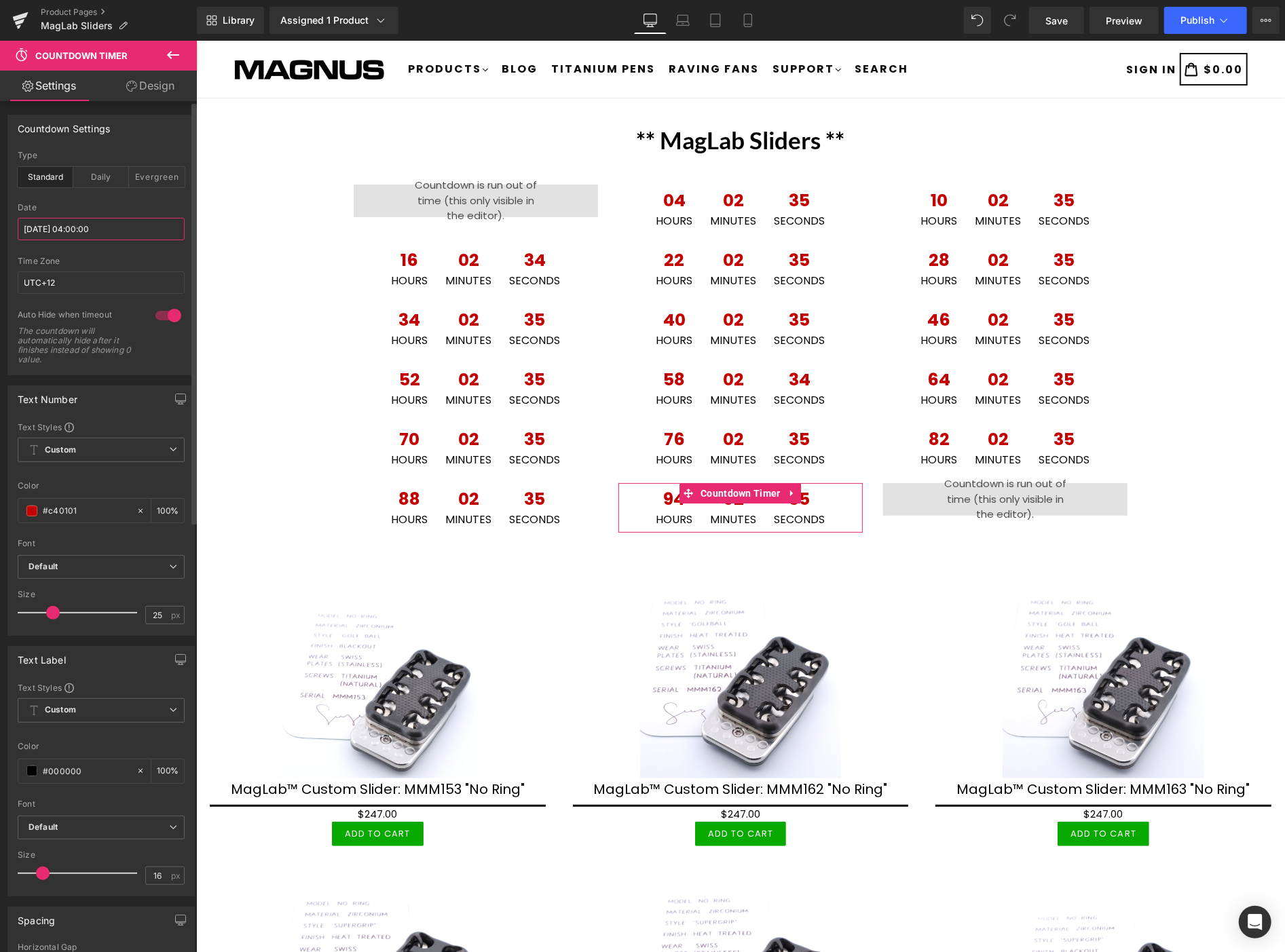
click at [124, 225] on input "[DATE] 04:00:00" at bounding box center [101, 229] width 167 height 22
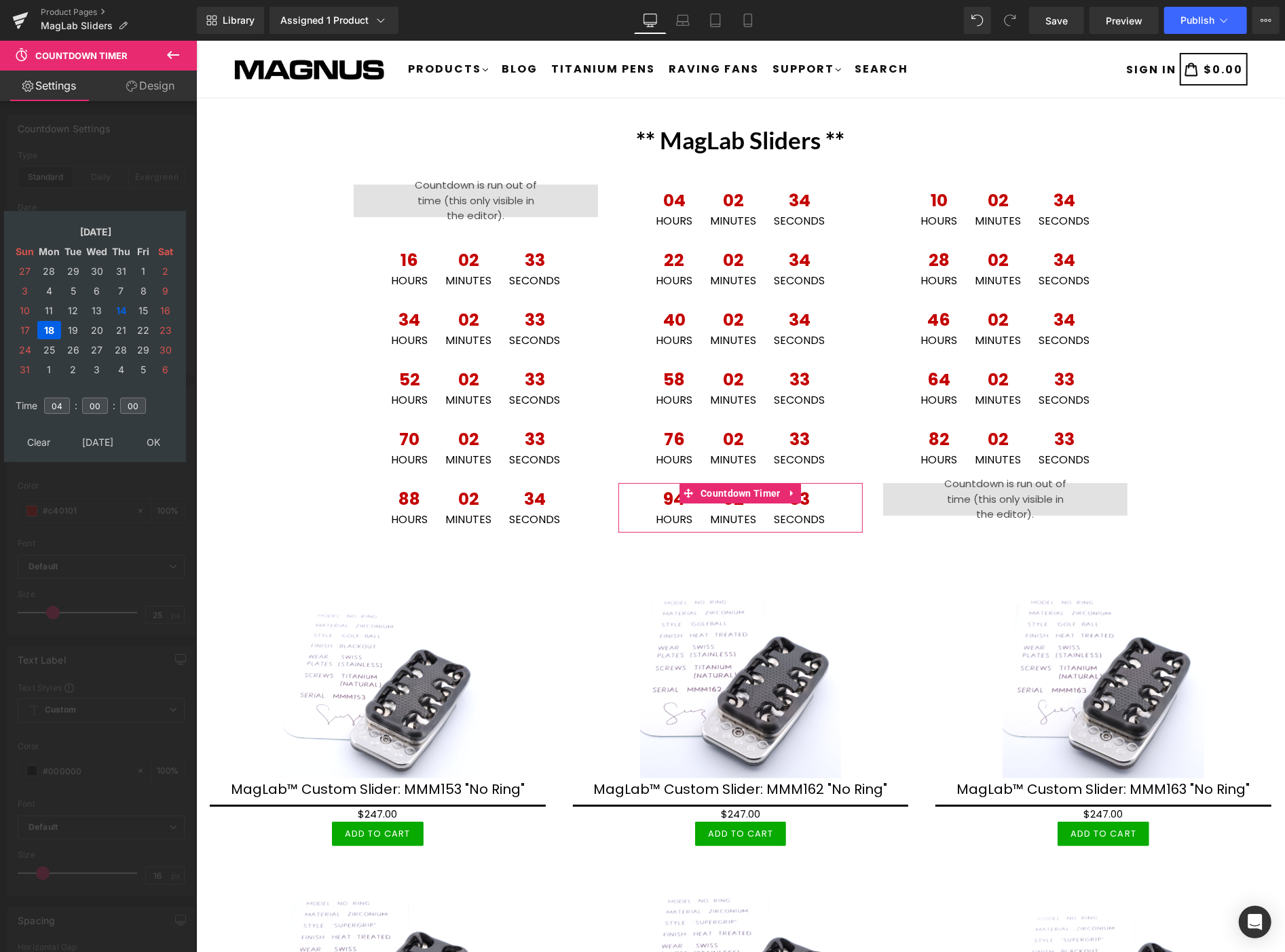
click at [52, 324] on td "18" at bounding box center [49, 330] width 24 height 18
click at [61, 398] on input "04" at bounding box center [57, 406] width 26 height 17
type input "0"
type input "10"
type input "[DATE] 10:00:00"
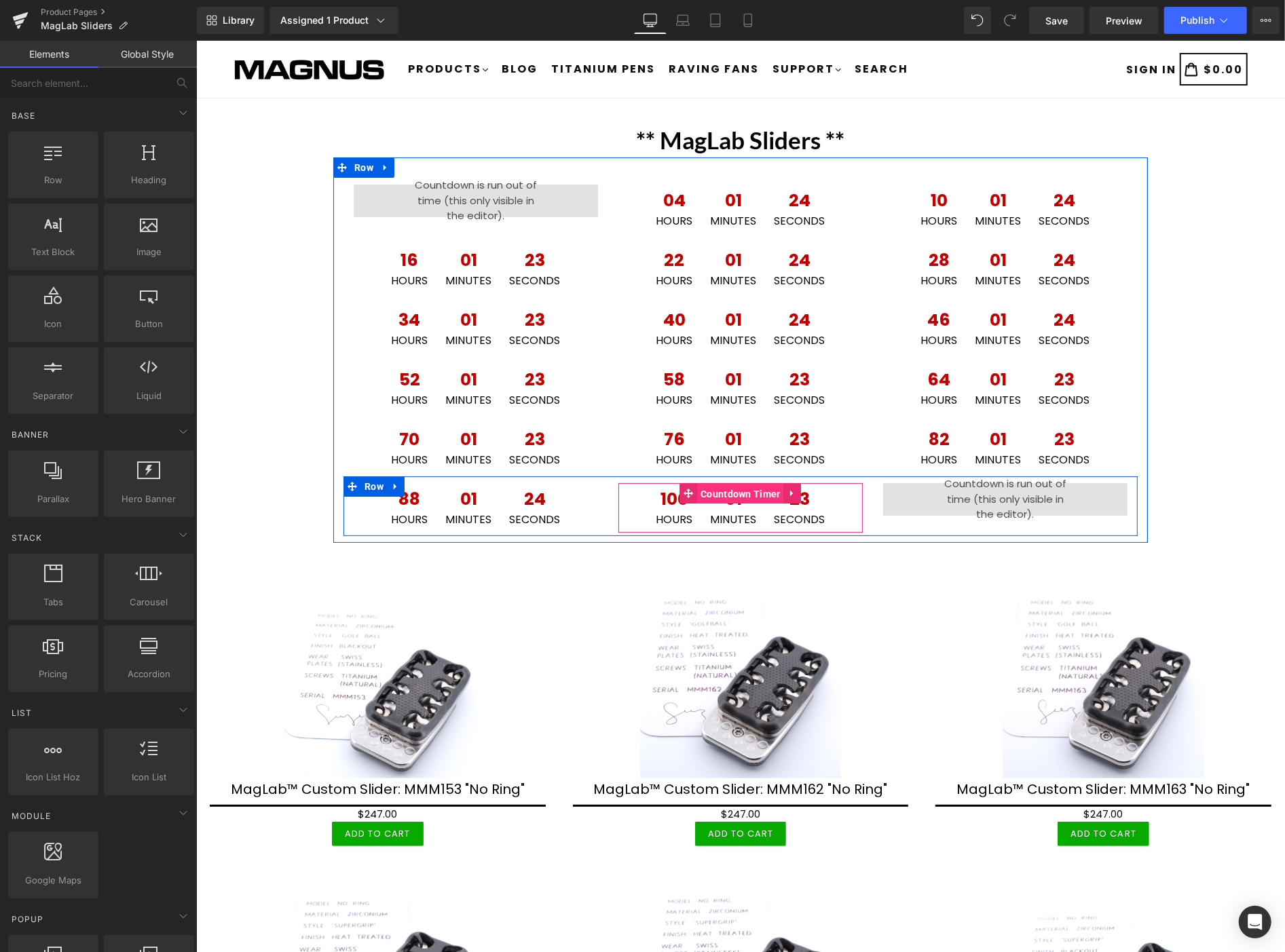
click at [724, 492] on span "Countdown Timer" at bounding box center [739, 494] width 87 height 20
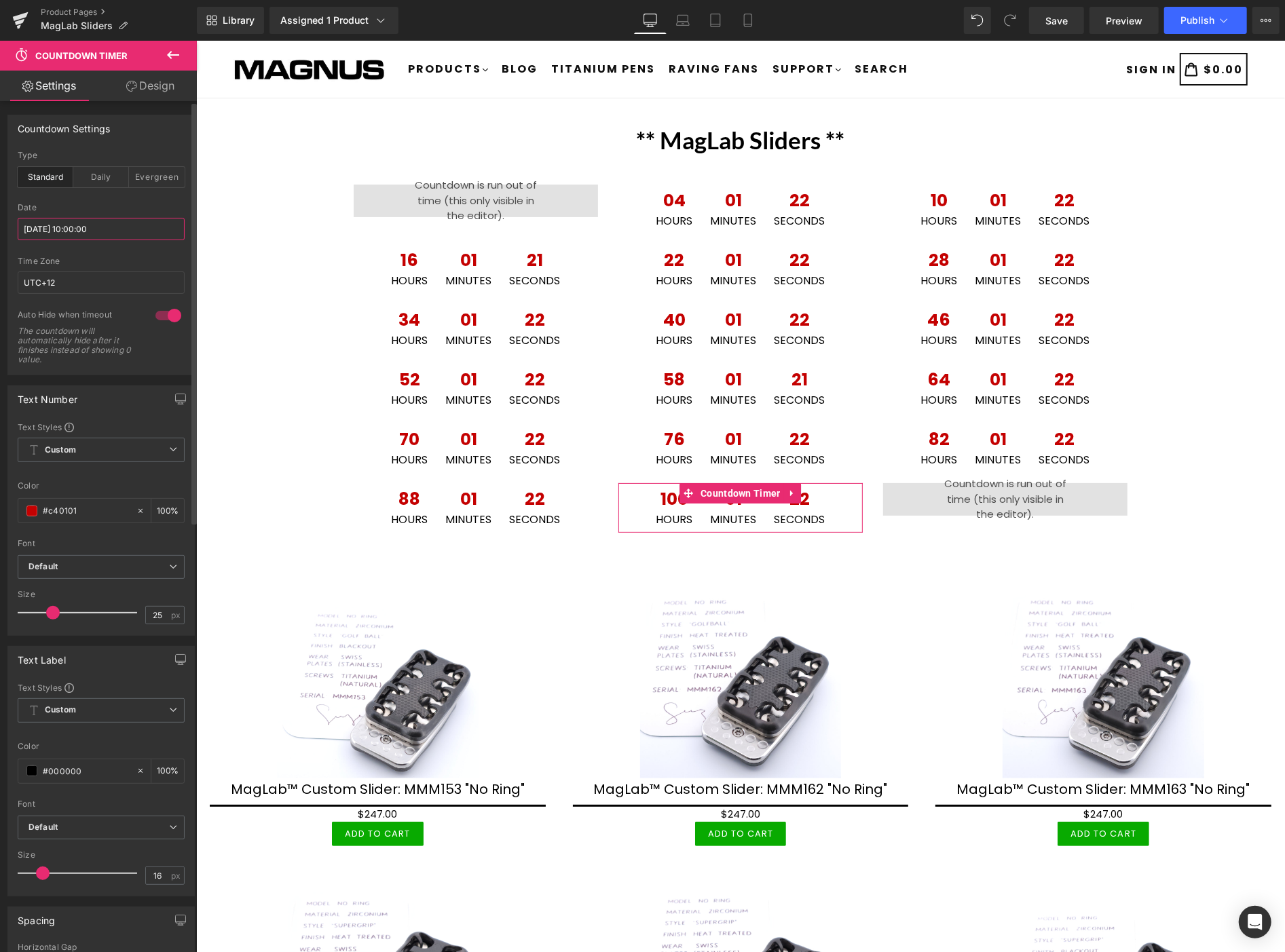
click at [117, 231] on input "[DATE] 10:00:00" at bounding box center [101, 229] width 167 height 22
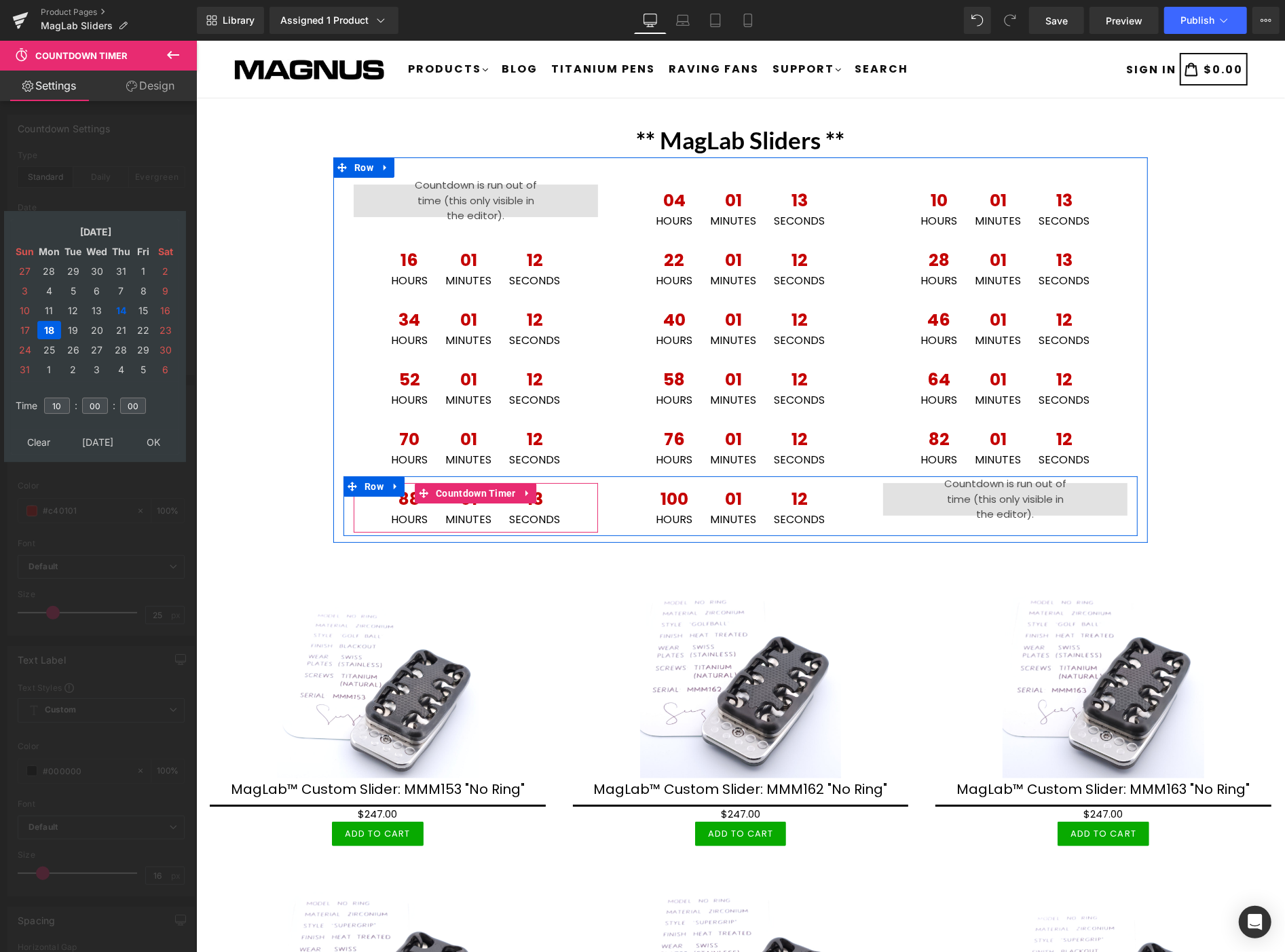
click at [447, 514] on span "Minutes" at bounding box center [468, 520] width 46 height 11
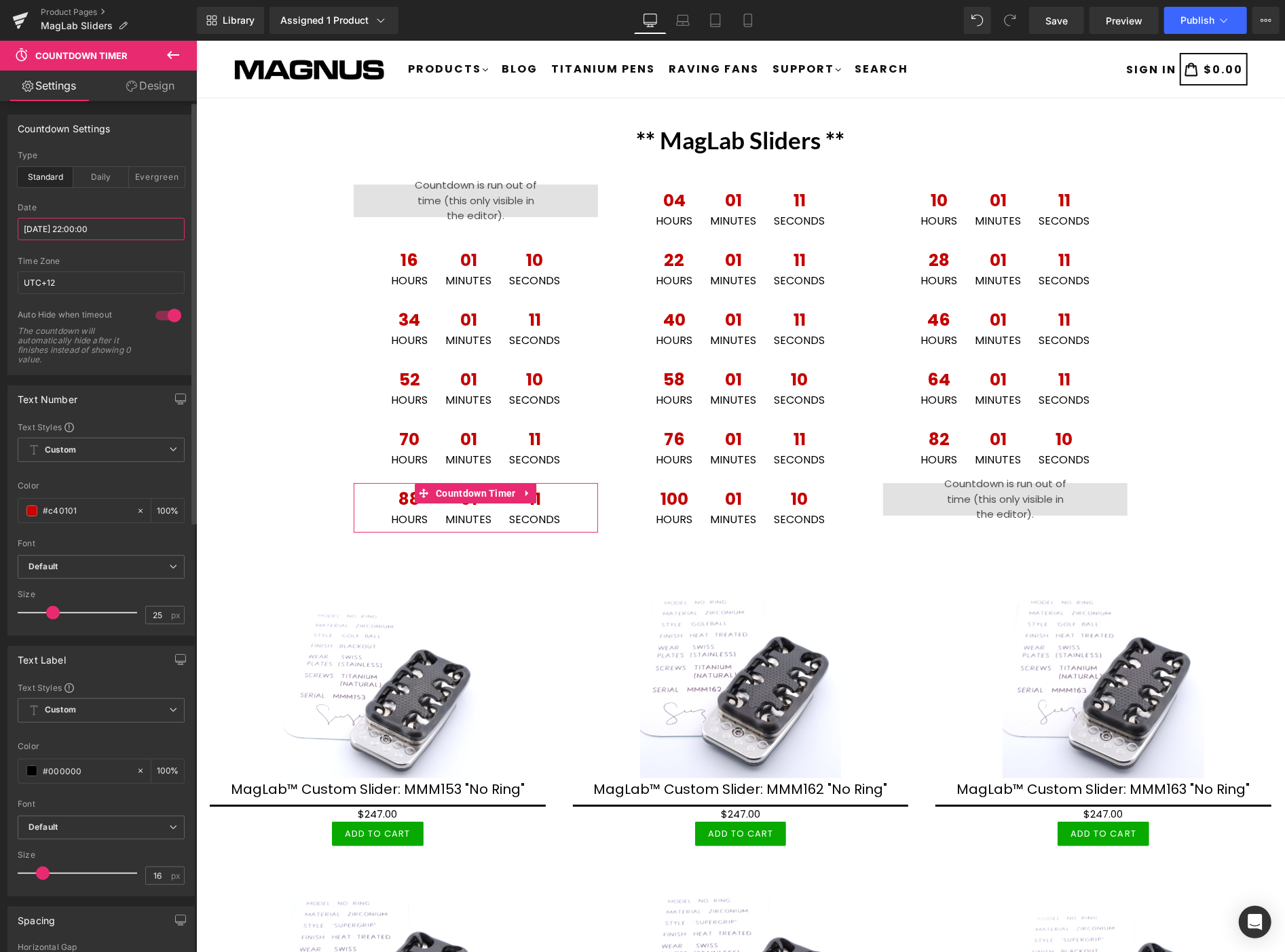
click at [131, 222] on input "[DATE] 22:00:00" at bounding box center [101, 229] width 167 height 22
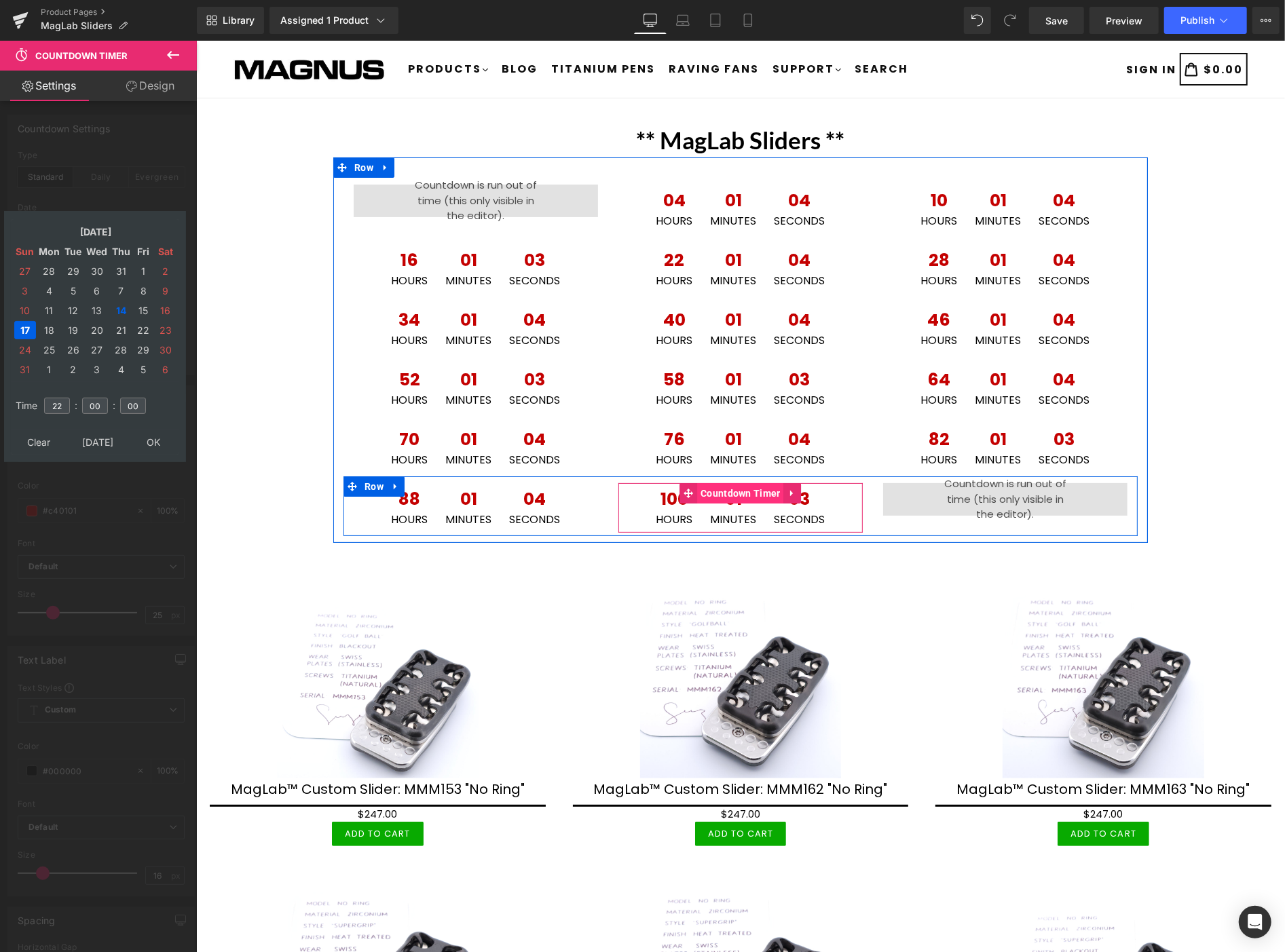
click at [731, 490] on span "Countdown Timer" at bounding box center [739, 493] width 87 height 20
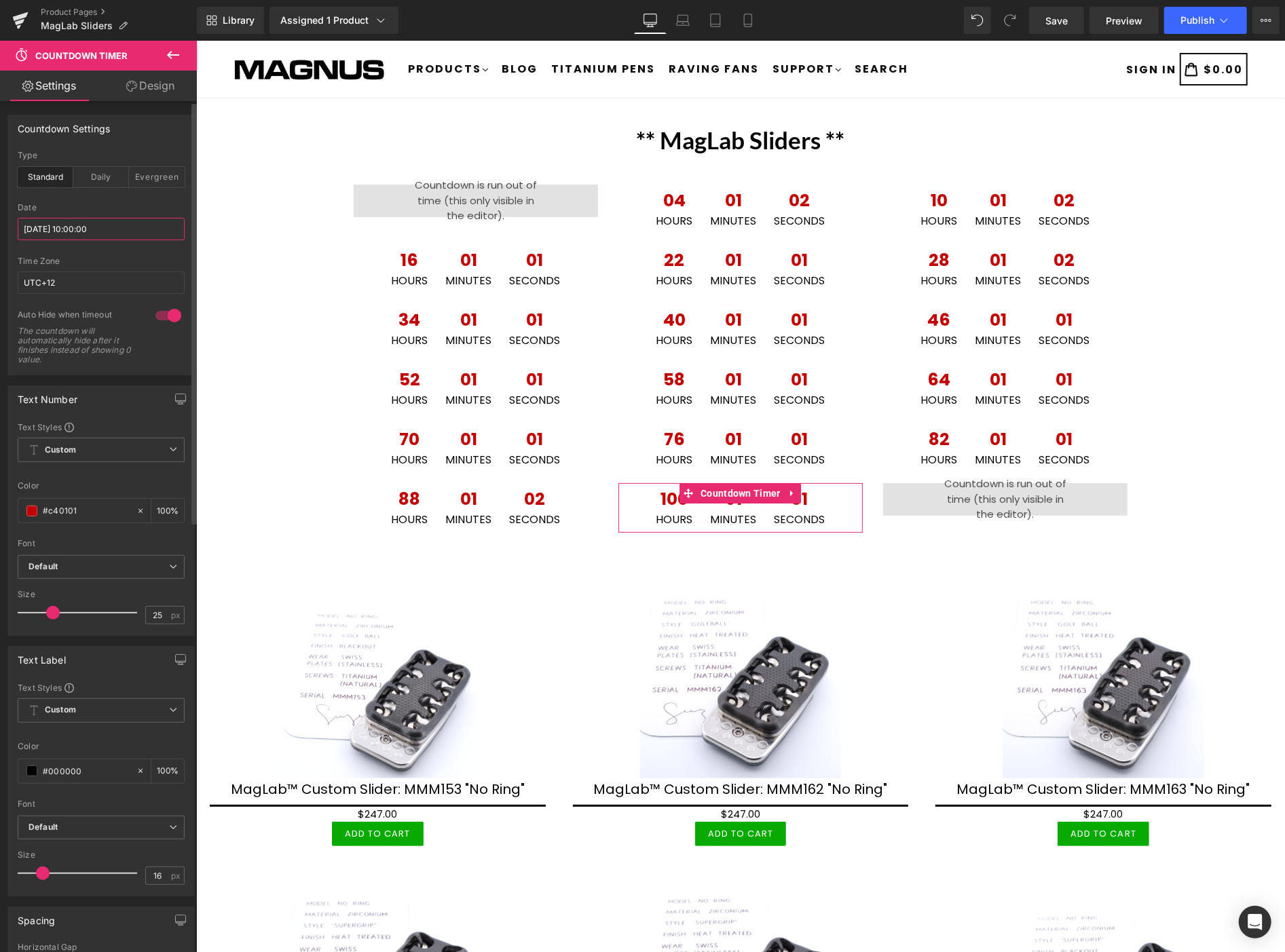
click at [153, 231] on input "[DATE] 10:00:00" at bounding box center [101, 229] width 167 height 22
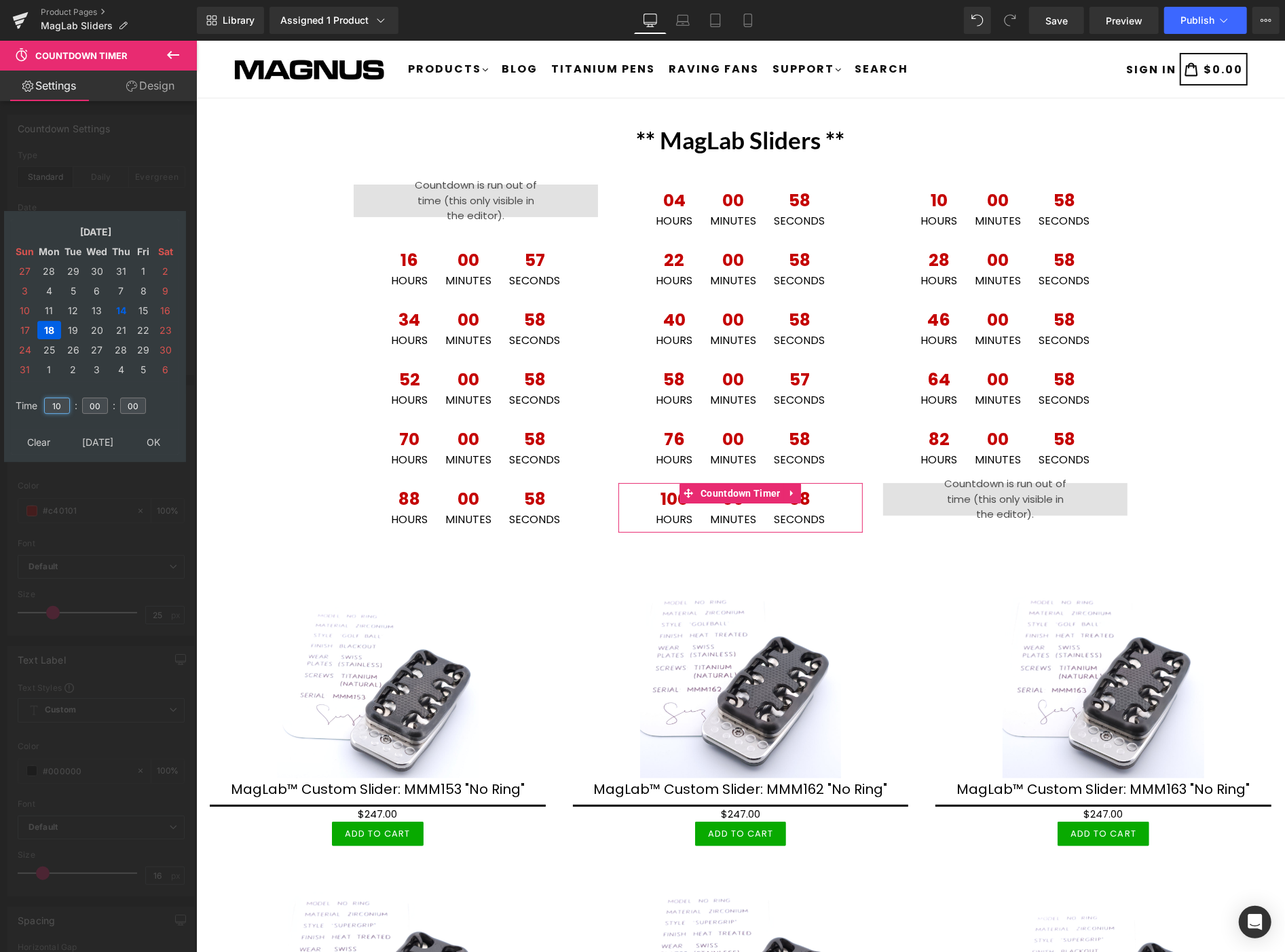
click at [66, 398] on input "10" at bounding box center [57, 406] width 26 height 17
type input "1"
type input "04"
type input "[DATE] 04:00:00"
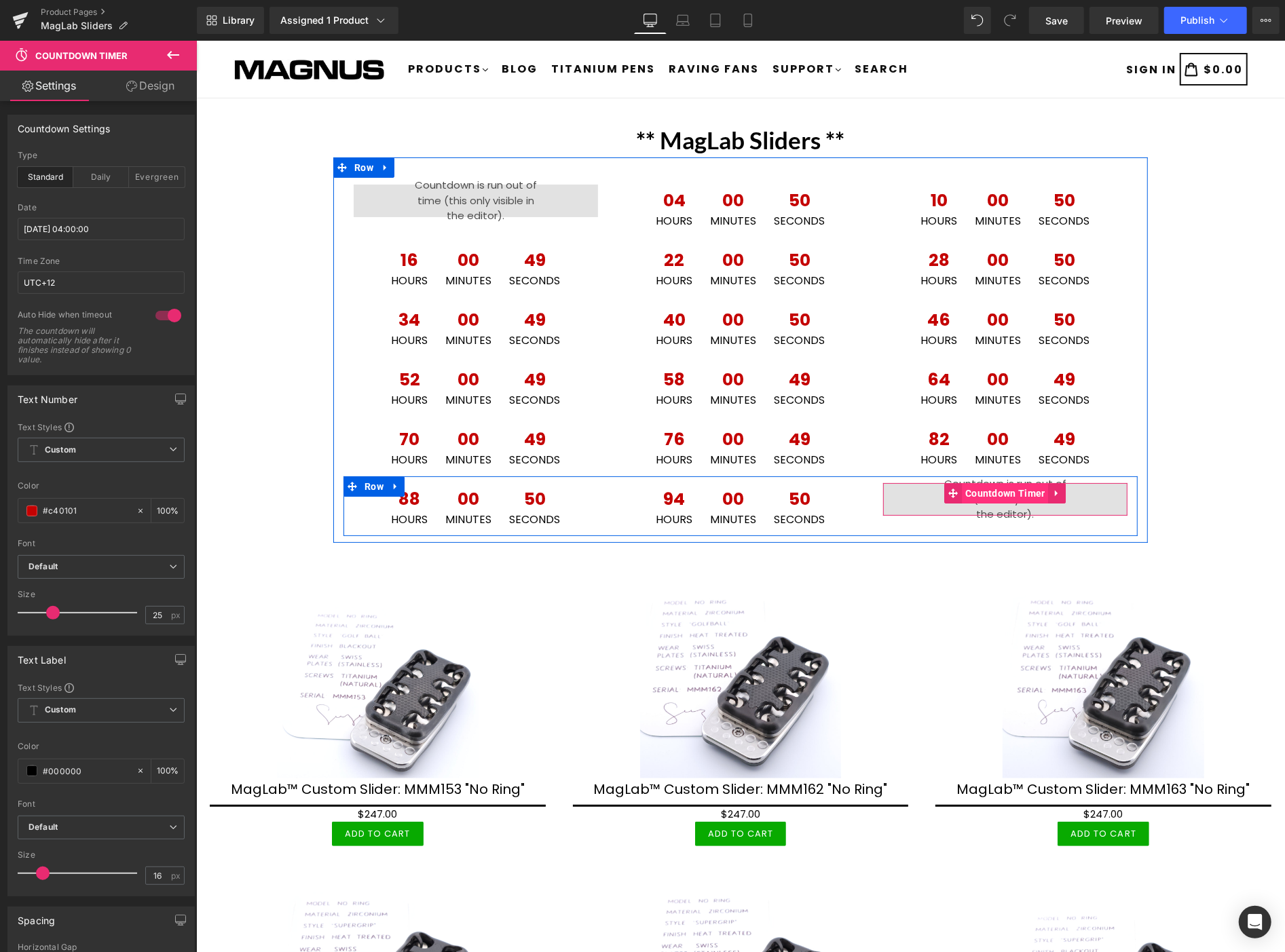
click at [1001, 490] on span "Countdown Timer" at bounding box center [1005, 493] width 87 height 20
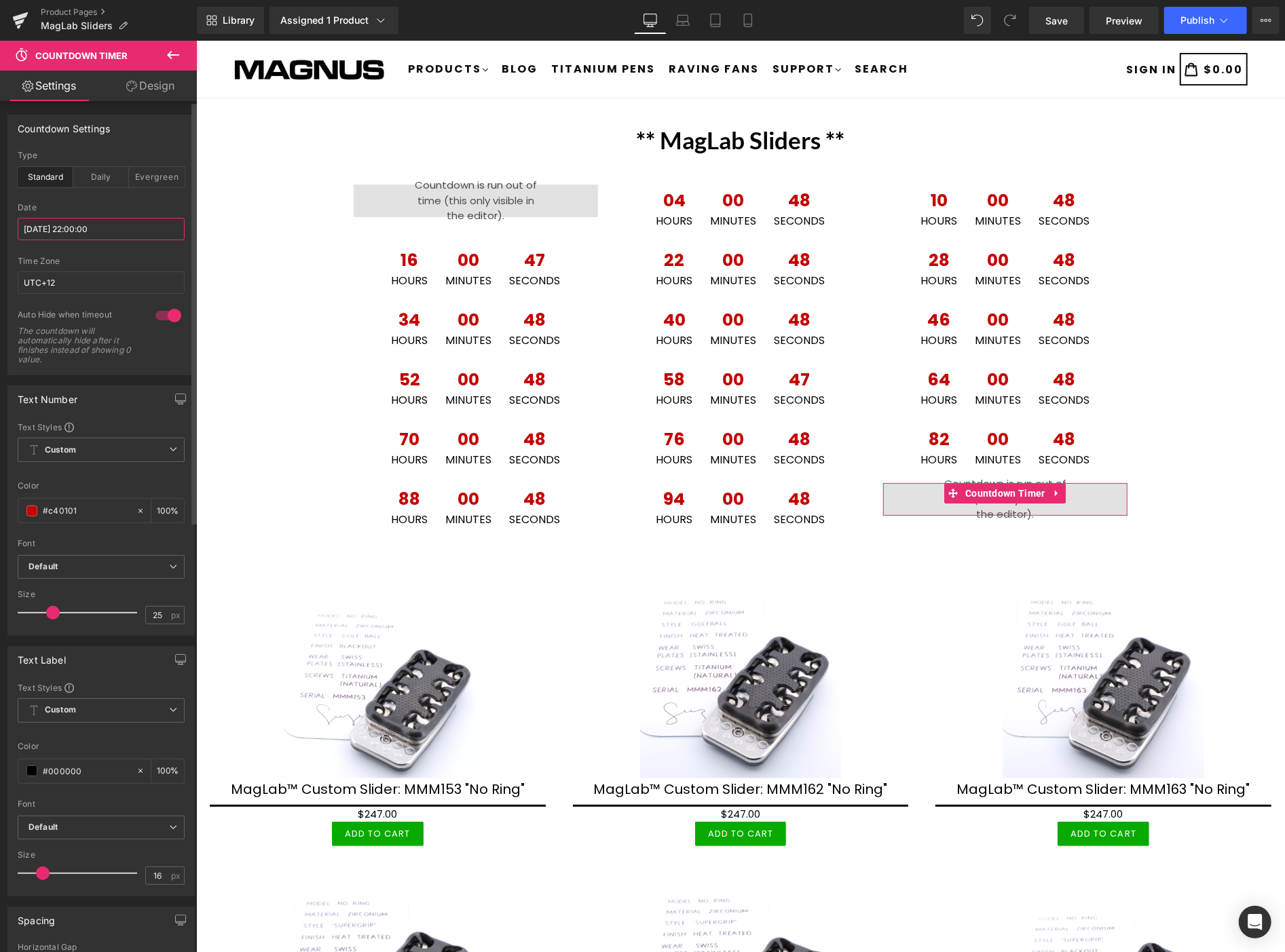
click at [128, 228] on input "[DATE] 22:00:00" at bounding box center [101, 229] width 167 height 22
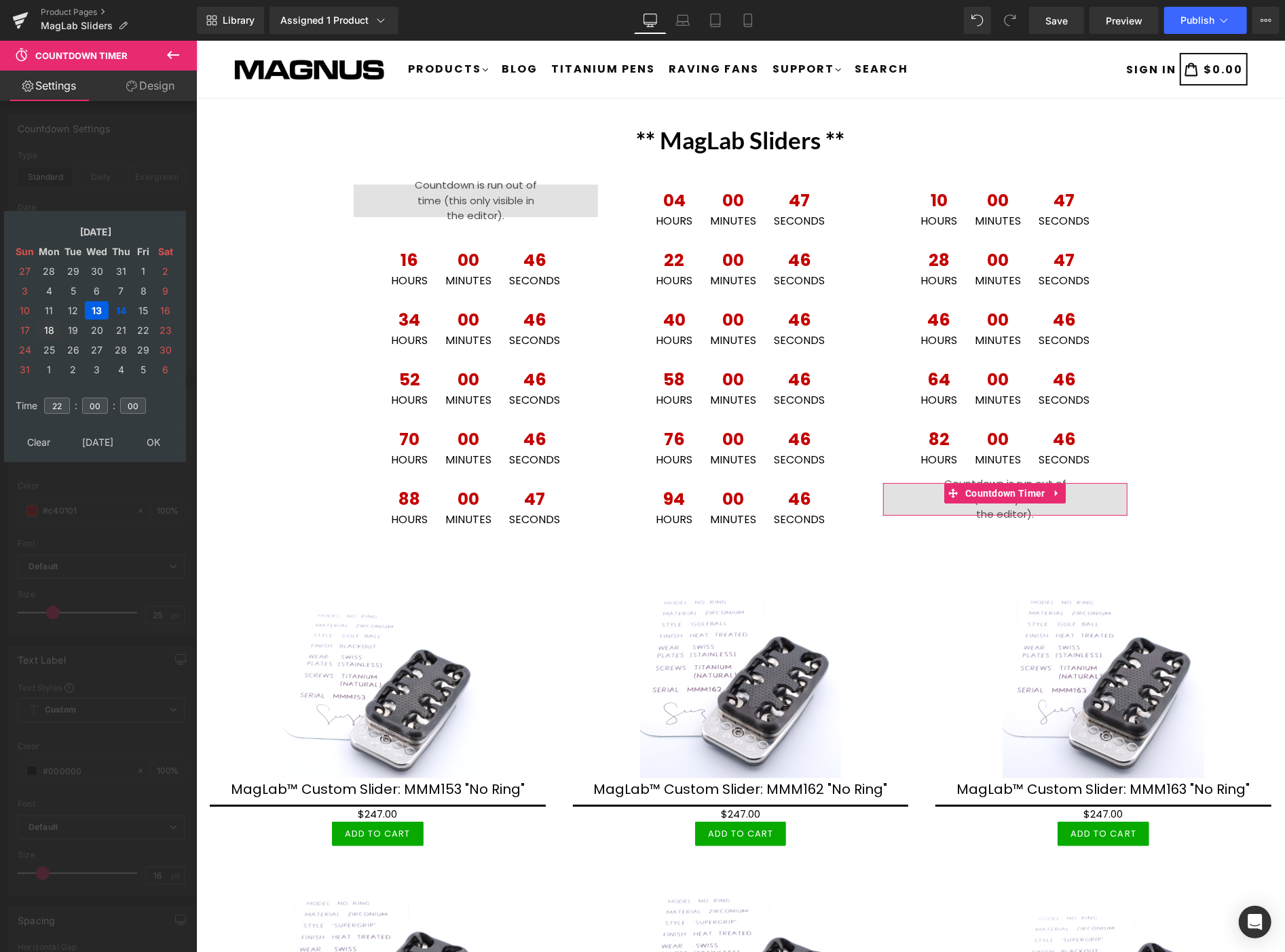
click at [49, 321] on td "18" at bounding box center [49, 330] width 24 height 18
click at [64, 401] on input "22" at bounding box center [57, 406] width 26 height 17
type input "2"
type input "10"
type input "[DATE] 10:00:00"
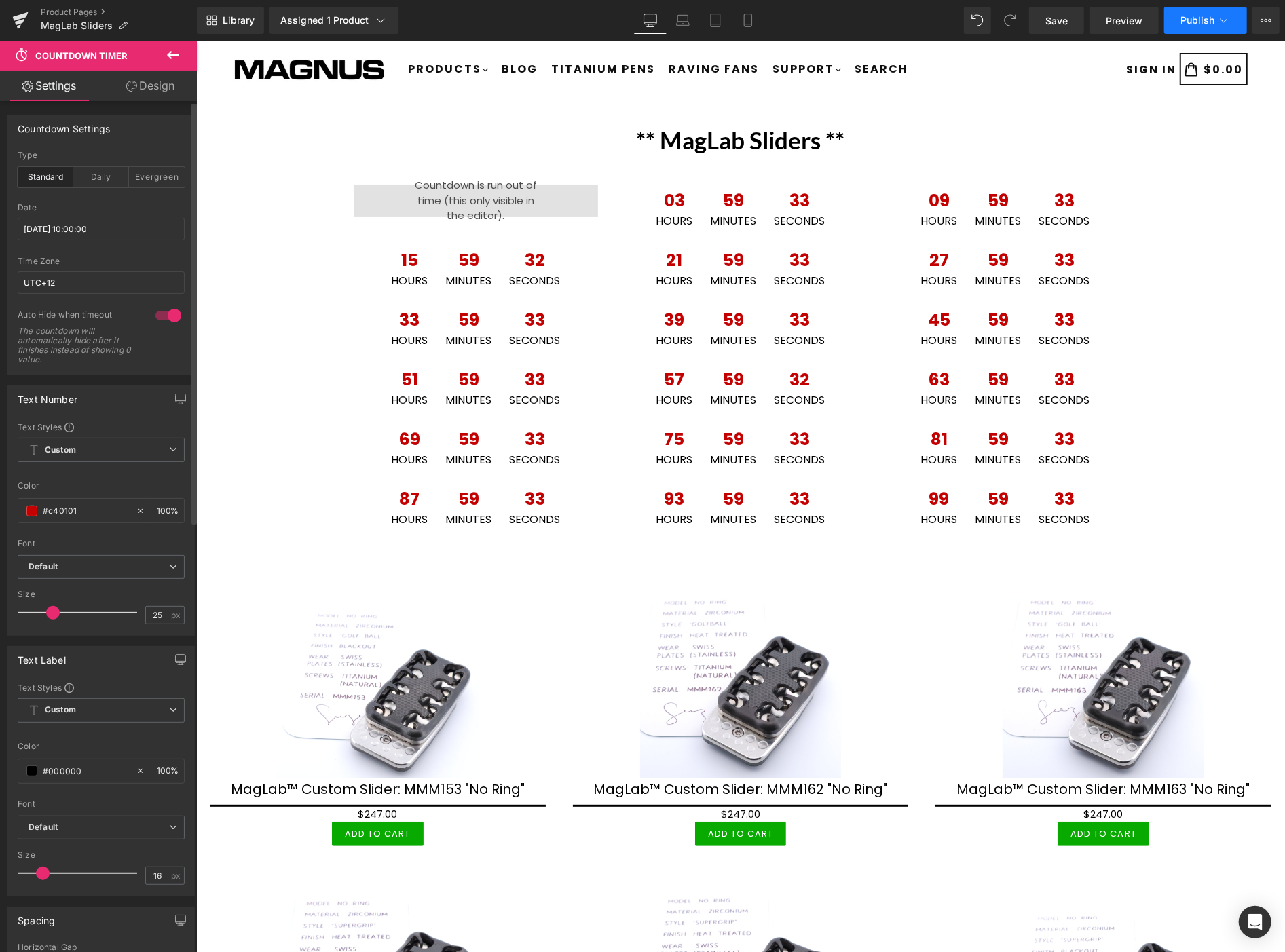
click at [1193, 16] on span "Publish" at bounding box center [1197, 20] width 34 height 11
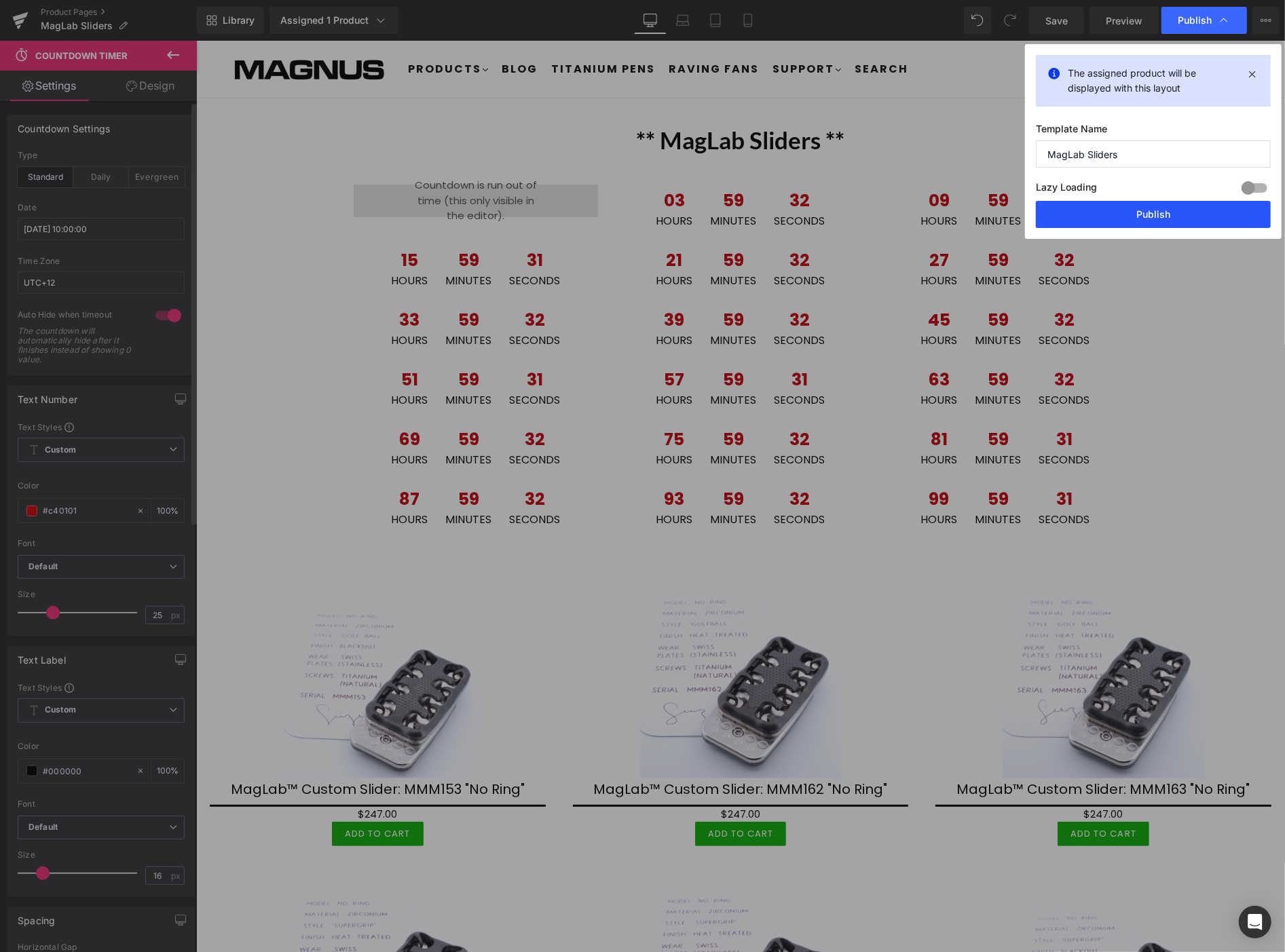
drag, startPoint x: 978, startPoint y: 173, endPoint x: 1176, endPoint y: 214, distance: 202.2
click at [1176, 214] on button "Publish" at bounding box center [1153, 214] width 235 height 27
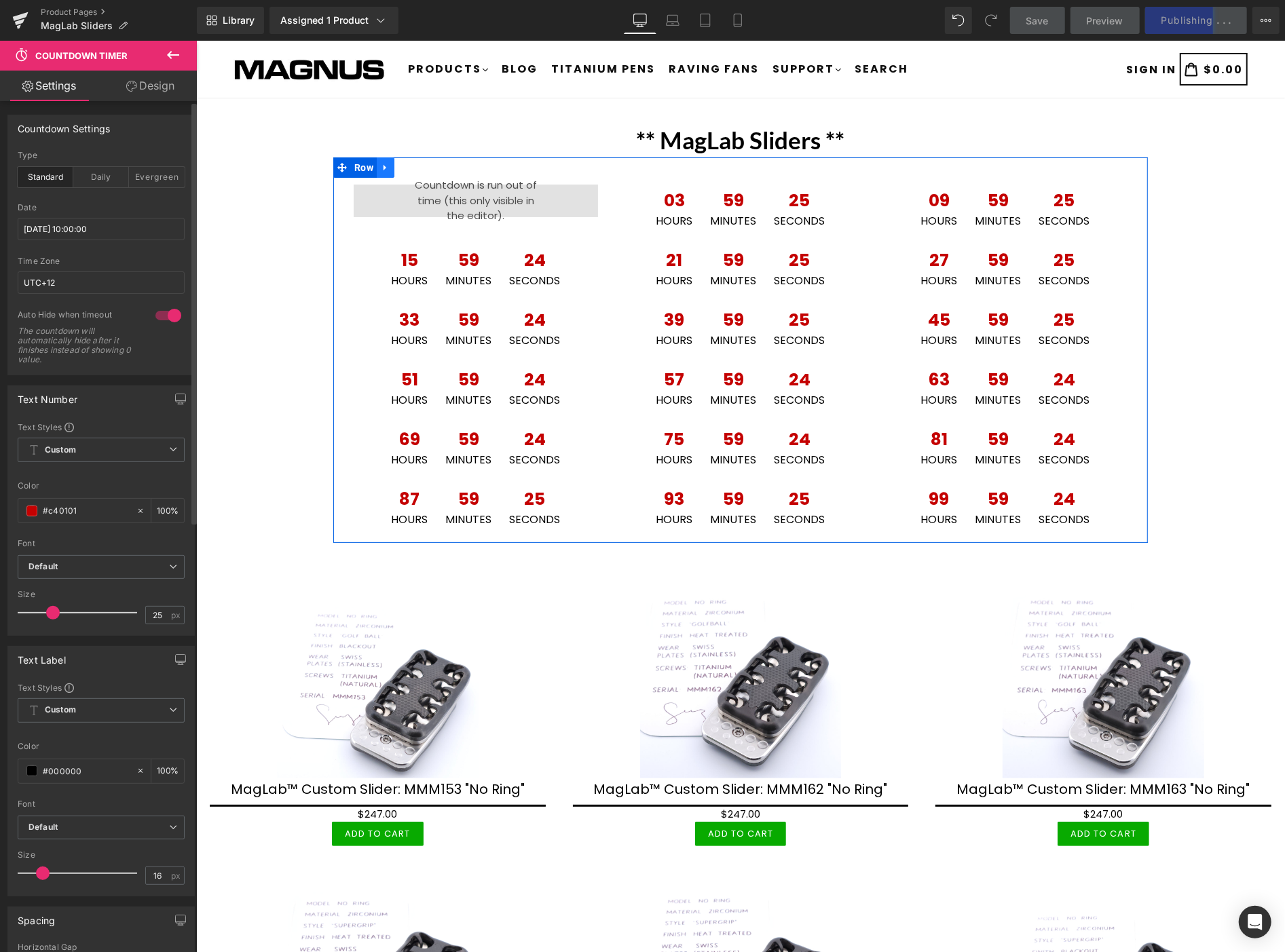
click at [380, 163] on icon at bounding box center [385, 167] width 9 height 10
click at [380, 169] on icon at bounding box center [385, 167] width 9 height 10
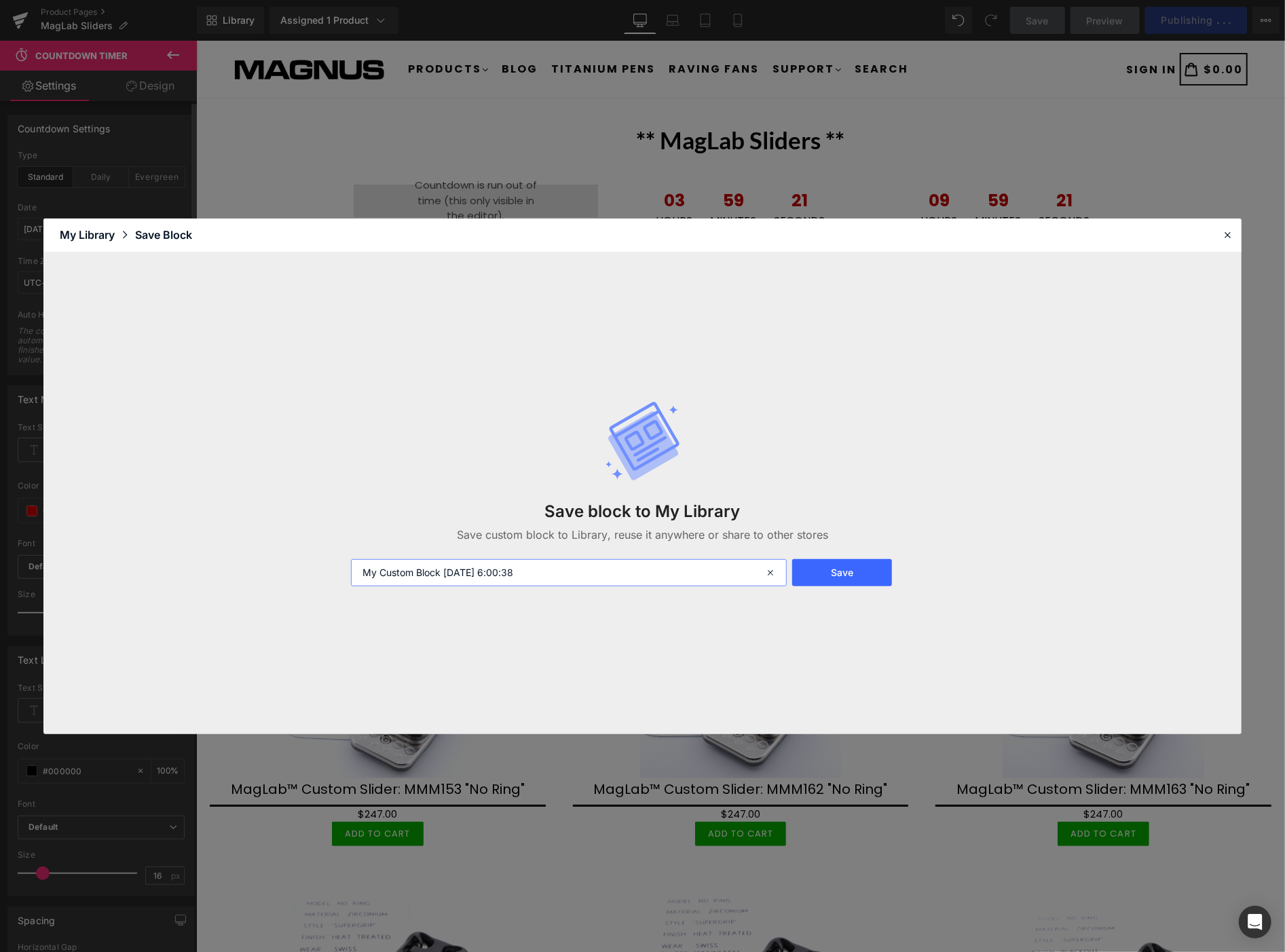
click at [565, 574] on input "My Custom Block [DATE] 6:00:38" at bounding box center [568, 572] width 435 height 27
click at [449, 576] on input "My Custom Block [DATE] 6:00:38" at bounding box center [568, 572] width 435 height 27
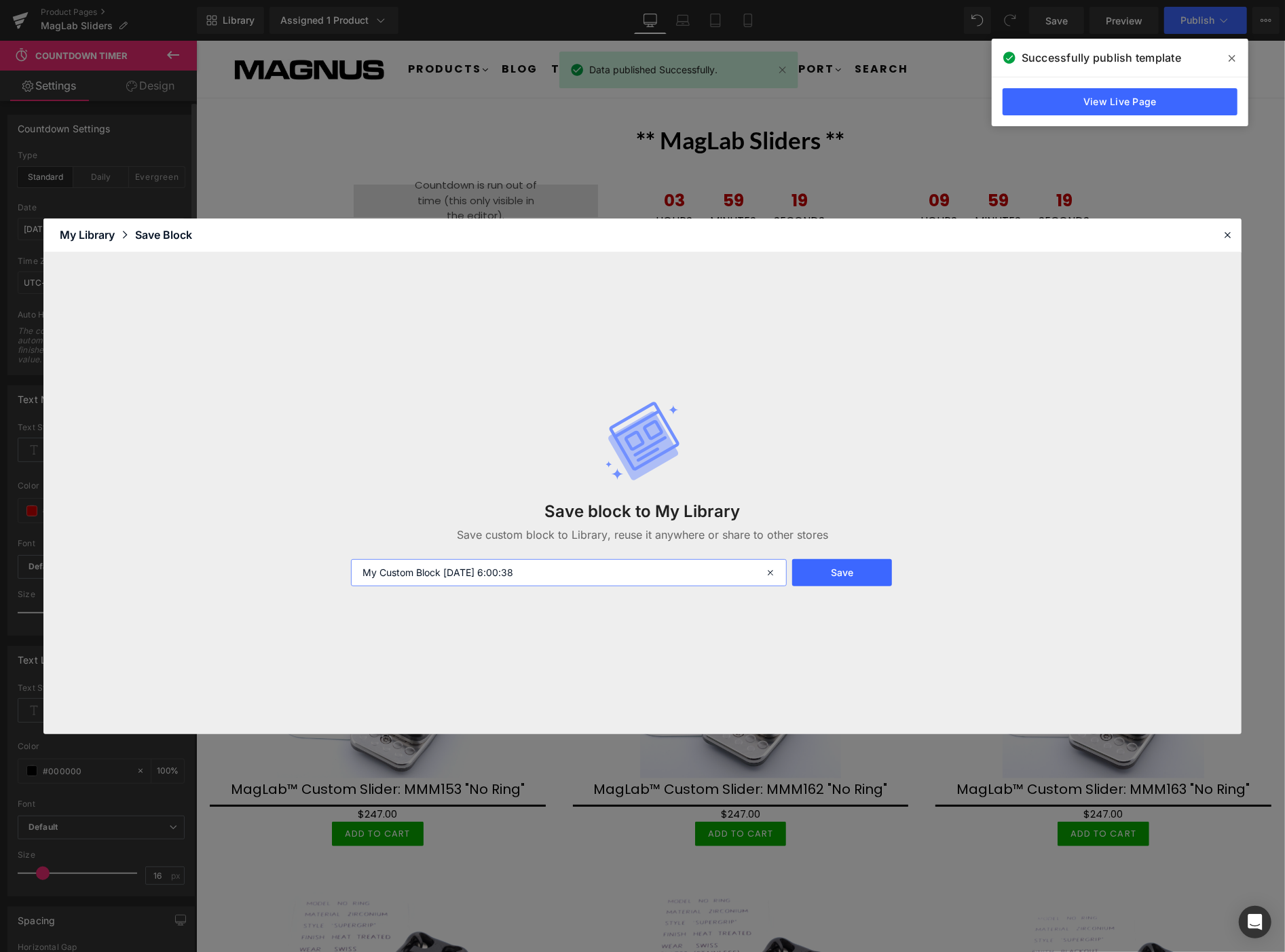
click at [450, 576] on input "My Custom Block [DATE] 6:00:38" at bounding box center [568, 572] width 435 height 27
click at [454, 576] on input "My Custom Block [DATE] 6:00:38" at bounding box center [568, 572] width 435 height 27
drag, startPoint x: 454, startPoint y: 576, endPoint x: 465, endPoint y: 570, distance: 12.5
click at [455, 577] on input "My Custom Block [DATE] 6:00:38" at bounding box center [568, 572] width 435 height 27
click at [472, 568] on input "My Custom Block [DATE] 6:00:38" at bounding box center [568, 572] width 435 height 27
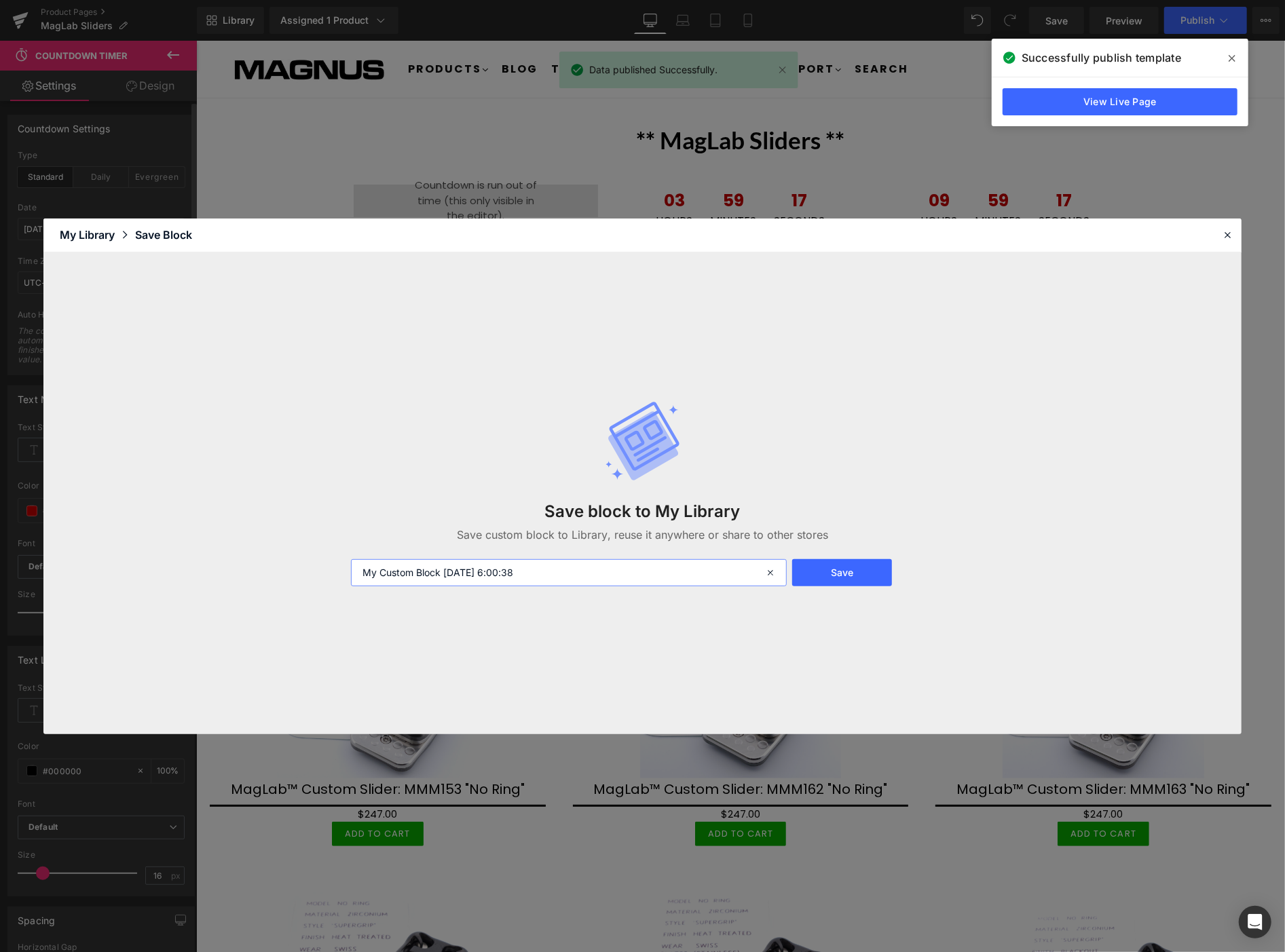
drag, startPoint x: 528, startPoint y: 567, endPoint x: 350, endPoint y: 531, distance: 181.6
click at [349, 532] on div "Save block to My Library Save custom block to Library, reuse it anywhere or sha…" at bounding box center [642, 493] width 599 height 240
type input "Clock 1"
click at [853, 573] on button "Save" at bounding box center [842, 572] width 100 height 27
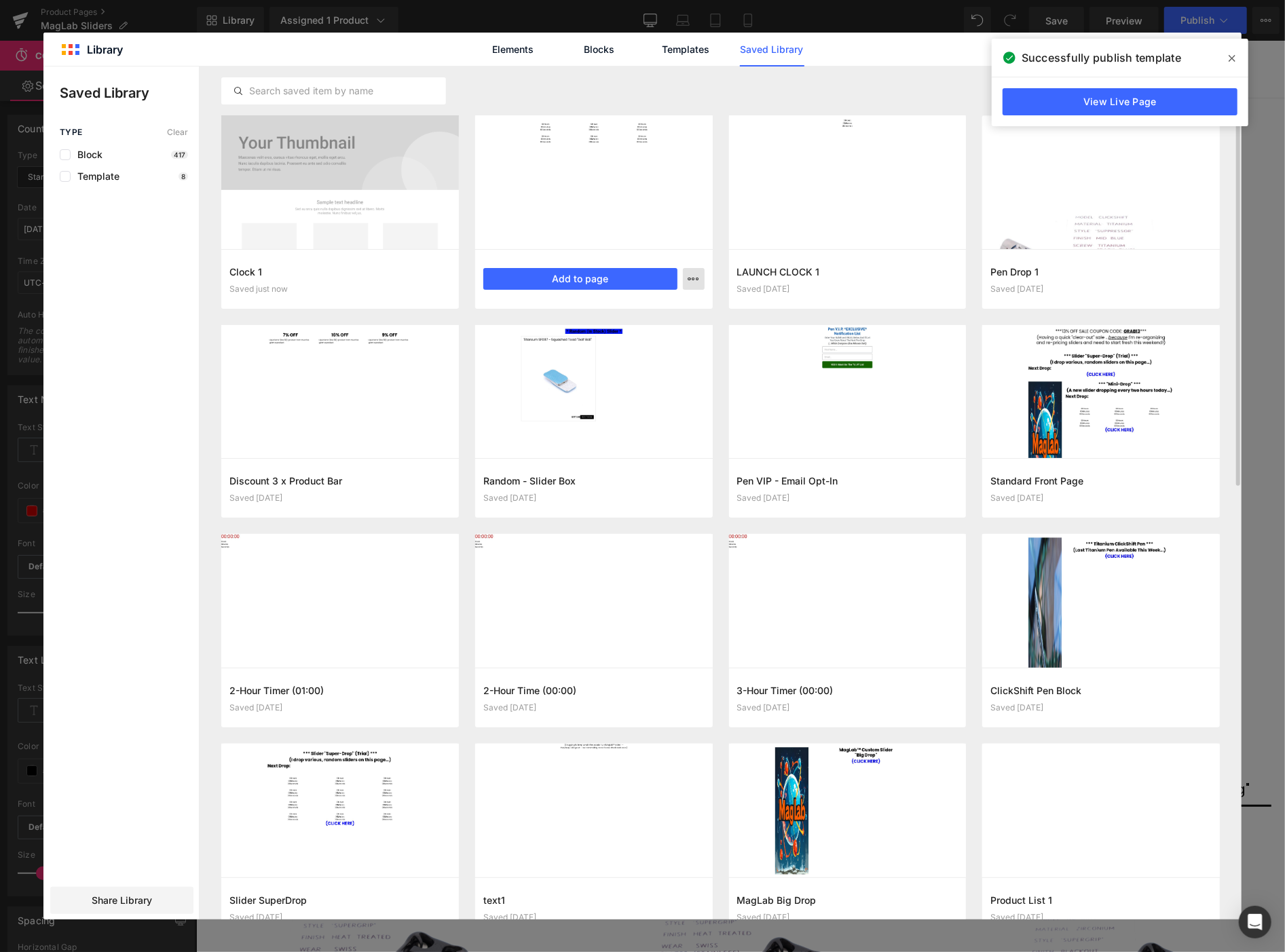
click at [696, 283] on icon "button" at bounding box center [694, 279] width 11 height 11
click at [591, 337] on p "Delete" at bounding box center [591, 339] width 28 height 13
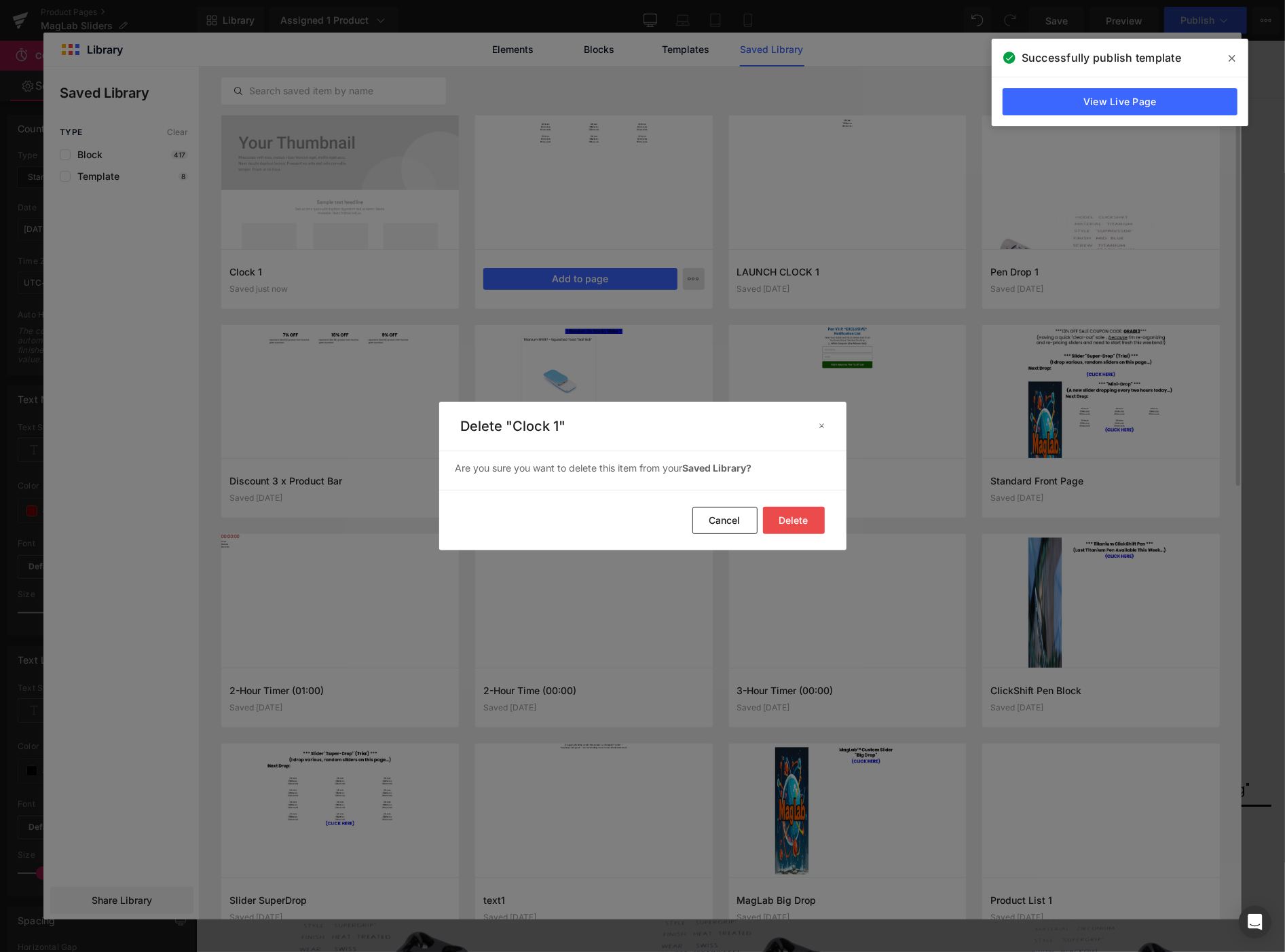
click at [790, 519] on button "Delete" at bounding box center [794, 520] width 61 height 27
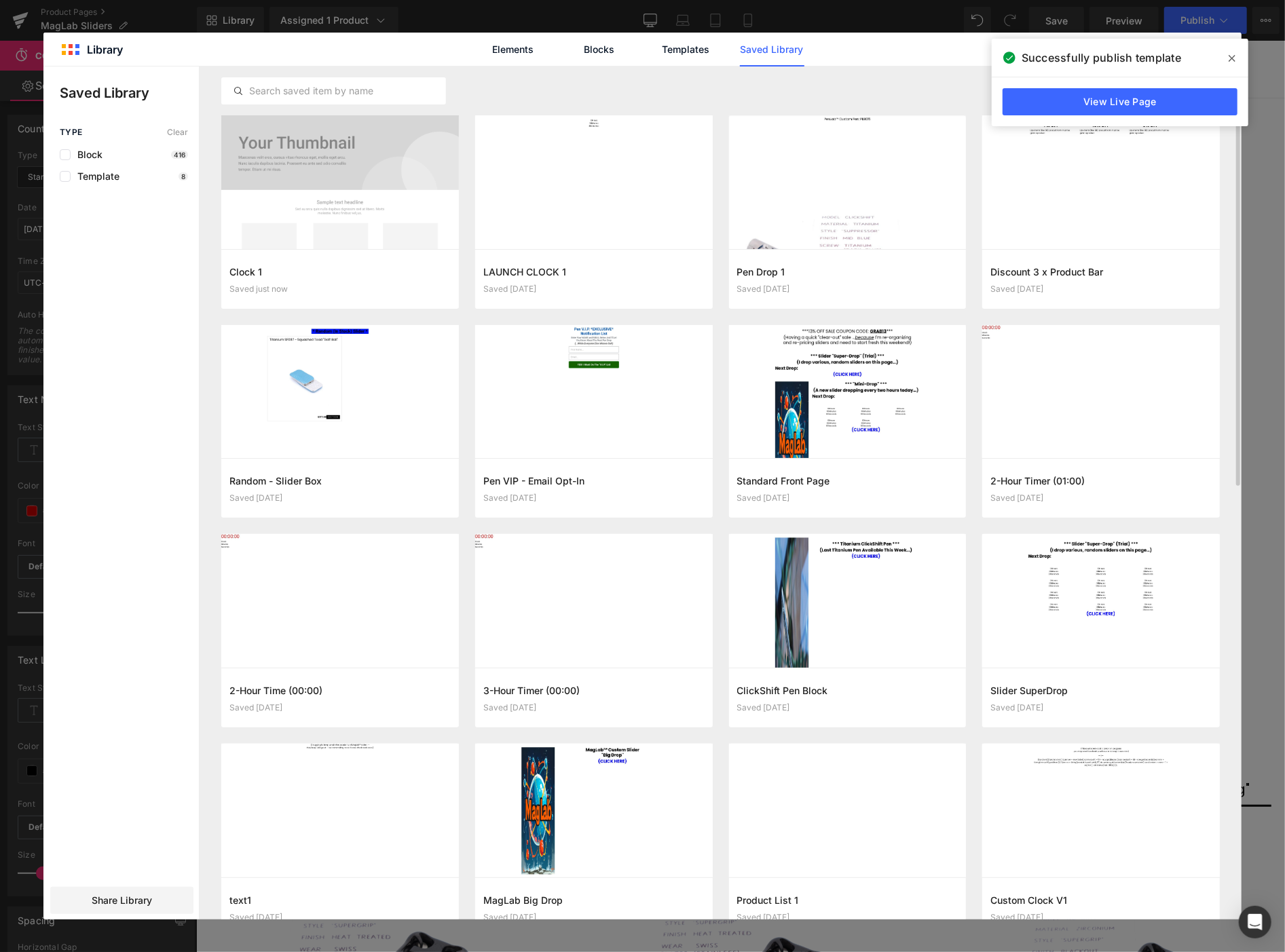
click at [1231, 53] on icon at bounding box center [1231, 58] width 7 height 11
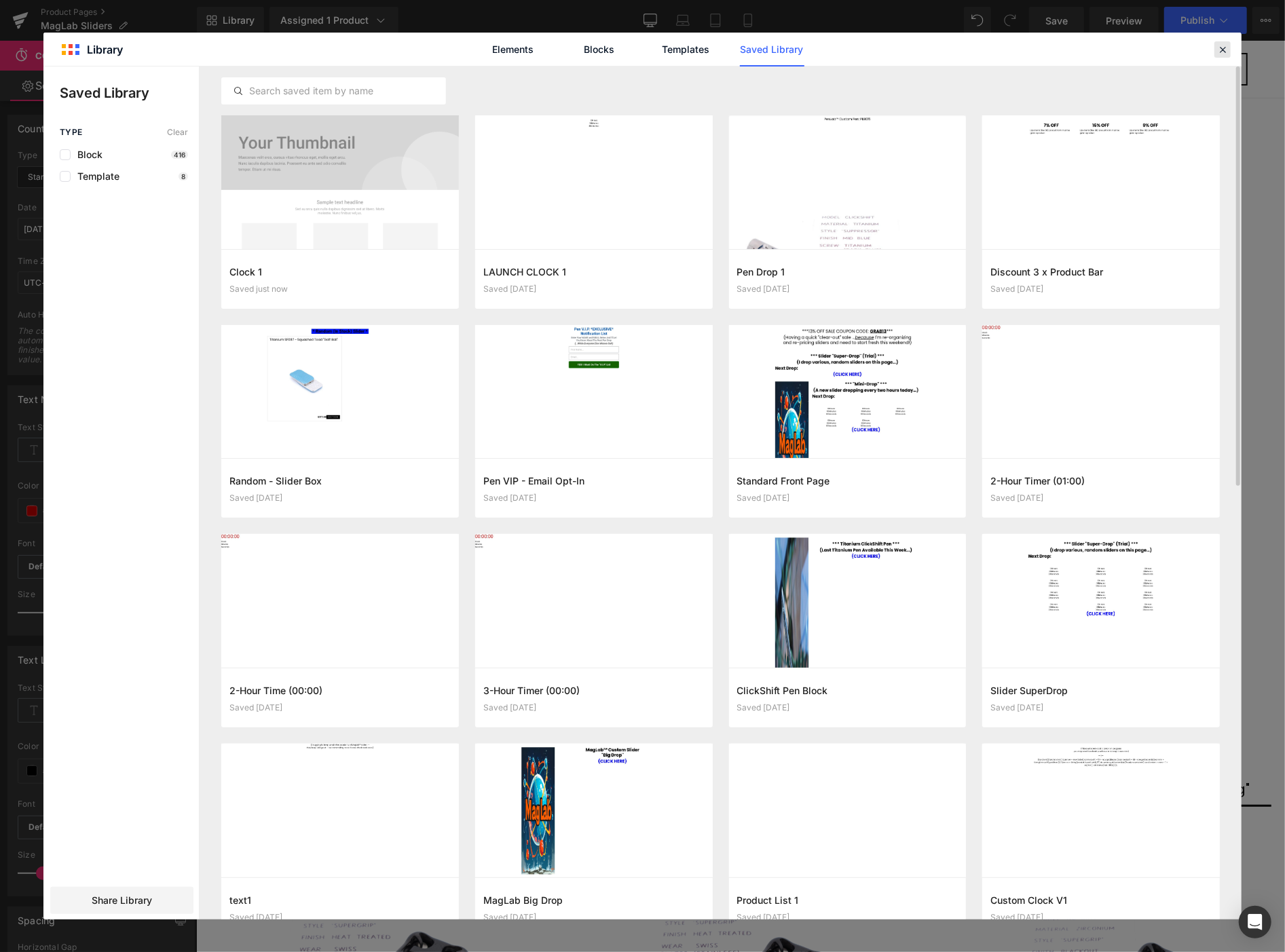
drag, startPoint x: 1223, startPoint y: 46, endPoint x: 1025, endPoint y: 6, distance: 202.0
click at [1223, 46] on icon at bounding box center [1223, 50] width 13 height 13
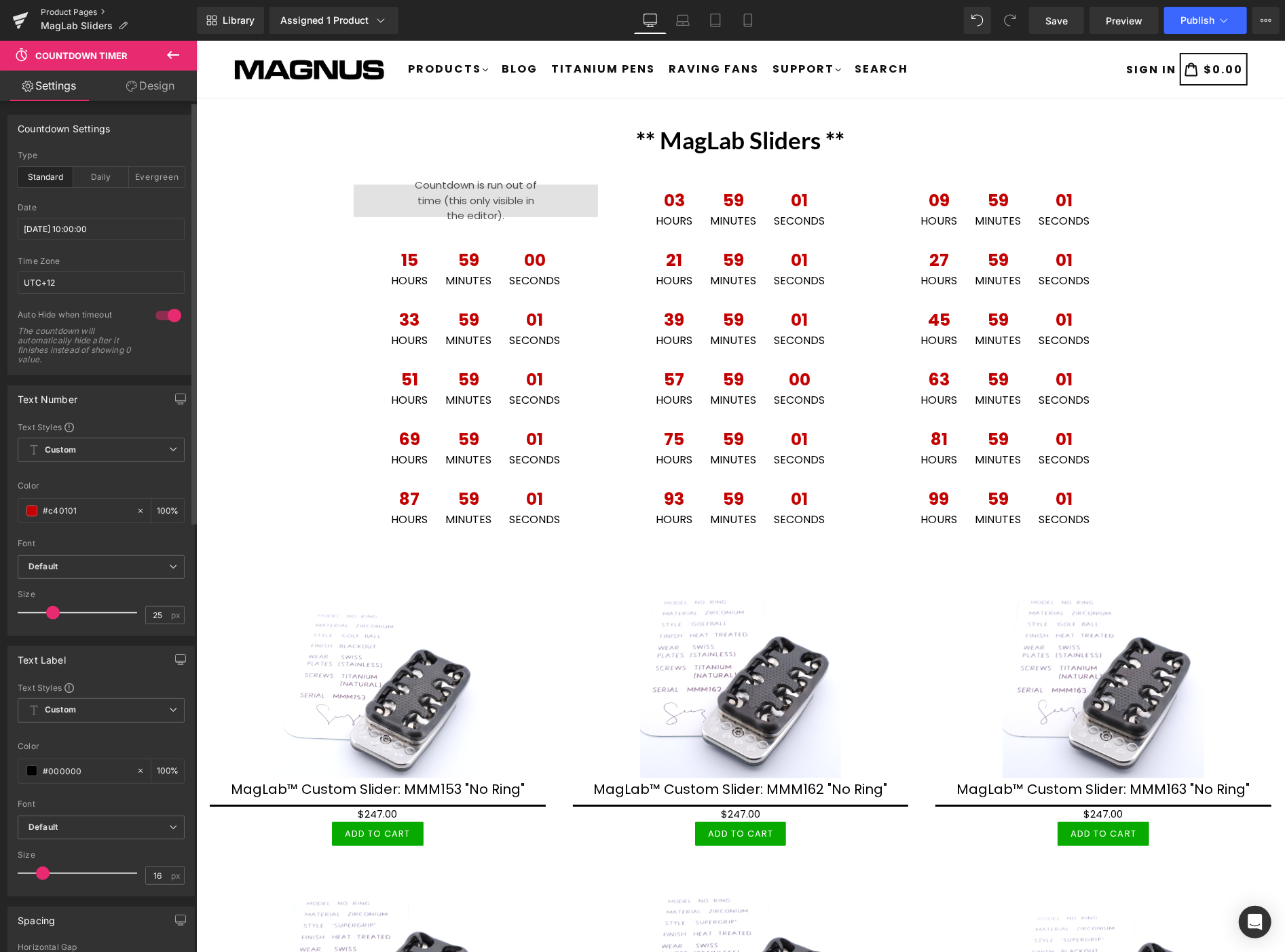
click at [73, 10] on link "Product Pages" at bounding box center [119, 13] width 156 height 11
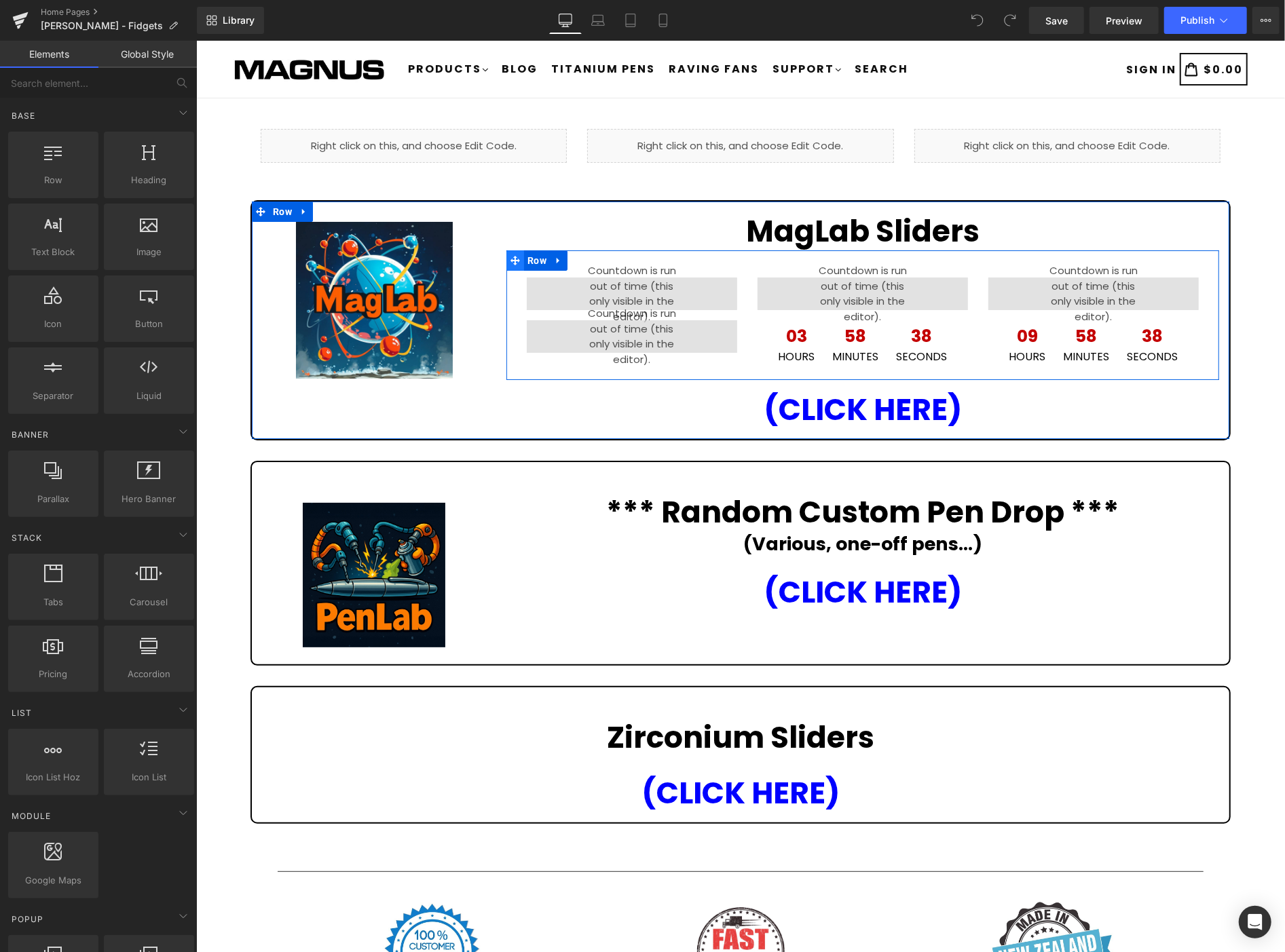
click at [515, 264] on icon at bounding box center [514, 260] width 9 height 10
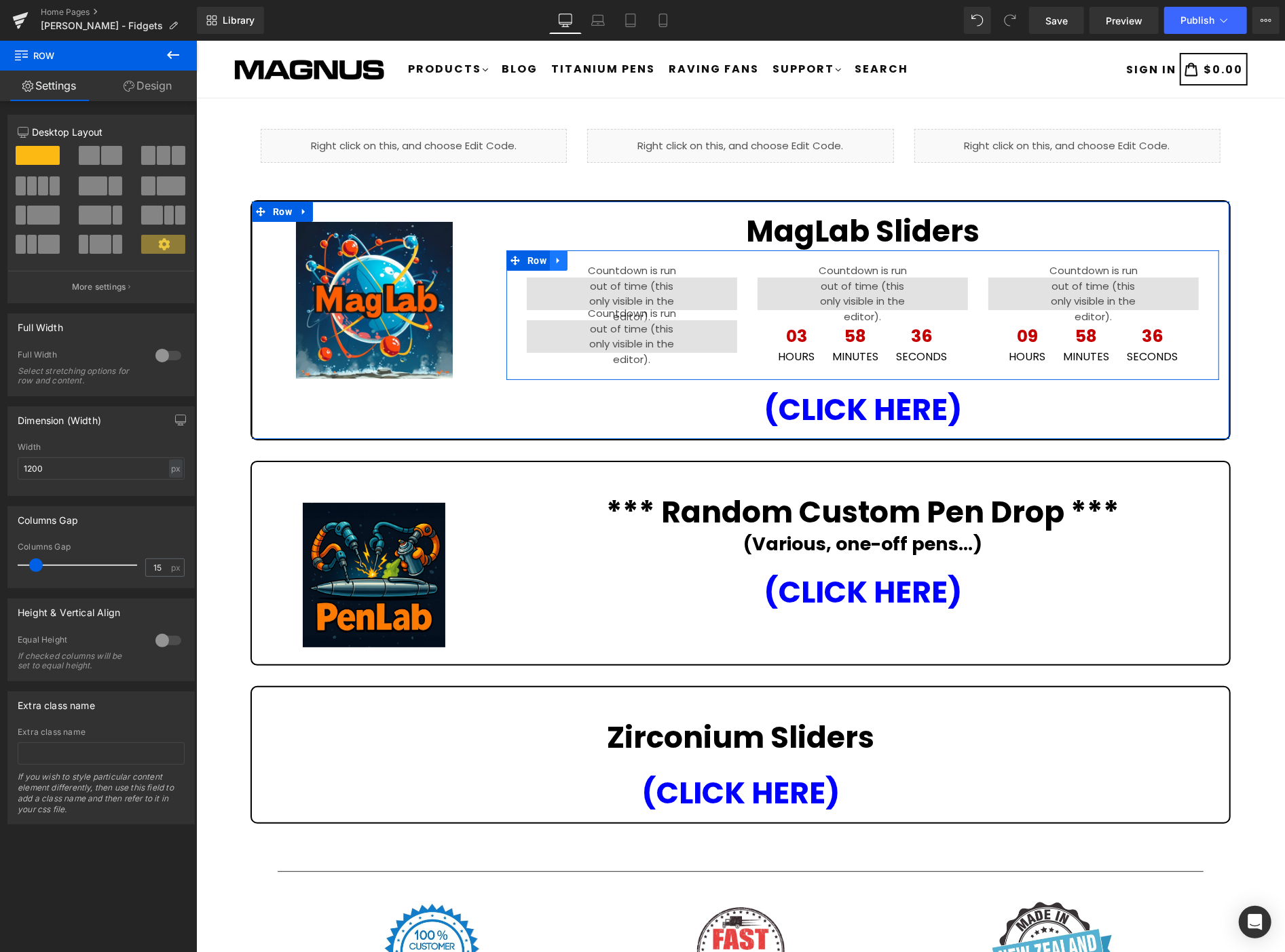
click at [559, 254] on link at bounding box center [557, 260] width 17 height 20
click at [590, 257] on icon at bounding box center [593, 260] width 9 height 9
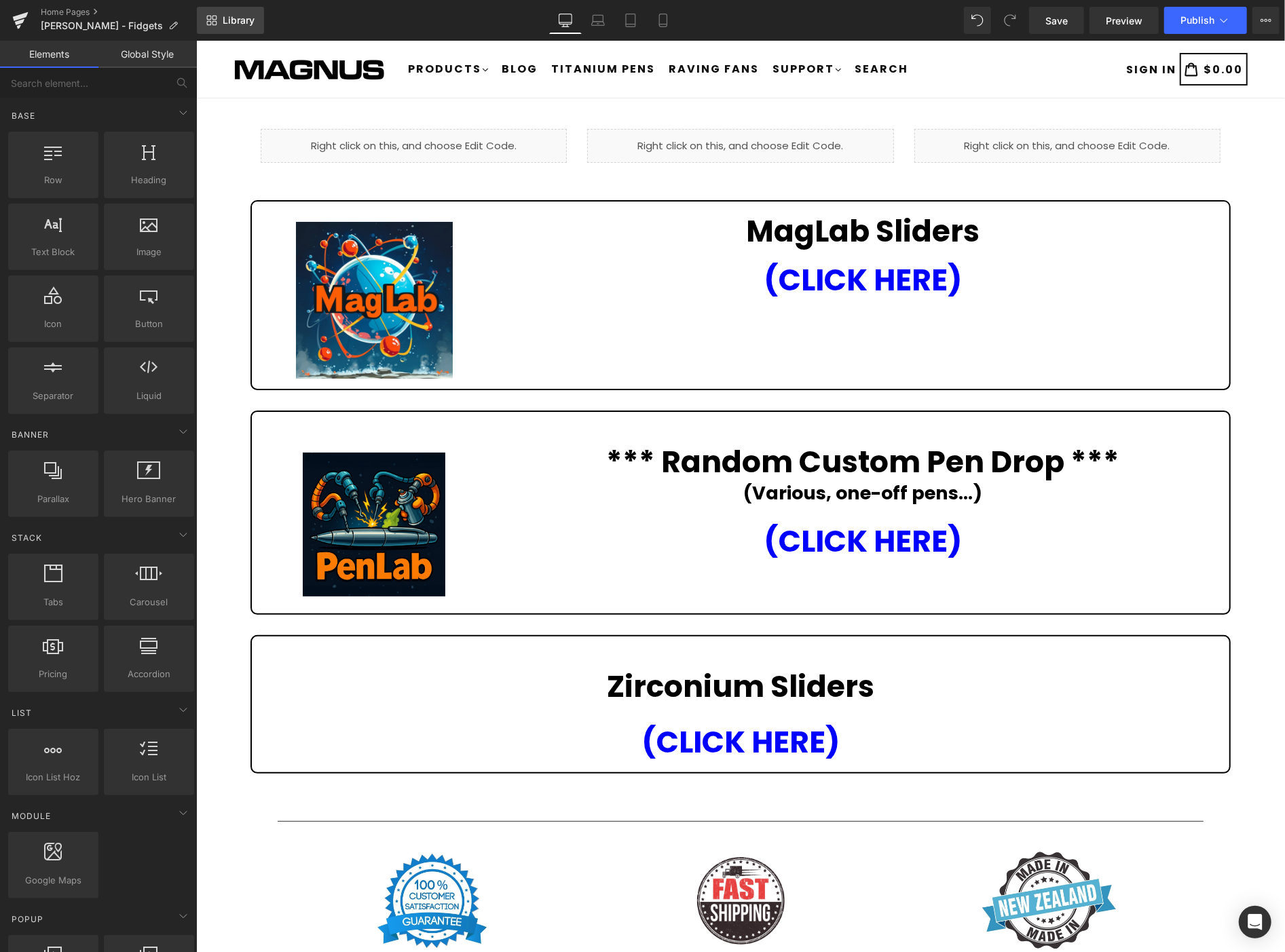
click at [247, 16] on span "Library" at bounding box center [239, 20] width 32 height 13
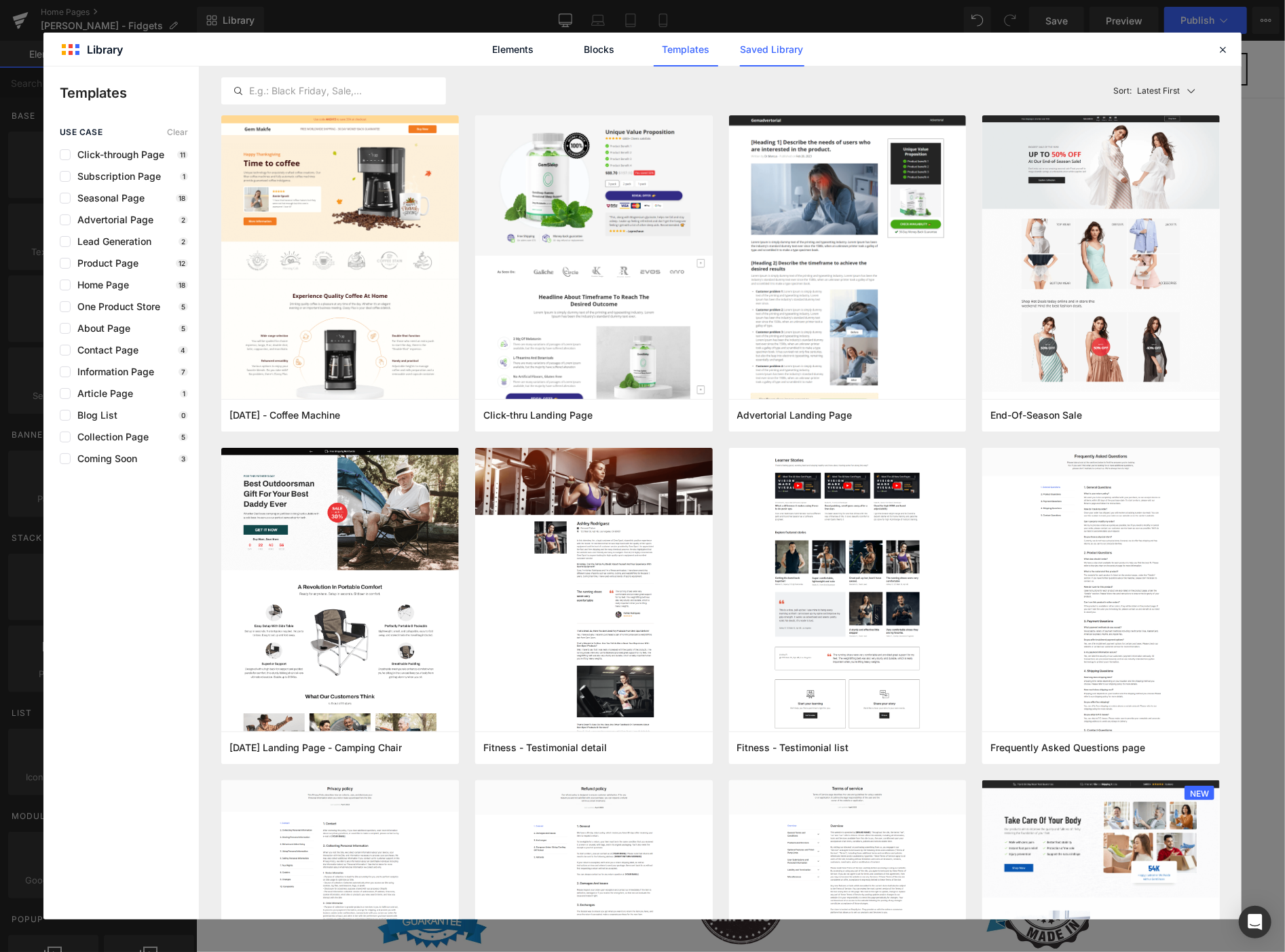
click at [771, 50] on link "Saved Library" at bounding box center [772, 49] width 65 height 34
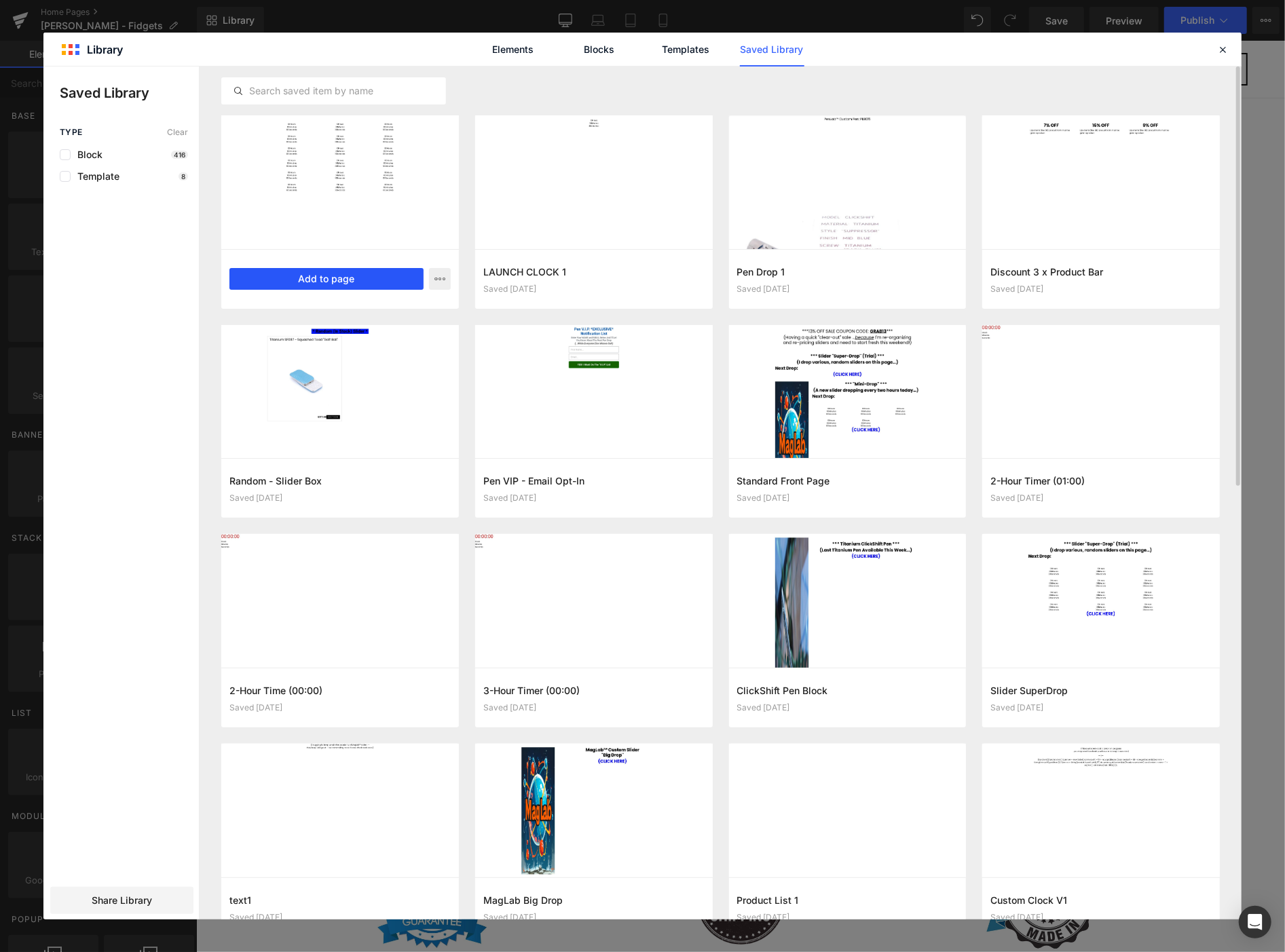
click at [380, 276] on button "Add to page" at bounding box center [326, 279] width 194 height 22
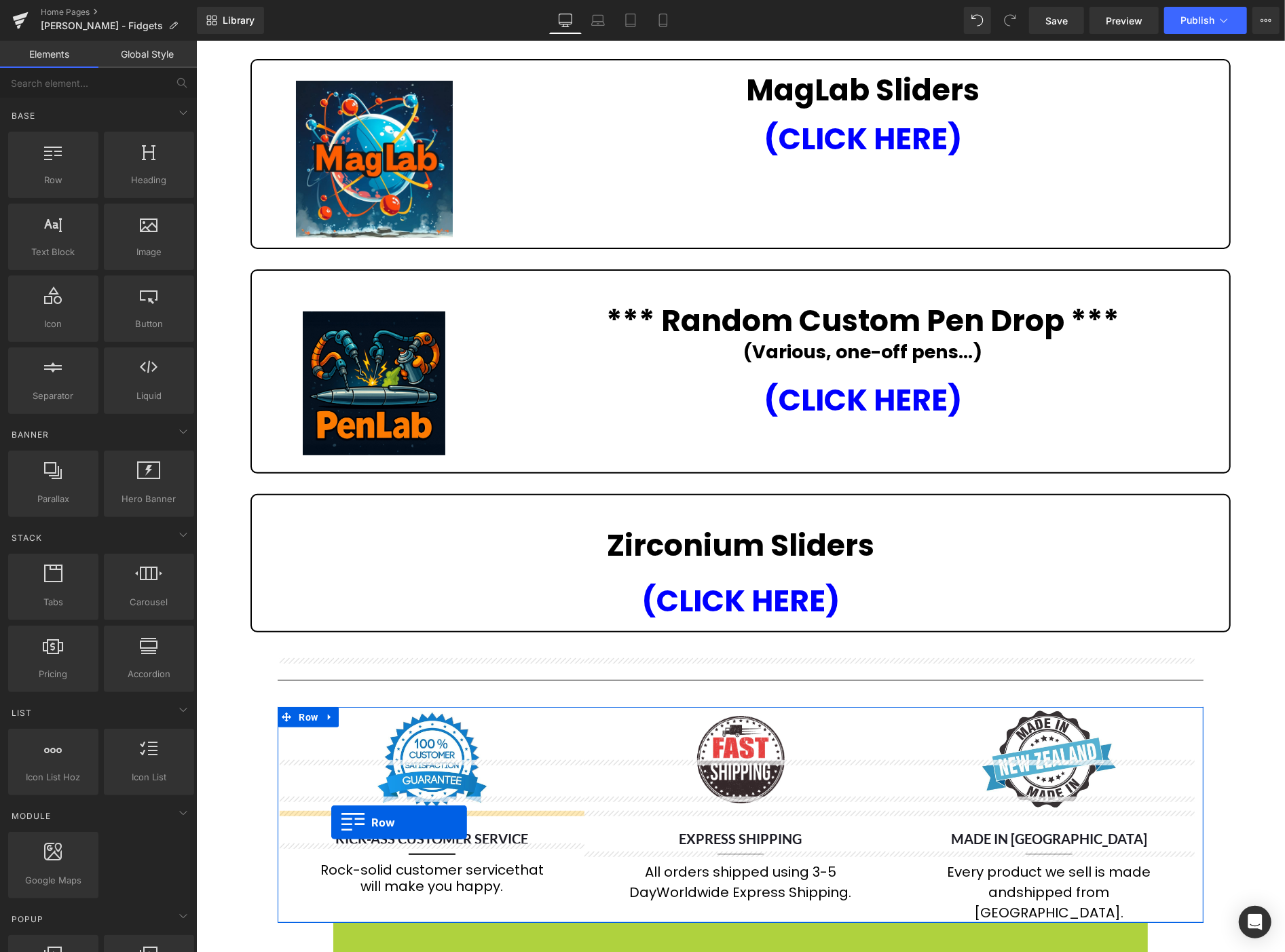
scroll to position [124, 0]
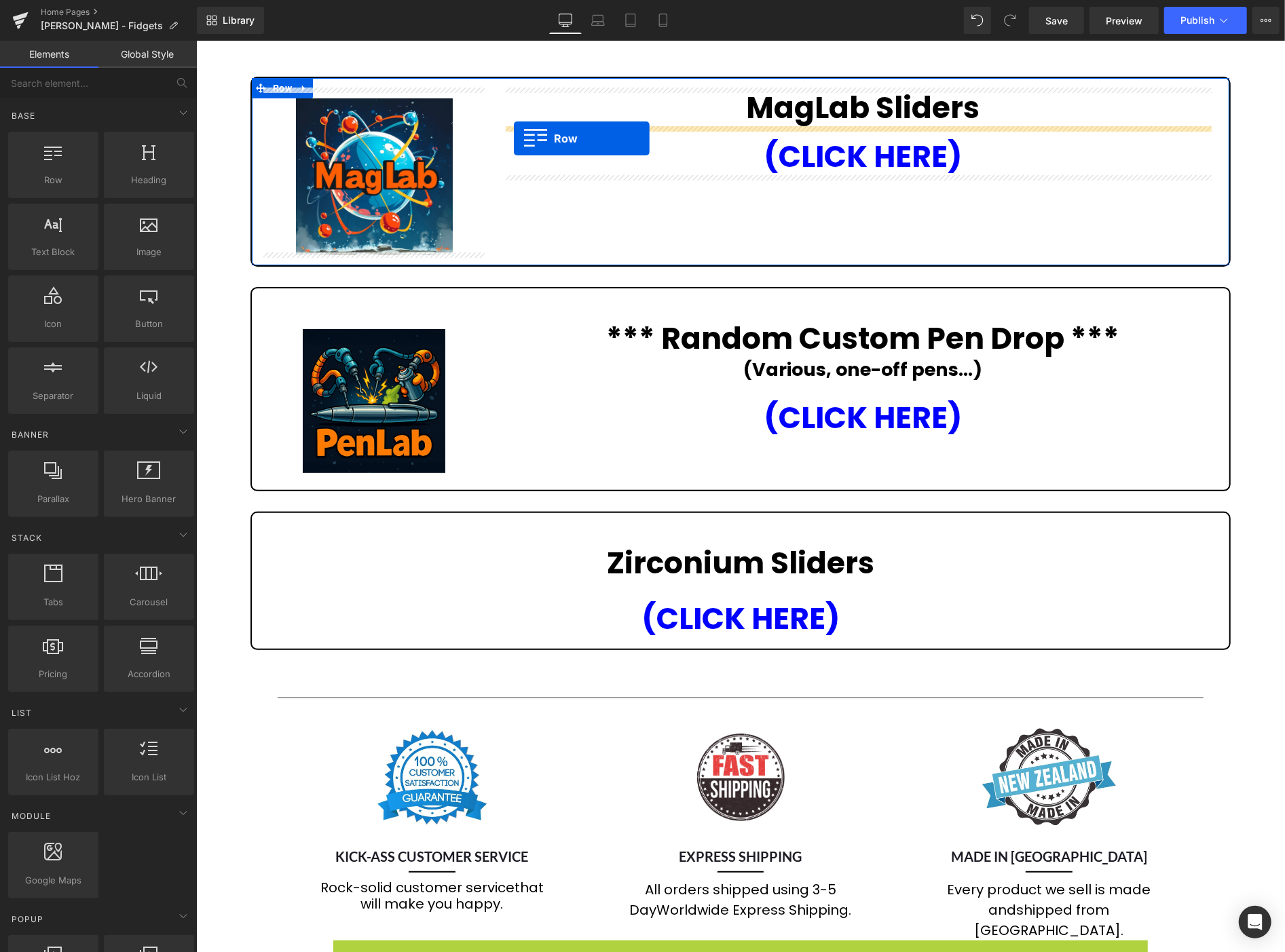
drag, startPoint x: 339, startPoint y: 514, endPoint x: 513, endPoint y: 138, distance: 414.3
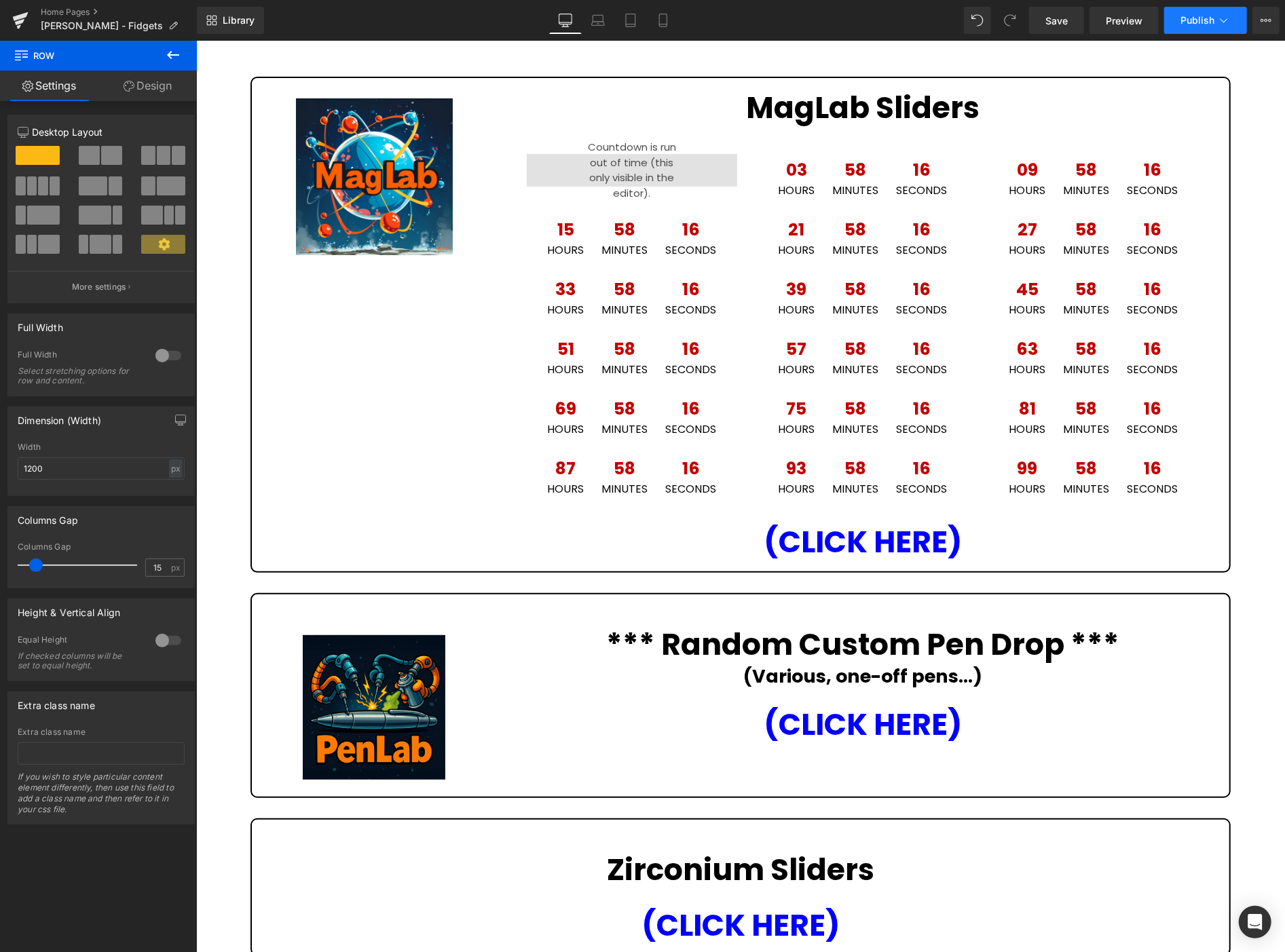
click at [1193, 19] on span "Publish" at bounding box center [1197, 20] width 34 height 11
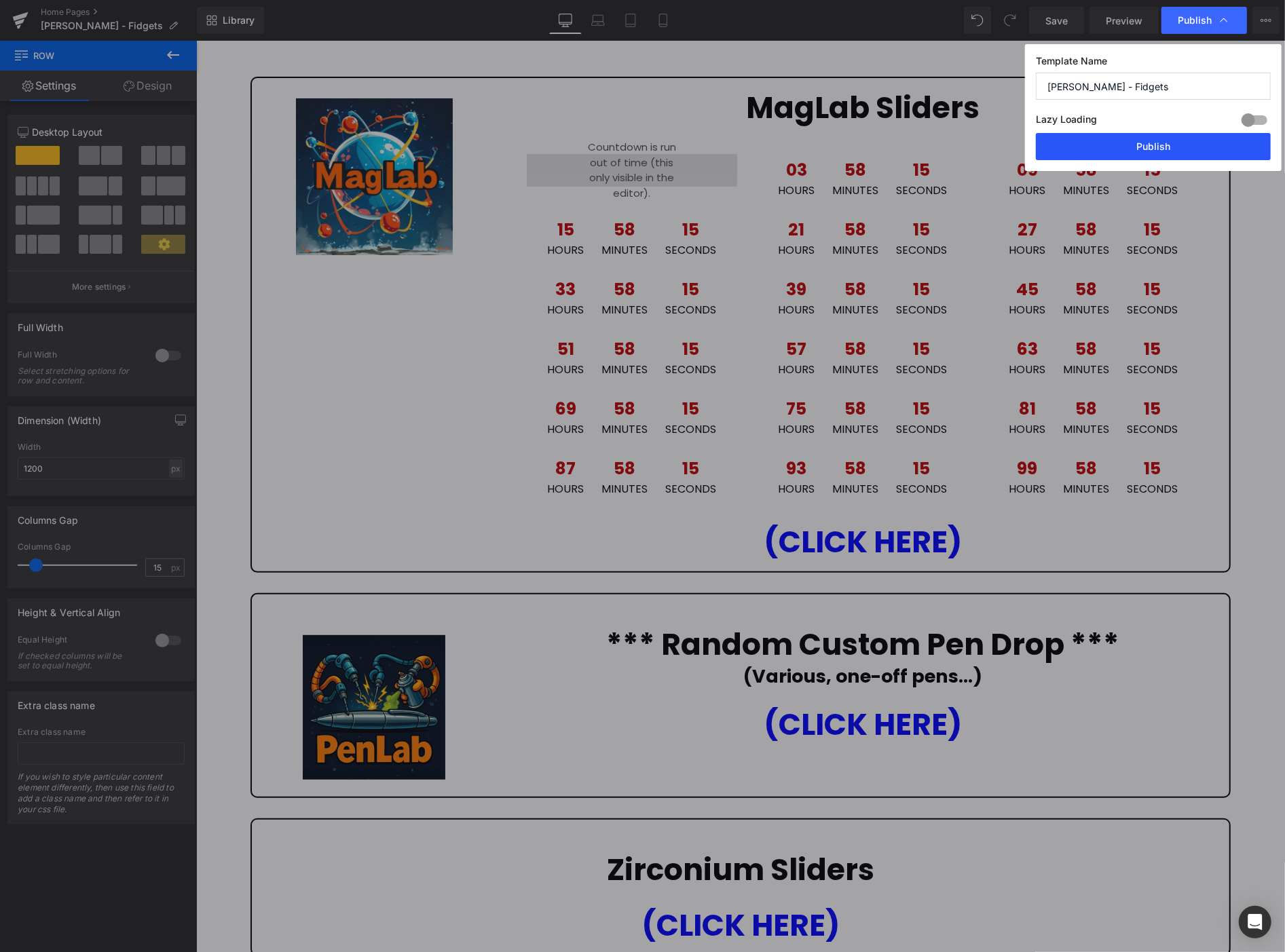
click at [1175, 145] on button "Publish" at bounding box center [1153, 146] width 235 height 27
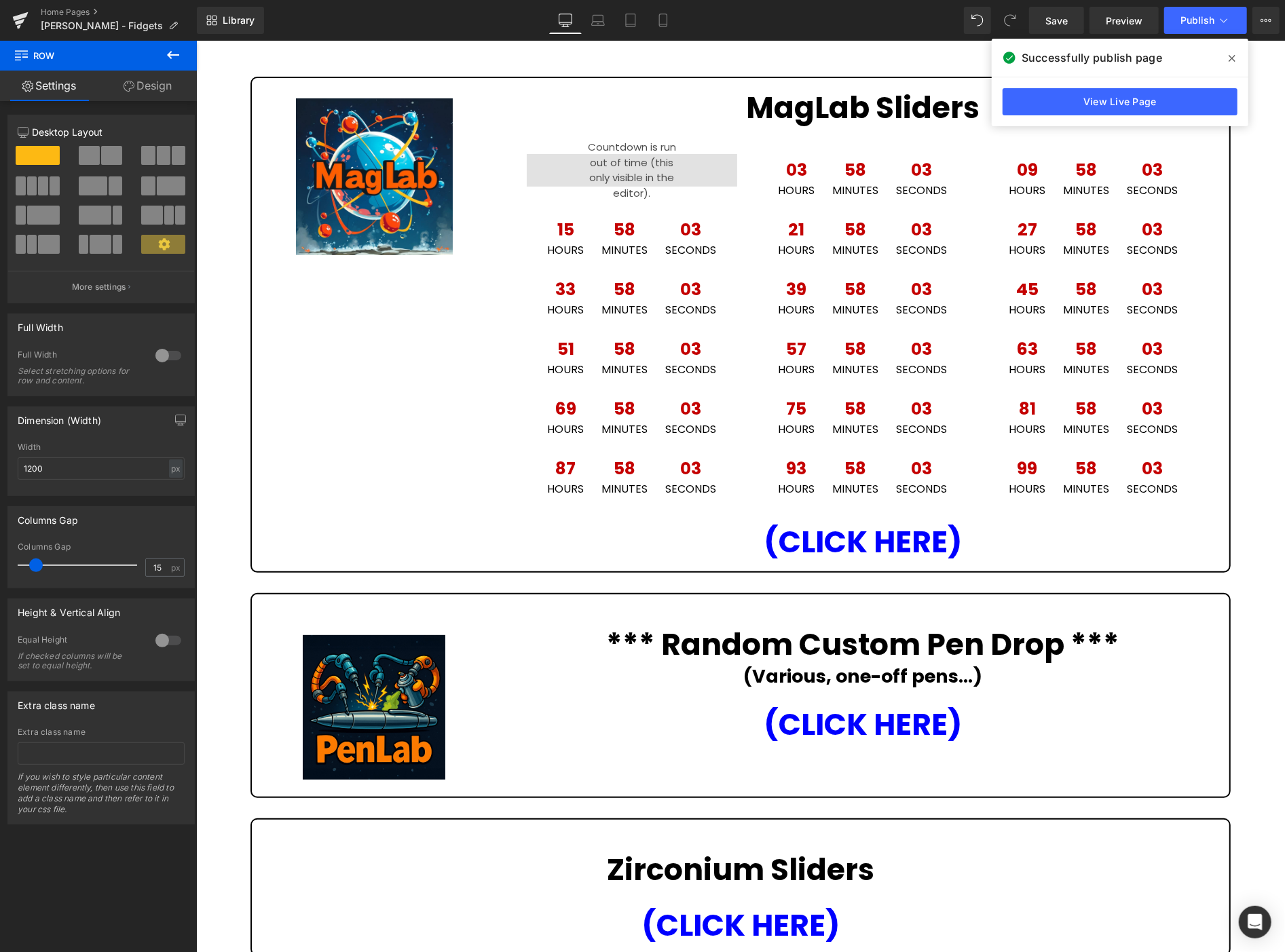
click at [1232, 59] on icon at bounding box center [1231, 58] width 7 height 11
